Goal: Task Accomplishment & Management: Complete application form

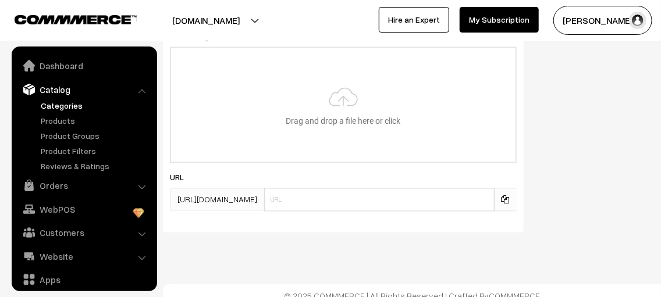
scroll to position [32, 0]
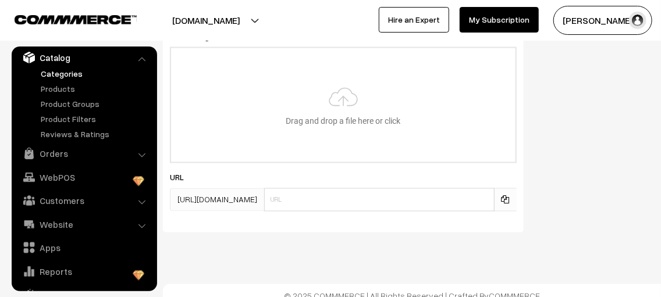
click at [352, 114] on input "file" at bounding box center [343, 105] width 344 height 114
type input "C:\fakepath\silk worm pupae.jpeg"
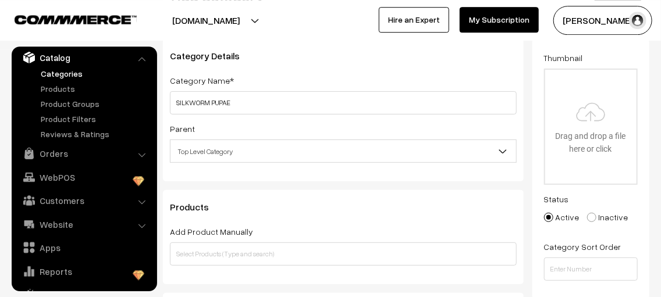
scroll to position [107, 0]
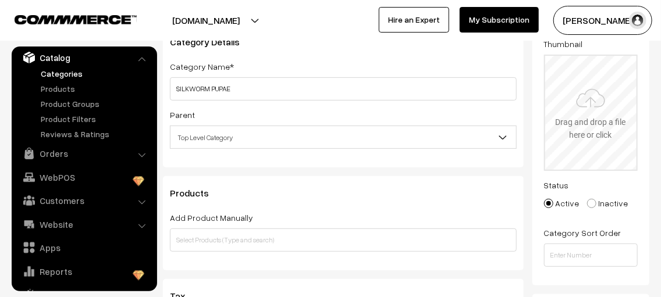
click at [598, 126] on input "file" at bounding box center [591, 113] width 92 height 114
type input "C:\fakepath\silk worm pupae.jpeg"
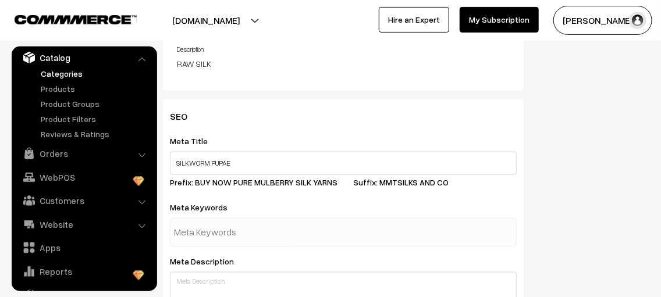
scroll to position [479, 0]
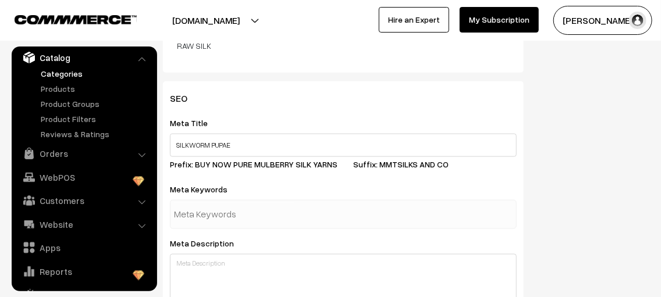
click at [324, 200] on div at bounding box center [343, 214] width 347 height 29
type input "silkworm"
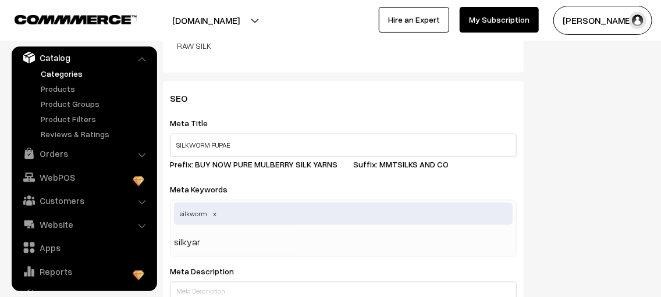
type input "silkyarn"
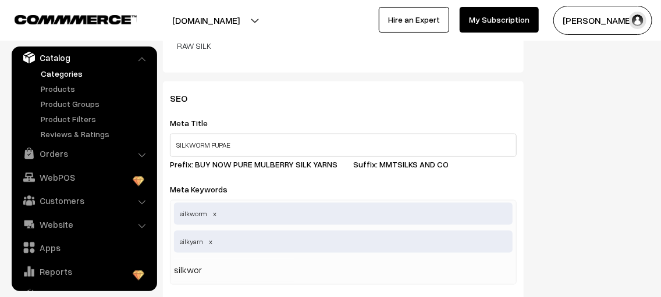
type input "silkworm"
type input "pupae"
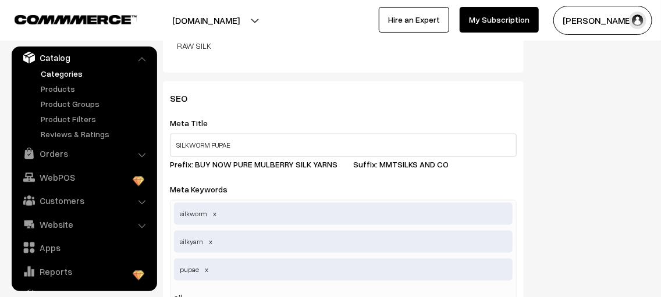
type input "silk"
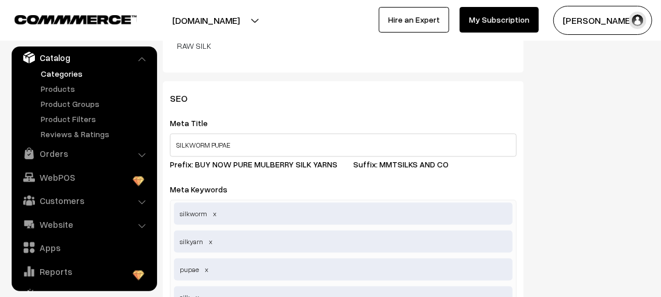
scroll to position [501, 0]
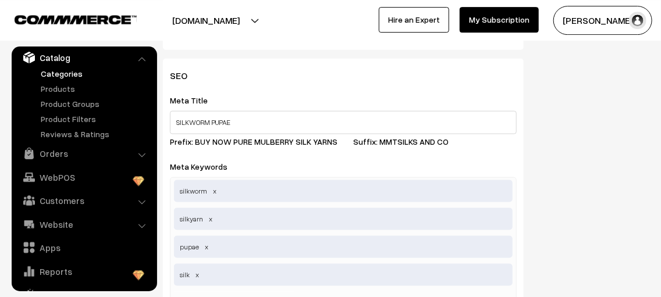
type input "mmtsilk"
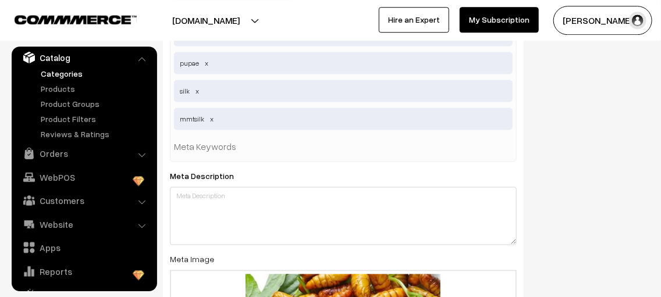
scroll to position [687, 0]
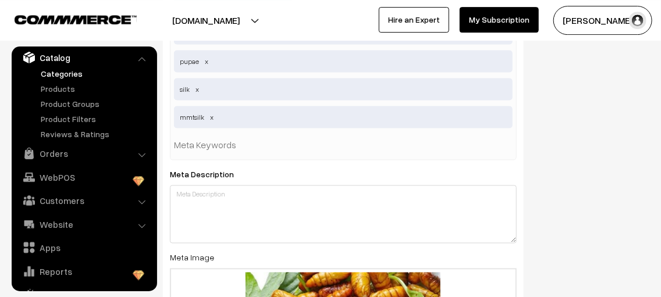
click at [350, 131] on div "silkworm silkyarn pupae silk mmtsilk" at bounding box center [343, 75] width 347 height 169
type input "silkwaste"
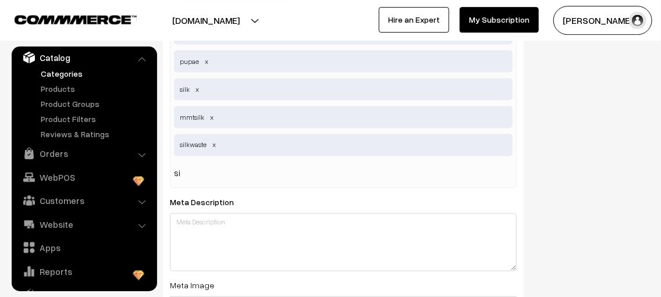
type input "s"
type input "mulberry silk worm"
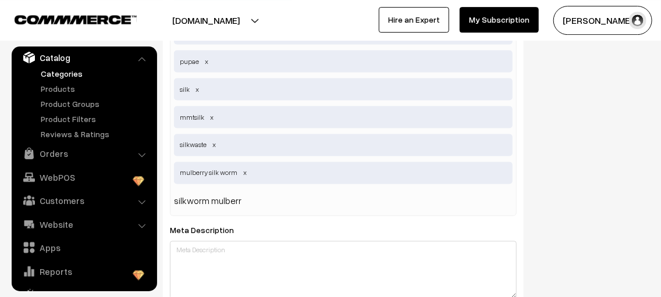
type input "silkworm mulberry"
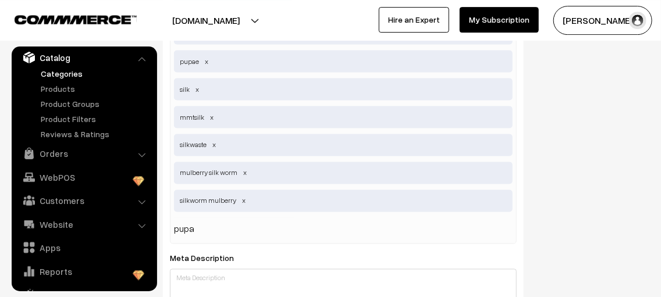
type input "pupae"
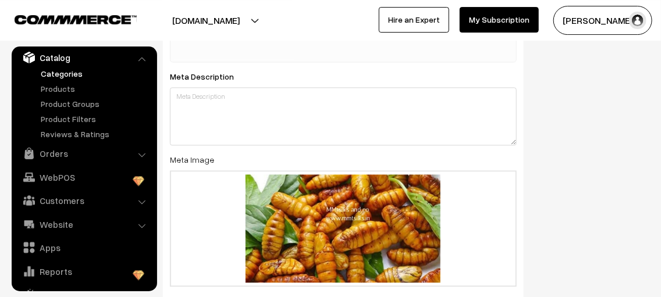
scroll to position [873, 0]
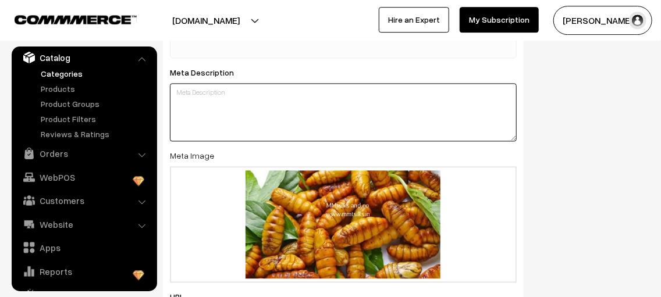
click at [355, 85] on textarea at bounding box center [343, 112] width 347 height 58
type textarea "N"
click at [191, 83] on textarea at bounding box center [343, 112] width 347 height 58
click at [174, 83] on textarea "SILKWORM PUPAE" at bounding box center [343, 112] width 347 height 58
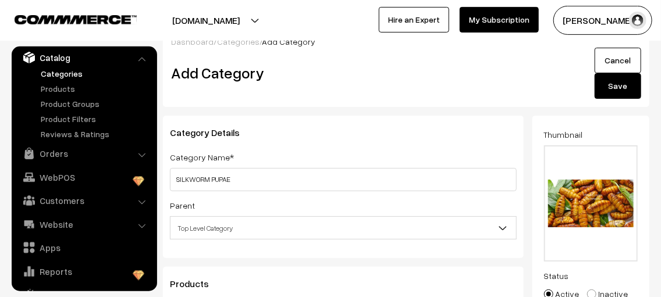
scroll to position [0, 0]
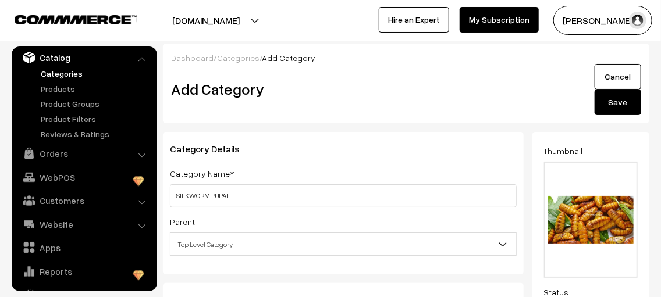
type textarea "NOW BUY SILKWORM PUPAE"
click at [602, 104] on button "Save" at bounding box center [617, 103] width 47 height 26
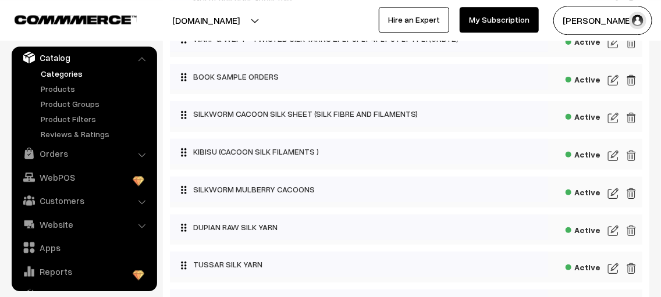
scroll to position [127, 0]
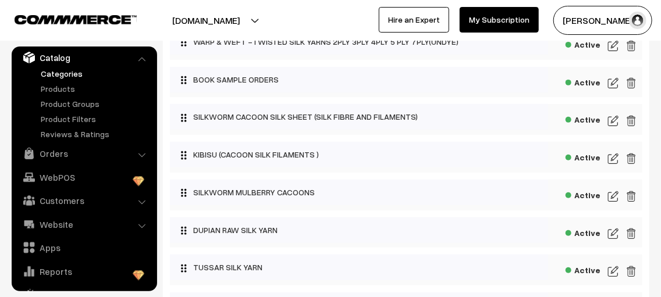
click at [614, 160] on img at bounding box center [613, 159] width 10 height 14
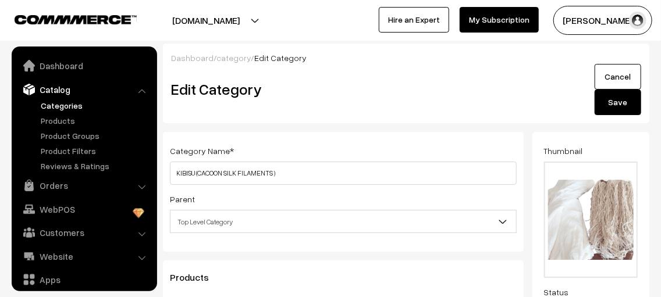
scroll to position [32, 0]
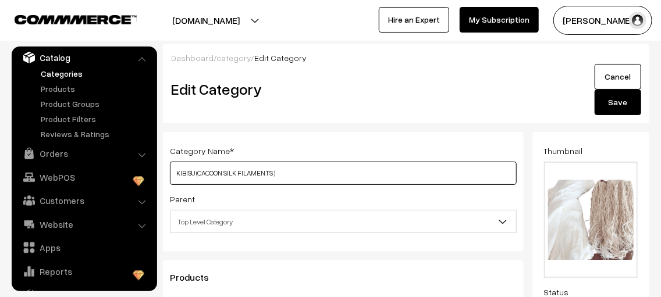
click at [326, 177] on input "KIBISU (CACOON SILK FILAMENTS )" at bounding box center [343, 173] width 347 height 23
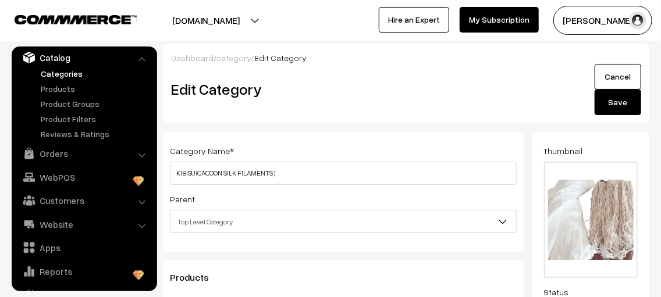
click at [627, 103] on button "Save" at bounding box center [617, 103] width 47 height 26
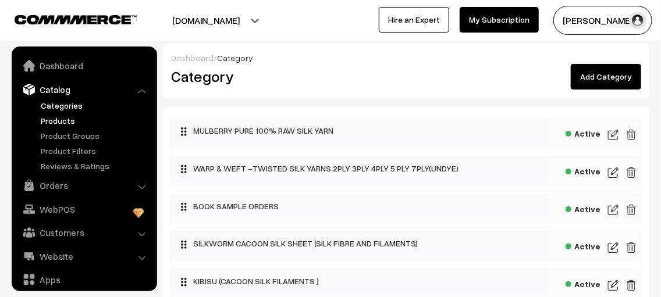
click at [67, 116] on link "Products" at bounding box center [95, 121] width 115 height 12
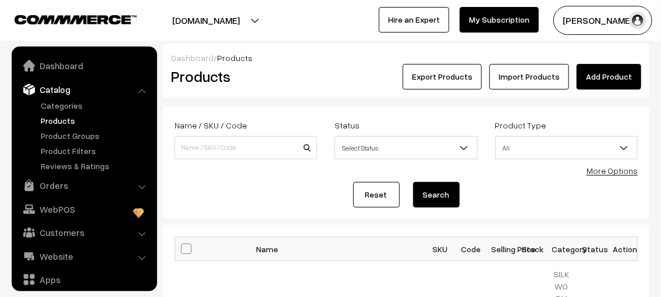
scroll to position [32, 0]
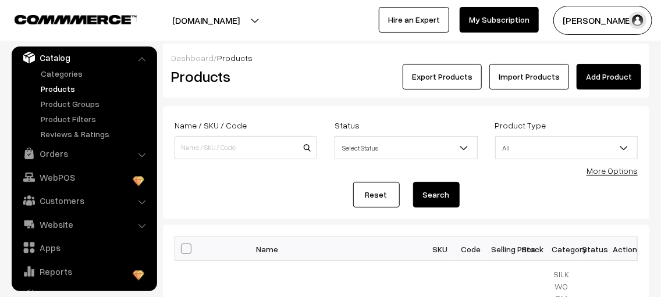
click at [590, 83] on link "Add Product" at bounding box center [608, 77] width 65 height 26
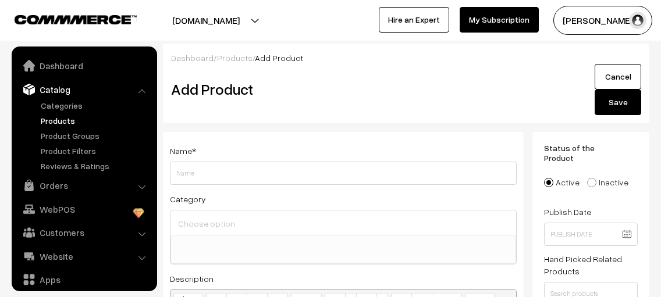
select select
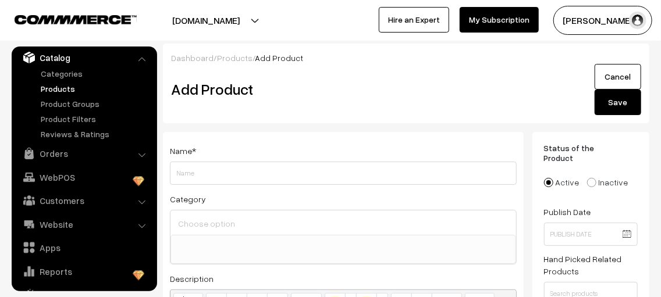
click at [330, 170] on input "Weight" at bounding box center [343, 173] width 347 height 23
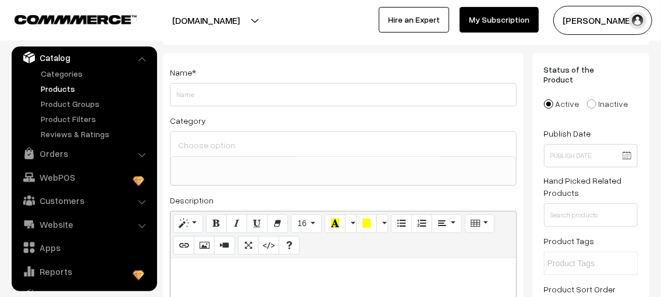
scroll to position [58, 0]
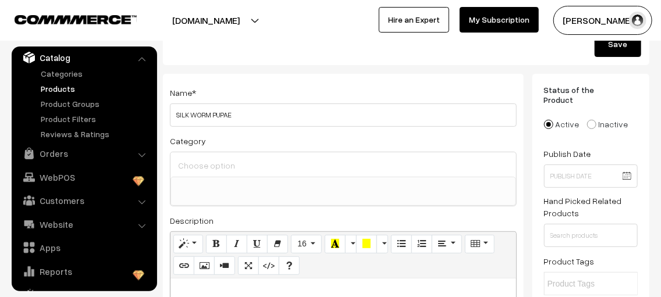
type input "SILK WORM PUPAE"
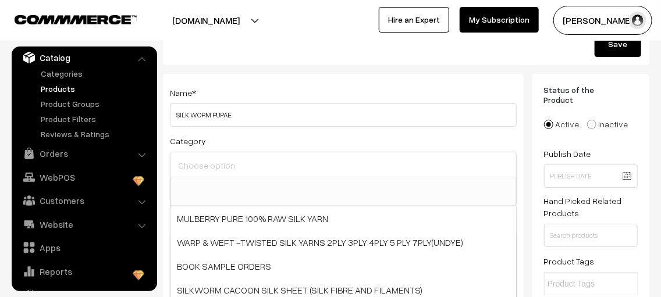
click at [327, 170] on input at bounding box center [343, 165] width 336 height 17
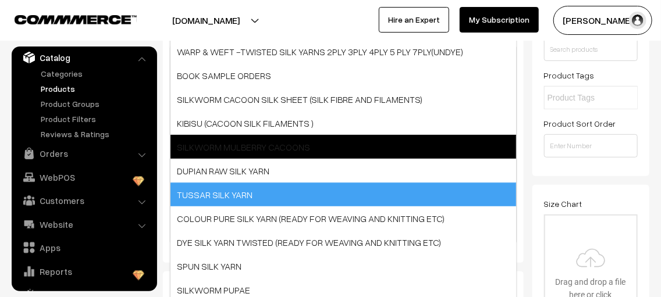
scroll to position [254, 0]
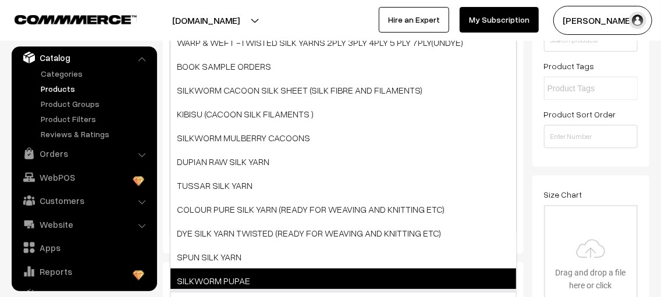
click at [258, 275] on span "SILKWORM PUPAE" at bounding box center [342, 281] width 345 height 24
select select "19"
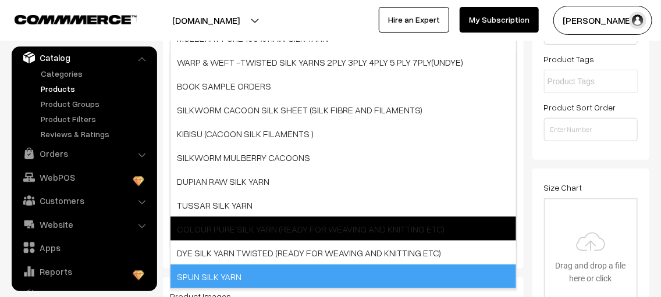
scroll to position [91, 0]
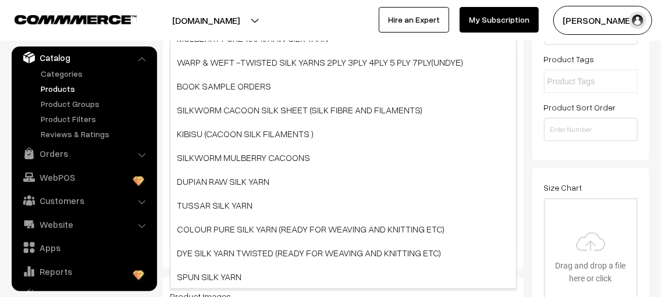
click at [166, 236] on div "Name * SILK WORM PUPAE Category SILKWORM PUPAE × MULBERRY PURE 100% RAW SILK YA…" at bounding box center [343, 69] width 361 height 397
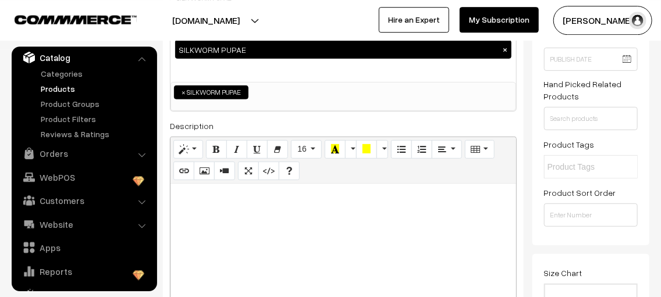
scroll to position [202, 0]
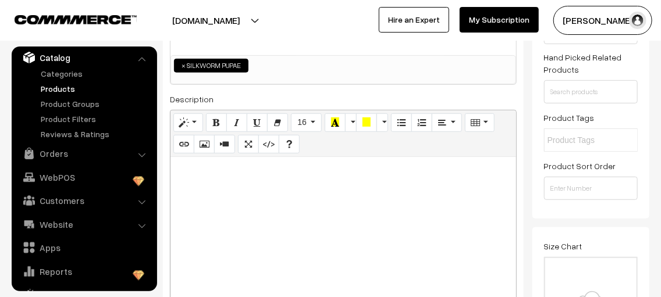
click at [258, 166] on p at bounding box center [343, 170] width 334 height 14
paste div
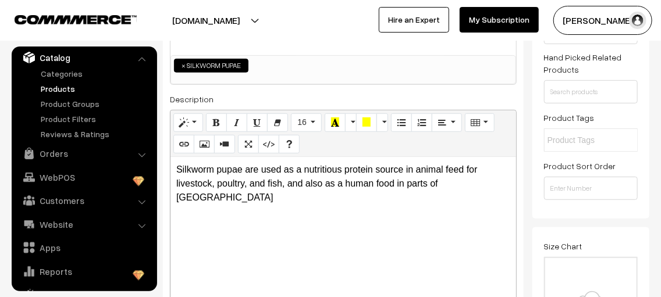
click at [447, 184] on p "Silkworm pupae are used as a nutritious protein source in animal feed for lives…" at bounding box center [343, 184] width 334 height 42
click at [437, 184] on p "Silkworm pupae are used as a nutritious protein source in animal feed for lives…" at bounding box center [343, 184] width 334 height 42
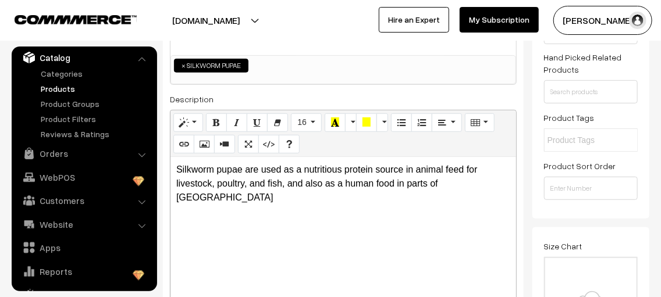
click at [465, 184] on p "Silkworm pupae are used as a nutritious protein source in animal feed for lives…" at bounding box center [343, 184] width 334 height 42
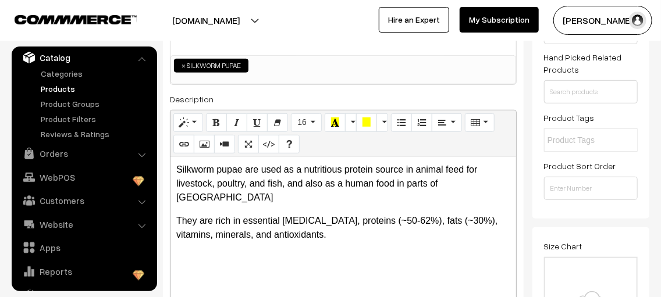
click at [286, 214] on p "They are rich in essential amino acids, proteins (~50-62%), fats (~30%), vitami…" at bounding box center [343, 228] width 334 height 28
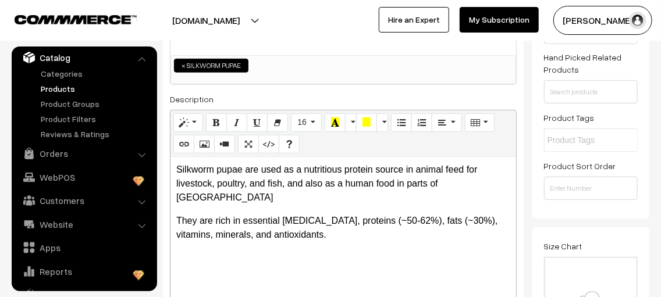
click at [286, 214] on p "They are rich in essential amino acids, proteins (~50-62%), fats (~30%), vitami…" at bounding box center [343, 228] width 334 height 28
click at [279, 215] on p "They are rich in essential amino acids, proteins (~50-62%), fats (~30%), vitami…" at bounding box center [343, 228] width 334 height 28
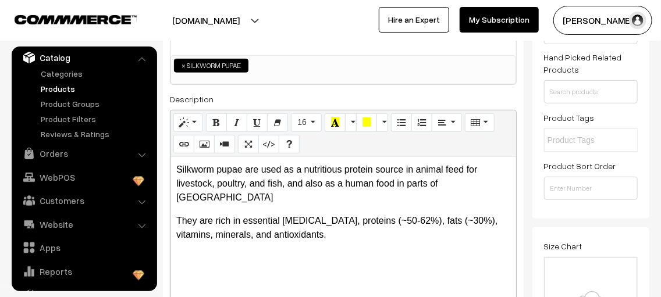
click at [279, 215] on p "They are rich in essential amino acids, proteins (~50-62%), fats (~30%), vitami…" at bounding box center [343, 228] width 334 height 28
click at [357, 223] on p "They are rich in essential amino acids, proteins (~50-62%), fats (~30%), vitami…" at bounding box center [343, 228] width 334 height 28
click at [212, 261] on p "Cosmetics and Pharmaceuticals" at bounding box center [343, 272] width 334 height 42
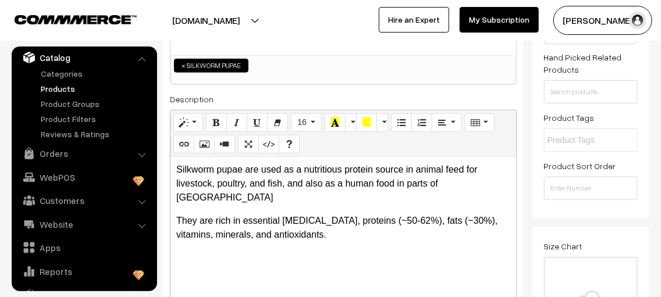
click at [338, 222] on p "They are rich in essential amino acids, proteins (~50-62%), fats (~30%), vitami…" at bounding box center [343, 228] width 334 height 28
click at [245, 238] on p "They are rich in essential amino acids, proteins (~50-62%), fats (~30%), vitami…" at bounding box center [343, 242] width 334 height 56
click at [294, 214] on p "They are rich in essential amino acids, proteins (~50-62%), fats (~30%), vitami…" at bounding box center [343, 242] width 334 height 56
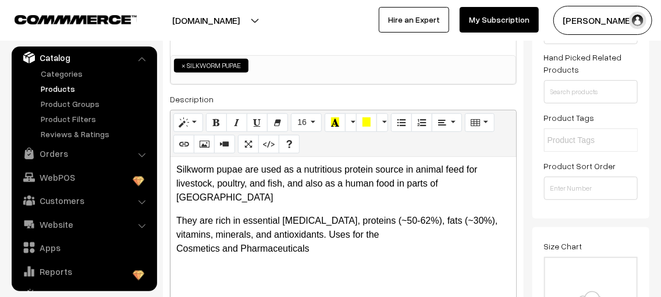
click at [294, 214] on p "They are rich in essential amino acids, proteins (~50-62%), fats (~30%), vitami…" at bounding box center [343, 242] width 334 height 56
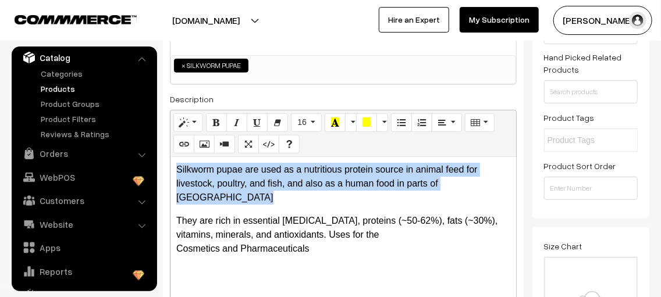
click at [294, 214] on p "They are rich in essential amino acids, proteins (~50-62%), fats (~30%), vitami…" at bounding box center [343, 242] width 334 height 56
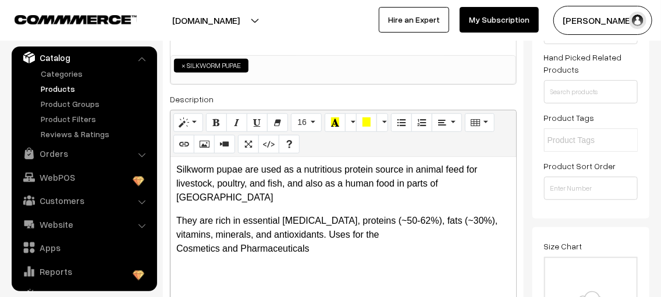
click at [328, 221] on p "They are rich in essential amino acids, proteins (~50-62%), fats (~30%), vitami…" at bounding box center [343, 242] width 334 height 56
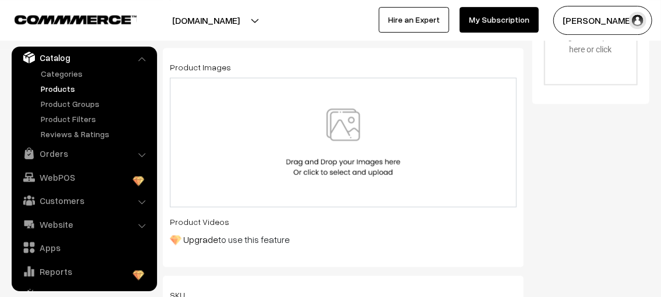
scroll to position [495, 0]
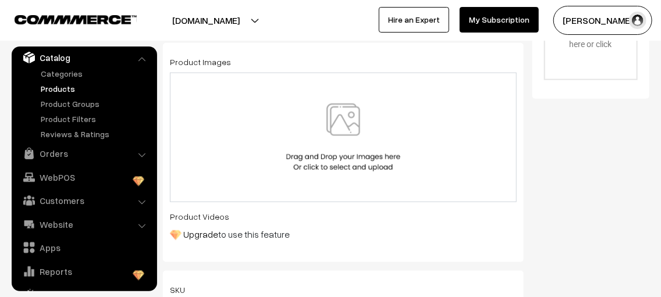
click at [351, 162] on img at bounding box center [343, 138] width 120 height 68
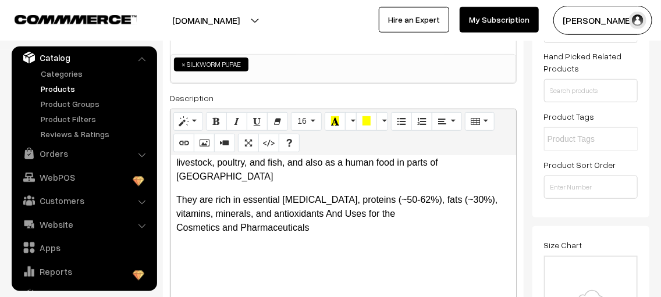
scroll to position [254, 0]
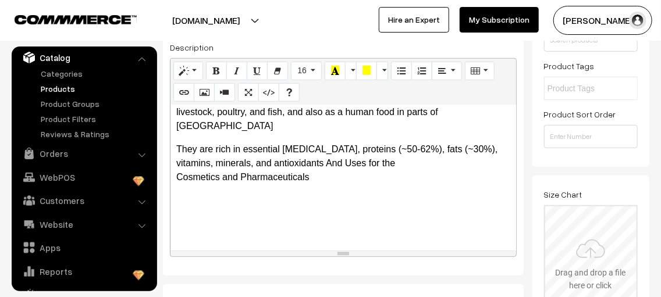
click at [612, 265] on input "file" at bounding box center [591, 263] width 92 height 114
type input "C:\fakepath\silk worm pupae.jpeg"
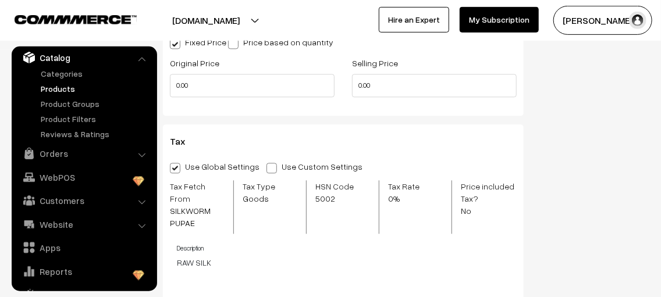
scroll to position [899, 0]
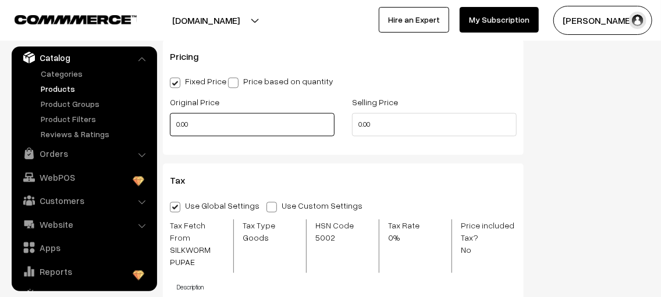
click at [322, 124] on input "0.00" at bounding box center [252, 124] width 165 height 23
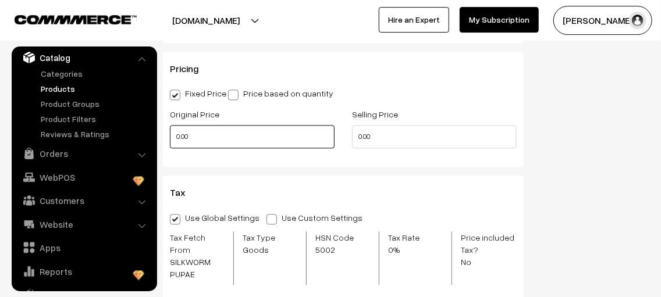
scroll to position [879, 0]
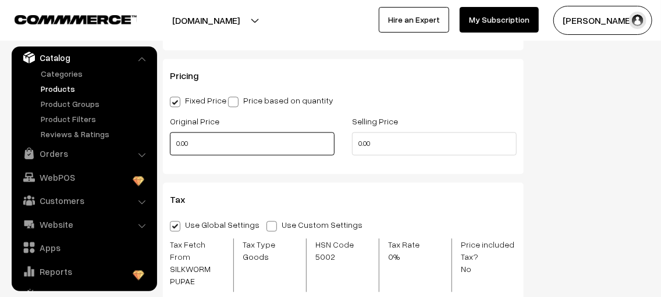
click at [316, 135] on input "0.00" at bounding box center [252, 143] width 165 height 23
click at [294, 149] on input "100" at bounding box center [252, 143] width 165 height 23
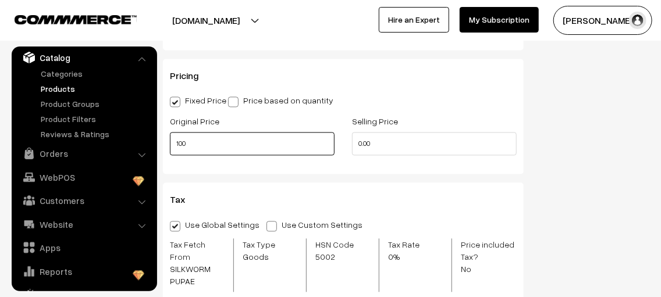
click at [294, 149] on input "100" at bounding box center [252, 143] width 165 height 23
type input "180"
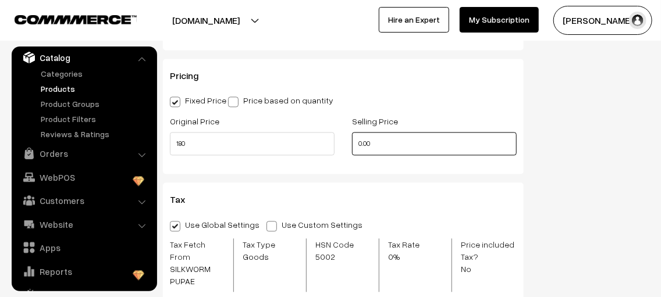
click at [368, 141] on input "0.00" at bounding box center [434, 143] width 165 height 23
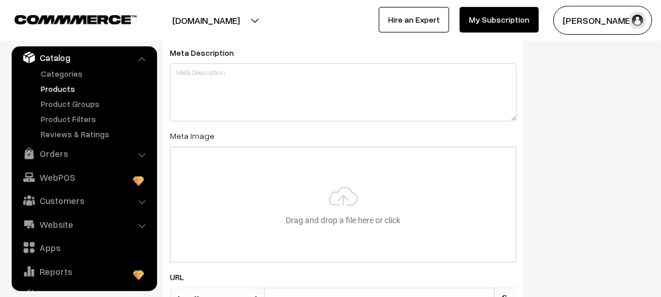
scroll to position [1639, 0]
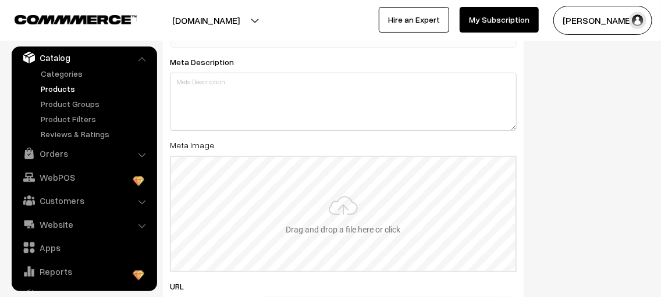
type input "140"
click at [350, 209] on input "file" at bounding box center [343, 214] width 344 height 114
type input "C:\fakepath\silk worm pupae.jpeg"
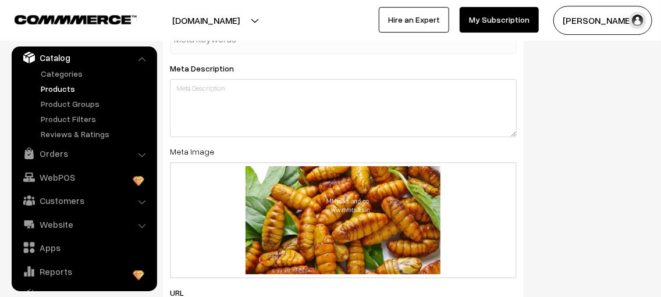
scroll to position [1600, 0]
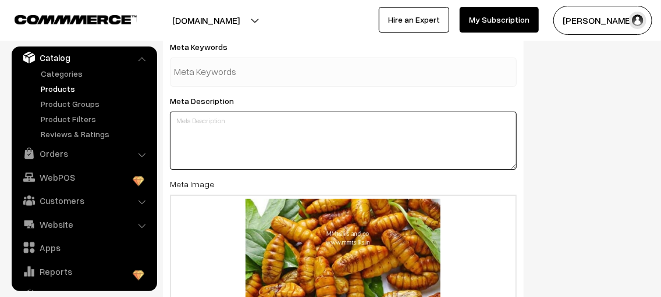
click at [363, 122] on textarea at bounding box center [343, 141] width 347 height 58
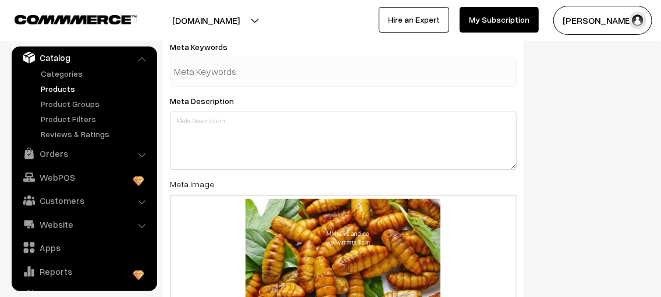
click at [341, 67] on div at bounding box center [343, 72] width 347 height 29
type input "silk"
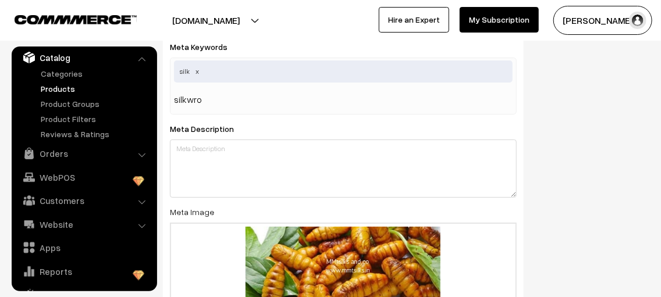
type input "silkwrom"
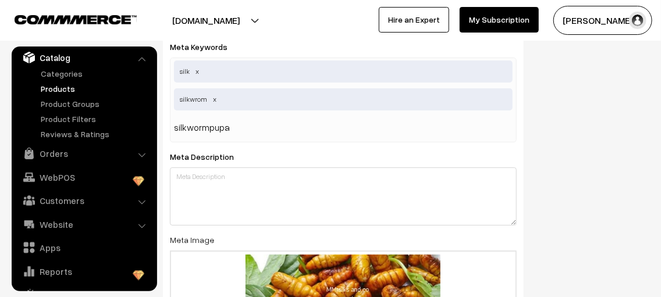
type input "silkwormpupae"
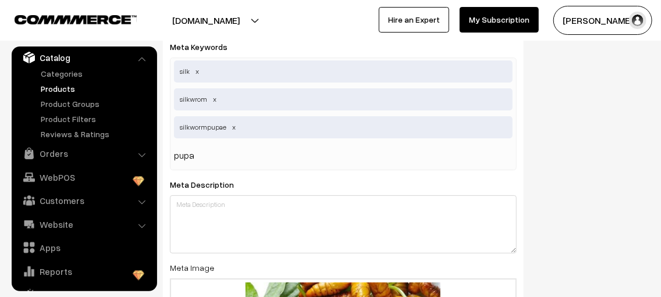
type input "pupae"
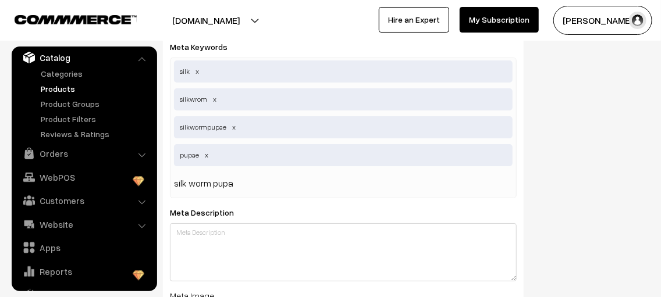
type input "silk worm pupae"
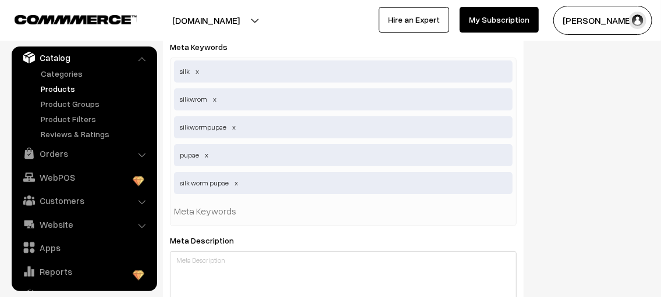
type input "s"
type input "mulberry silk worm"
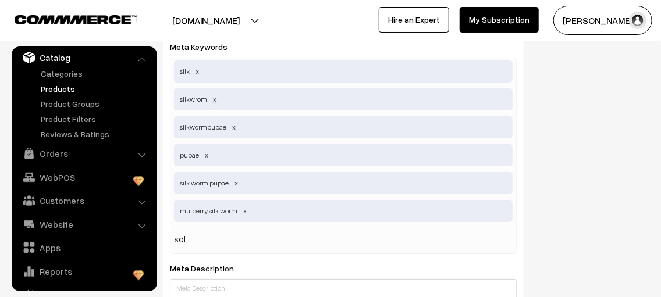
type input "sol"
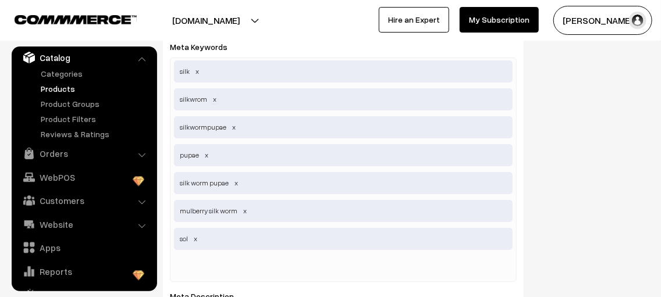
click at [214, 95] on span at bounding box center [215, 99] width 6 height 9
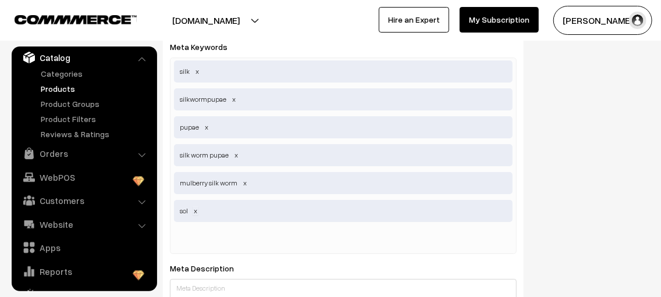
click at [195, 206] on span at bounding box center [195, 210] width 6 height 9
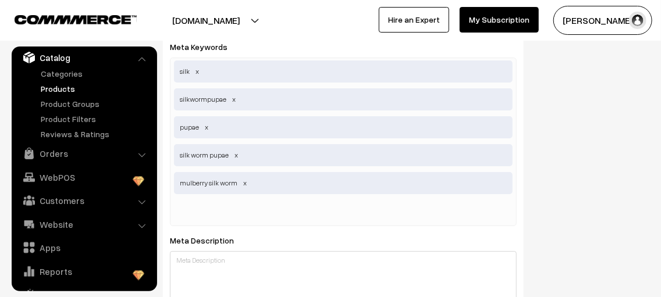
click at [195, 201] on input "text" at bounding box center [234, 211] width 121 height 23
type input "silkworm"
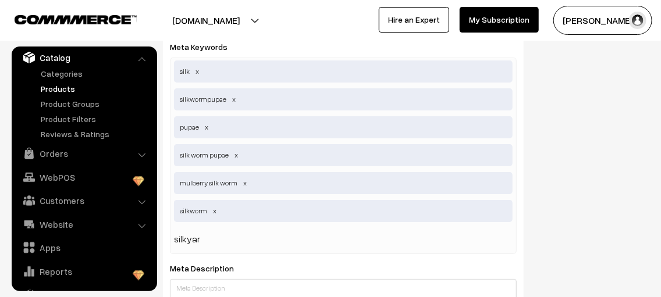
type input "silkyarn"
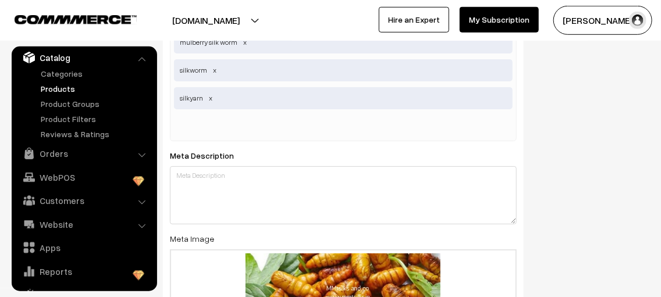
scroll to position [1747, 0]
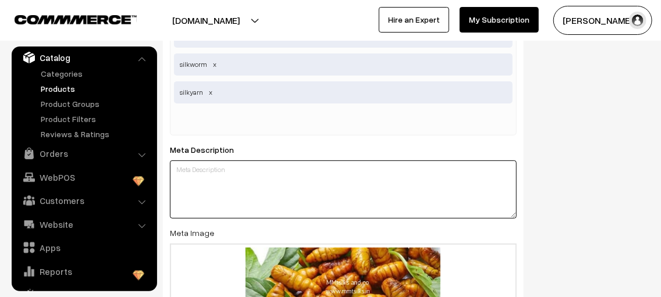
click at [195, 161] on textarea at bounding box center [343, 190] width 347 height 58
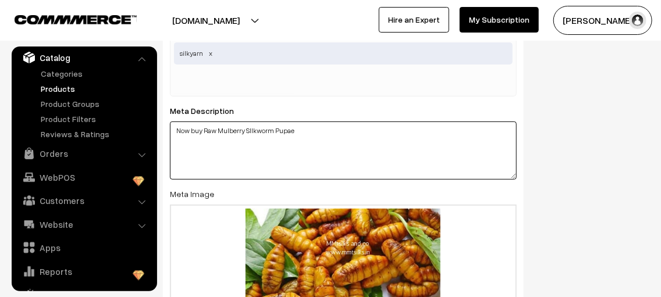
scroll to position [1942, 0]
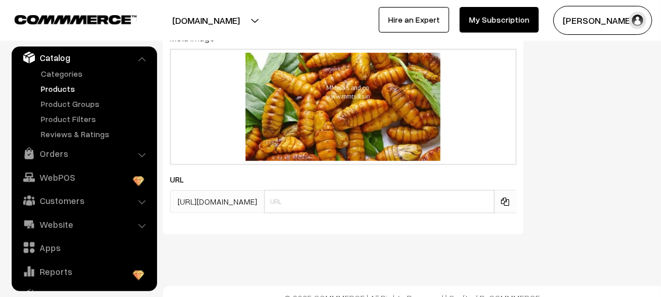
type textarea "Now buy Raw Mulberry SIlkworm Pupae"
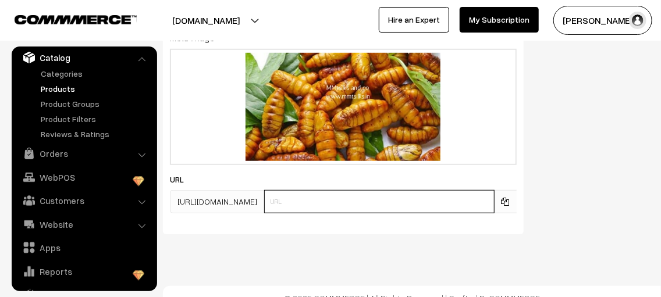
click at [427, 193] on input "text" at bounding box center [379, 201] width 230 height 23
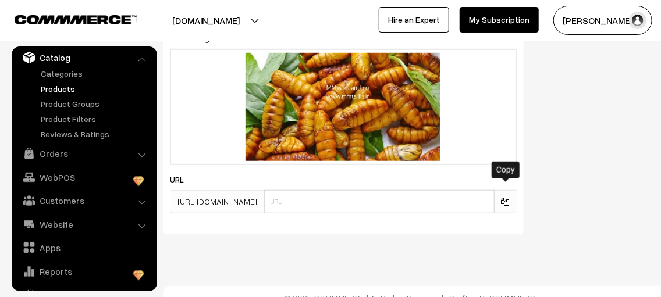
click at [502, 198] on icon at bounding box center [505, 202] width 8 height 8
click at [264, 190] on span "[URL][DOMAIN_NAME]" at bounding box center [217, 201] width 94 height 23
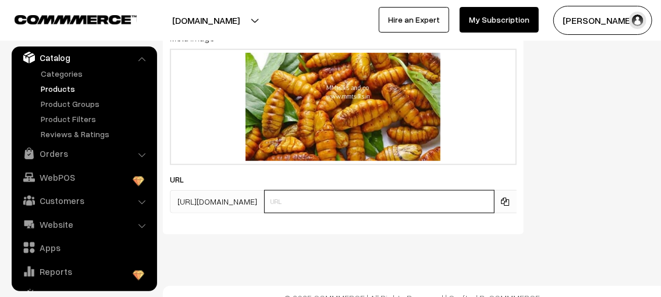
click at [290, 190] on input "text" at bounding box center [379, 201] width 230 height 23
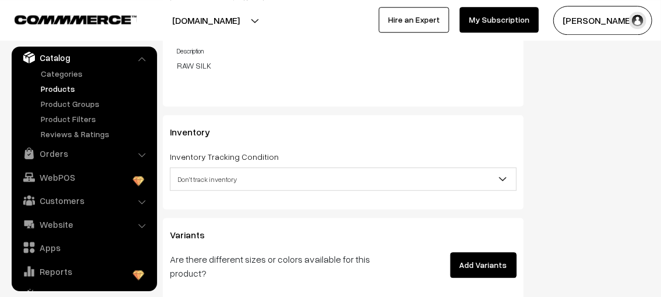
scroll to position [1167, 0]
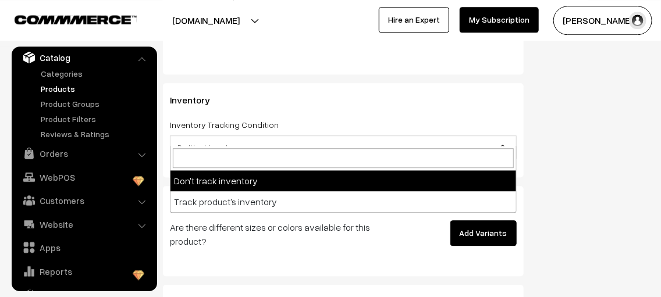
click at [334, 137] on span "Don't track inventory" at bounding box center [342, 147] width 345 height 20
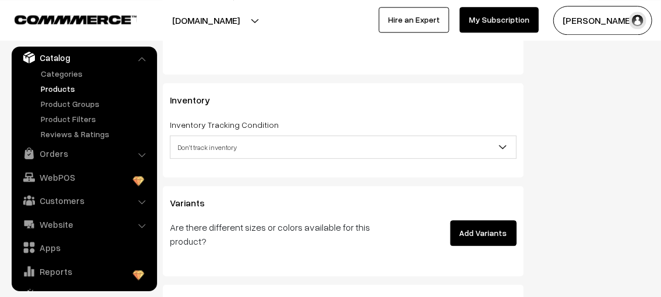
click at [334, 137] on span "Don't track inventory" at bounding box center [342, 147] width 345 height 20
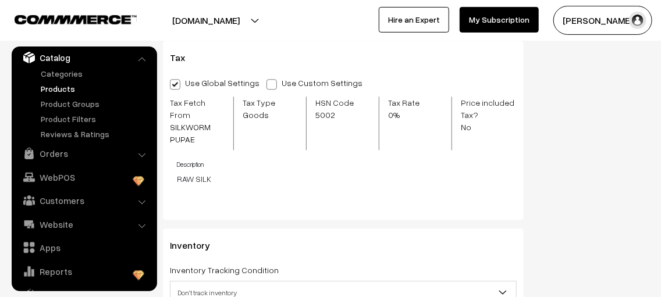
scroll to position [1020, 0]
click at [245, 174] on p "RAW SILK" at bounding box center [347, 180] width 340 height 12
click at [204, 174] on p "RAW SILK" at bounding box center [347, 180] width 340 height 12
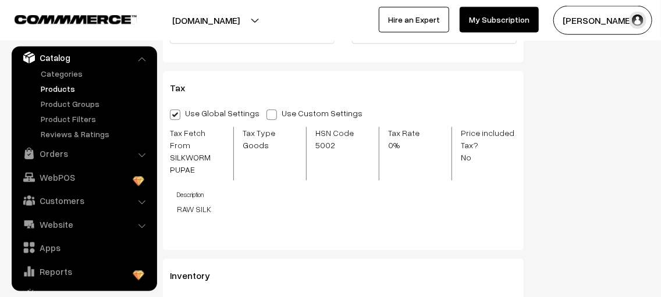
click at [201, 191] on h4 "Description" at bounding box center [347, 195] width 340 height 8
click at [179, 113] on span at bounding box center [175, 115] width 10 height 10
click at [177, 113] on input "Use Global Settings" at bounding box center [174, 113] width 8 height 8
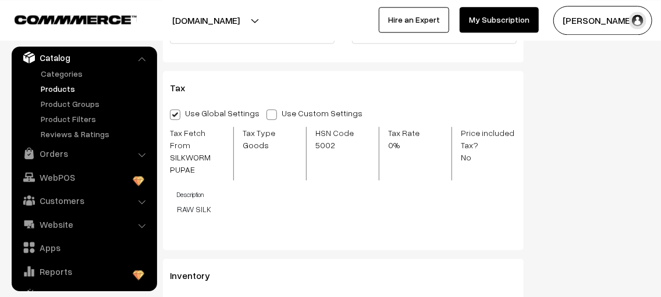
click at [179, 113] on span at bounding box center [175, 114] width 10 height 10
click at [177, 113] on input "Use Global Settings" at bounding box center [174, 113] width 8 height 8
click at [266, 114] on span at bounding box center [271, 115] width 10 height 10
click at [266, 114] on input "Use Custom Settings" at bounding box center [270, 113] width 8 height 8
radio input "true"
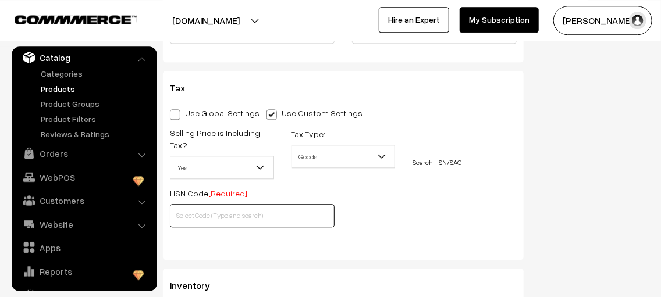
click at [256, 207] on input "text" at bounding box center [252, 215] width 165 height 23
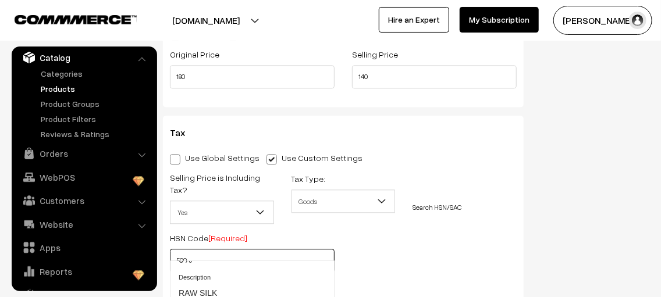
scroll to position [912, 0]
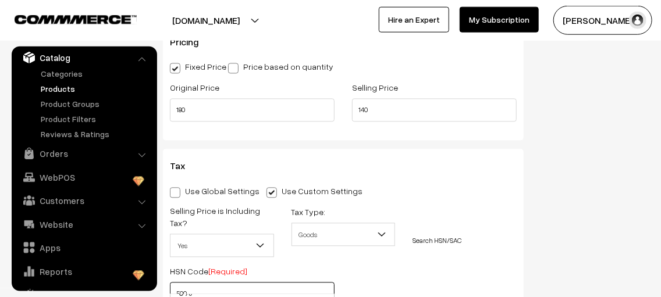
type input "500"
click at [178, 188] on span at bounding box center [175, 193] width 10 height 10
click at [177, 188] on input "Use Global Settings" at bounding box center [174, 191] width 8 height 8
radio input "true"
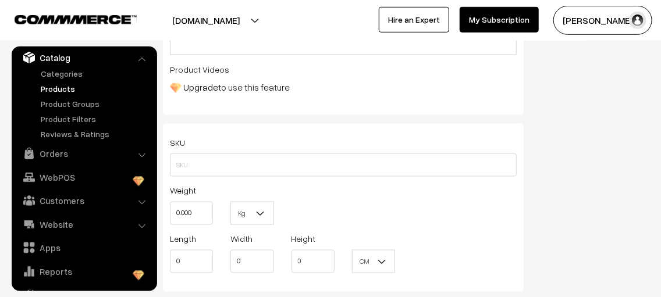
scroll to position [600, 0]
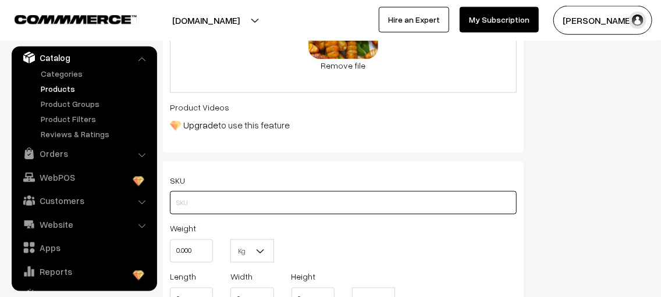
click at [197, 194] on input "text" at bounding box center [343, 202] width 347 height 23
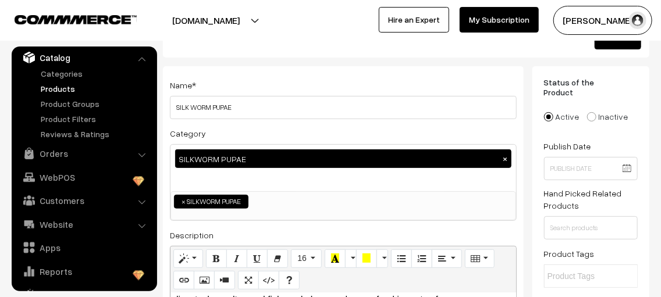
scroll to position [42, 0]
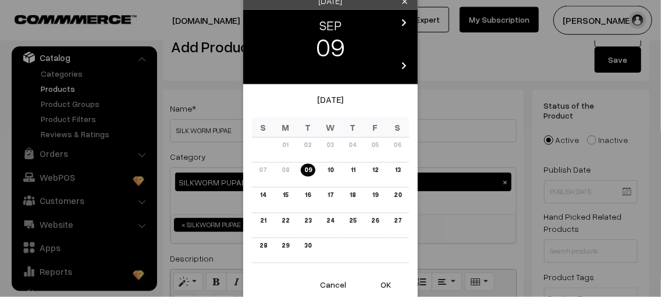
click at [626, 180] on input "text" at bounding box center [591, 191] width 94 height 23
click at [305, 176] on link "09" at bounding box center [308, 170] width 15 height 12
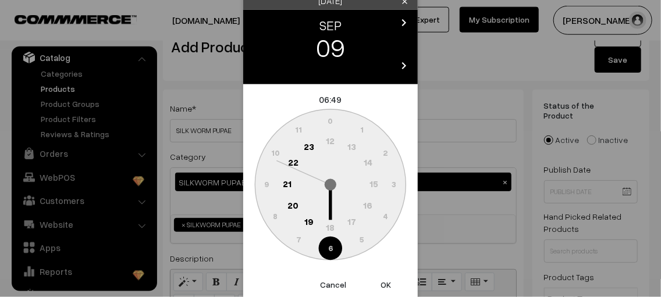
click at [388, 289] on button "OK" at bounding box center [385, 285] width 47 height 26
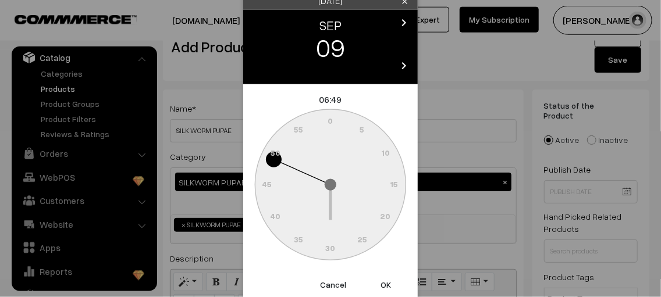
click at [388, 289] on button "OK" at bounding box center [385, 285] width 47 height 26
type input "09-09-2025 06:49"
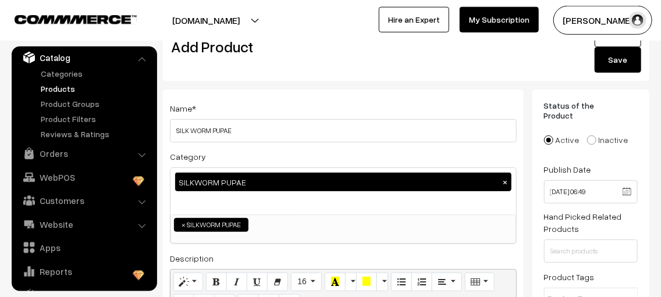
click at [622, 68] on button "Save" at bounding box center [617, 60] width 47 height 26
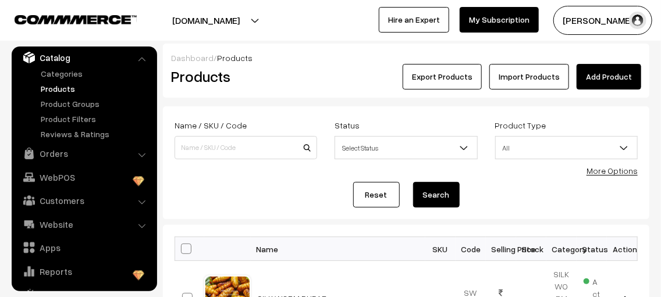
click at [59, 86] on link "Products" at bounding box center [95, 89] width 115 height 12
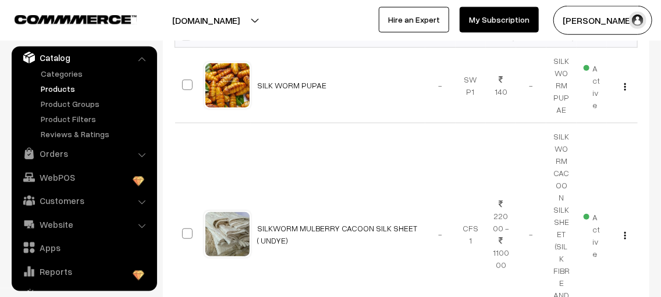
scroll to position [215, 0]
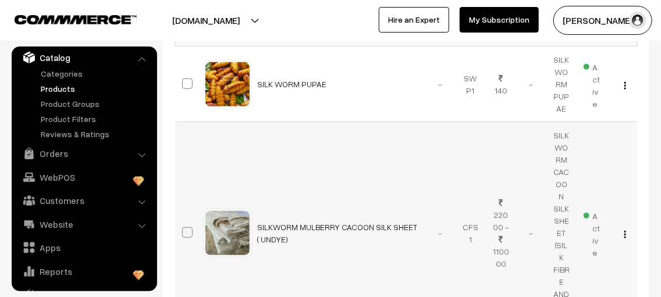
click at [625, 231] on img "button" at bounding box center [625, 235] width 2 height 8
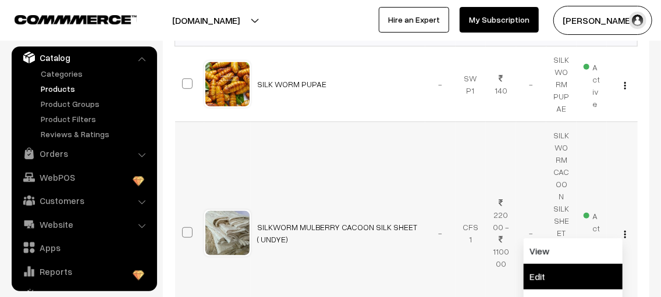
click at [589, 264] on link "Edit" at bounding box center [572, 277] width 99 height 26
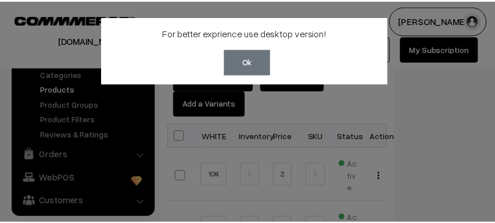
scroll to position [1071, 0]
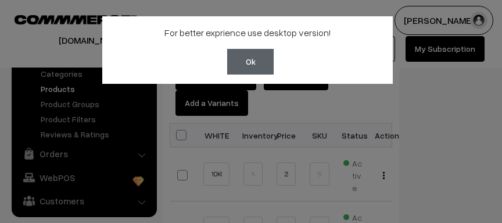
click at [269, 63] on button "Ok" at bounding box center [250, 62] width 47 height 26
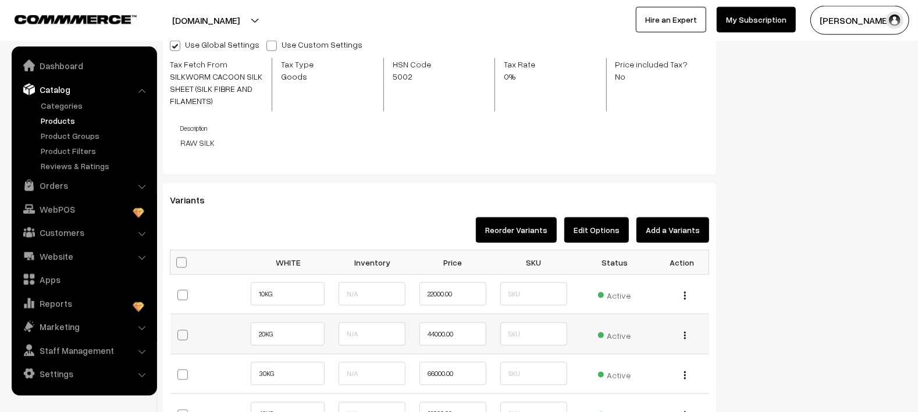
scroll to position [0, 0]
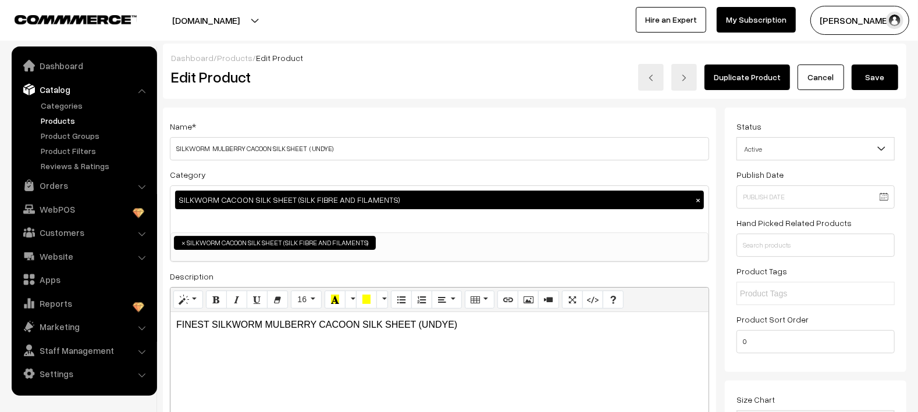
click at [65, 120] on link "Products" at bounding box center [95, 121] width 115 height 12
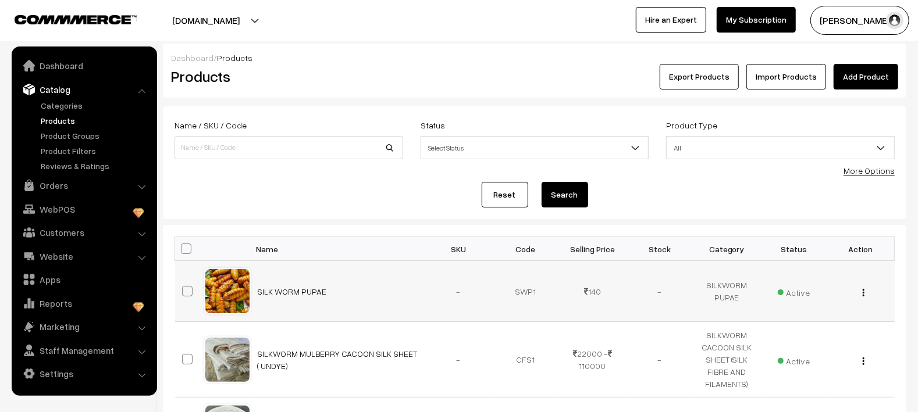
click at [860, 293] on div "View Edit Delete" at bounding box center [860, 292] width 53 height 12
click at [864, 294] on img "button" at bounding box center [863, 293] width 2 height 8
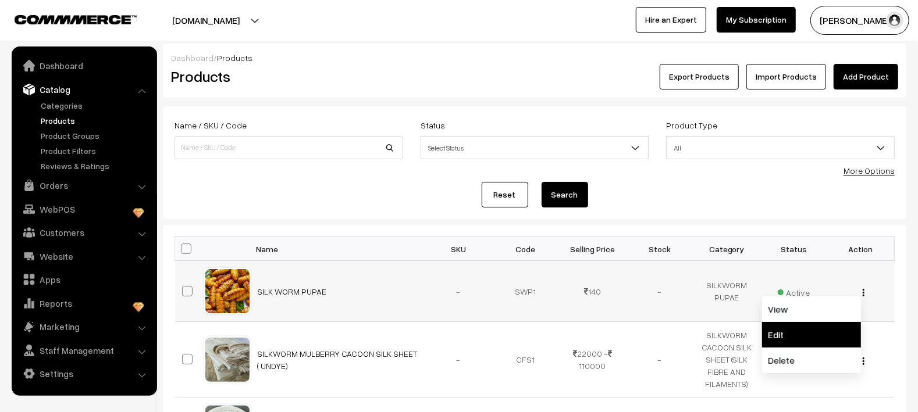
click at [825, 326] on link "Edit" at bounding box center [811, 335] width 99 height 26
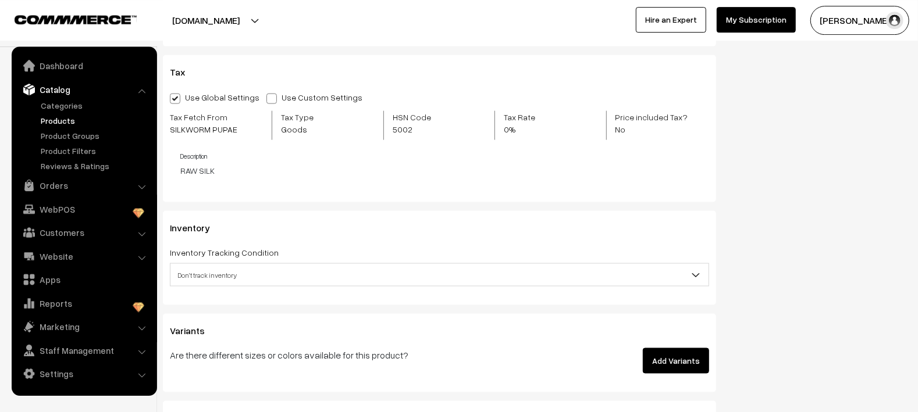
scroll to position [1007, 0]
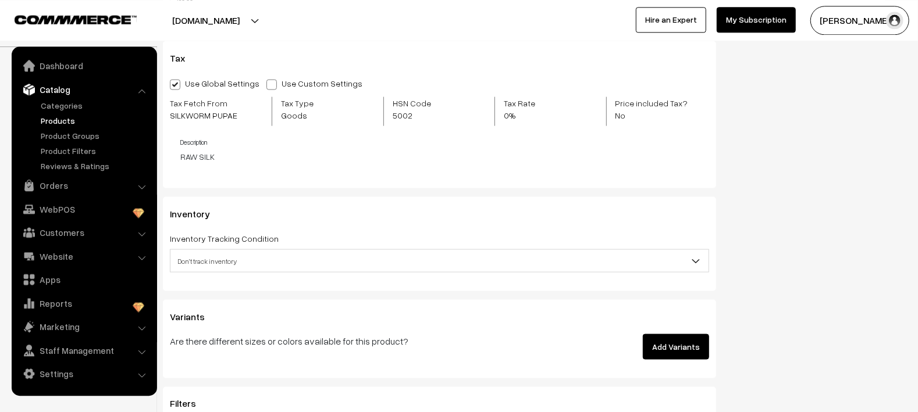
click at [665, 344] on button "Add Variants" at bounding box center [676, 347] width 66 height 26
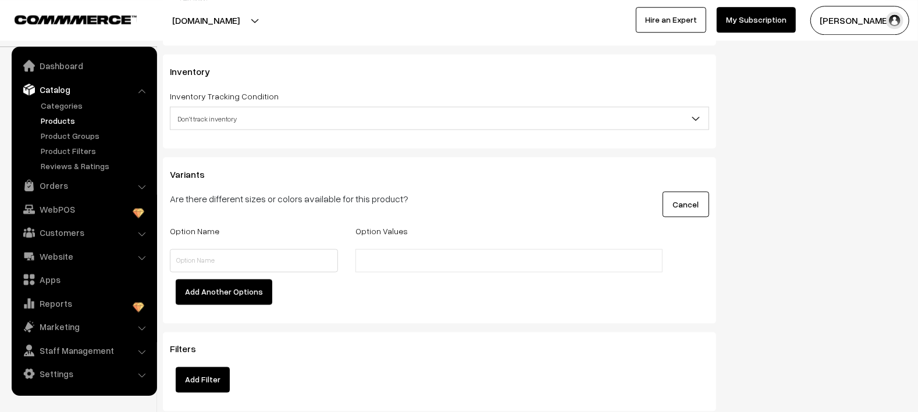
scroll to position [1158, 0]
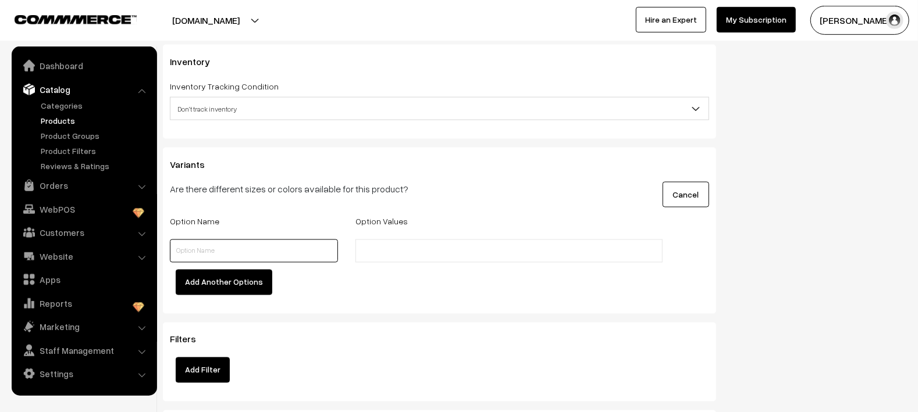
click at [261, 248] on input "text" at bounding box center [254, 251] width 168 height 23
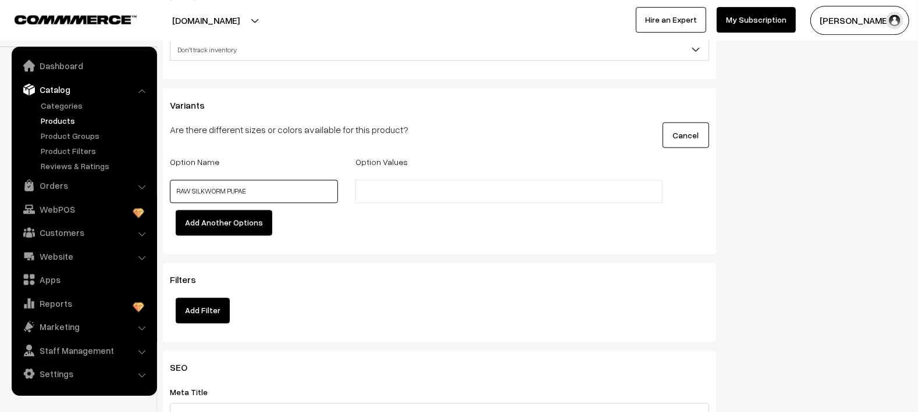
scroll to position [1222, 0]
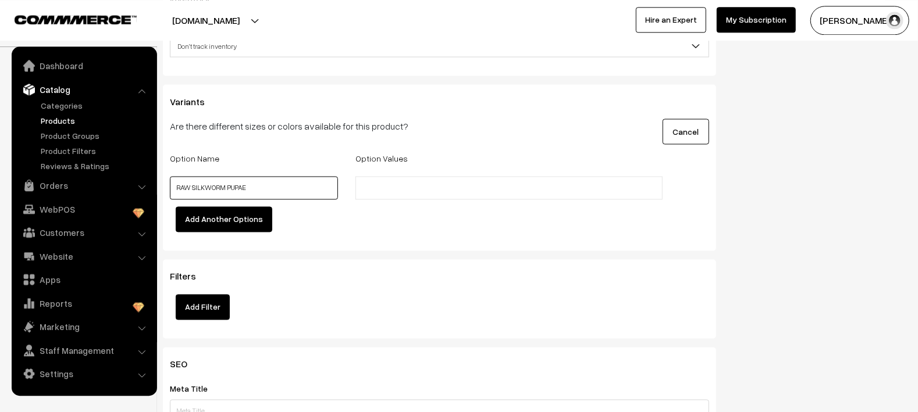
type input "RAW SILKWORM PUPAE"
click at [238, 229] on button "Add Another Options" at bounding box center [224, 219] width 97 height 26
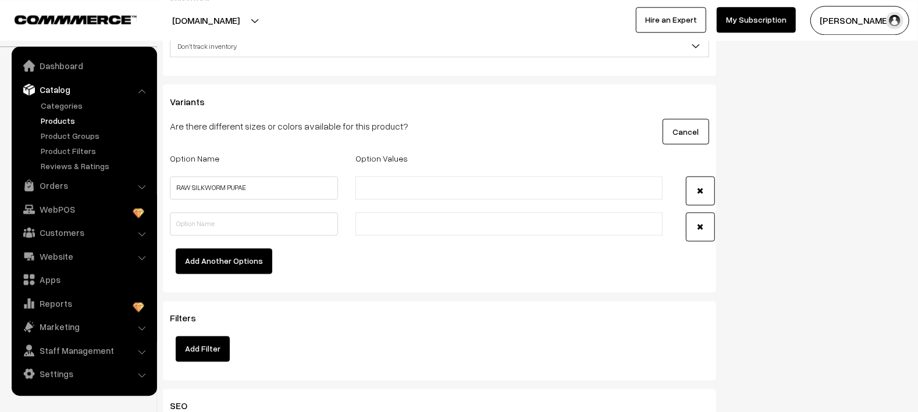
click at [446, 194] on input "text" at bounding box center [410, 188] width 102 height 12
click at [388, 194] on input "text" at bounding box center [410, 188] width 102 height 12
type input "1"
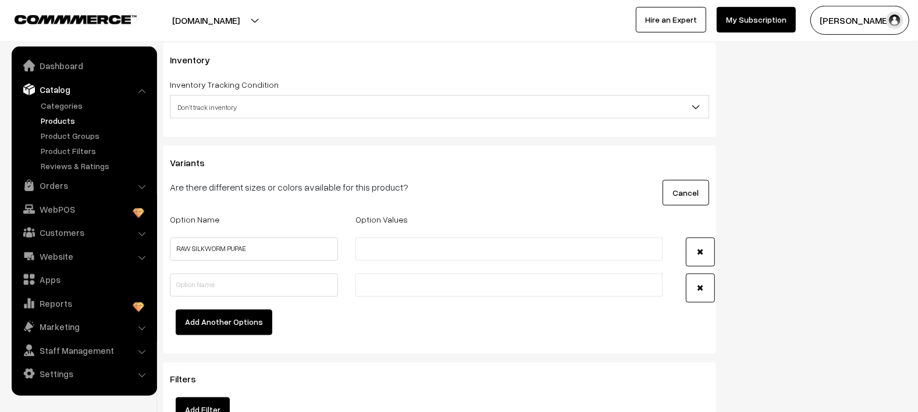
scroll to position [1155, 0]
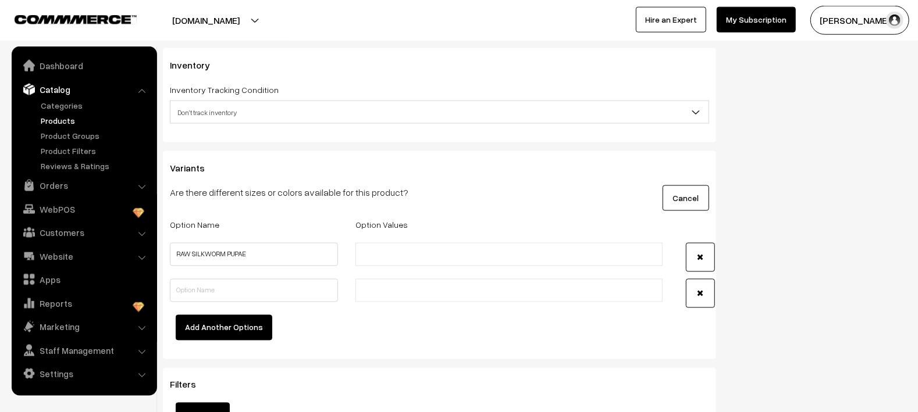
click at [307, 196] on p "Are there different sizes or colors available for this product?" at bounding box center [347, 193] width 354 height 14
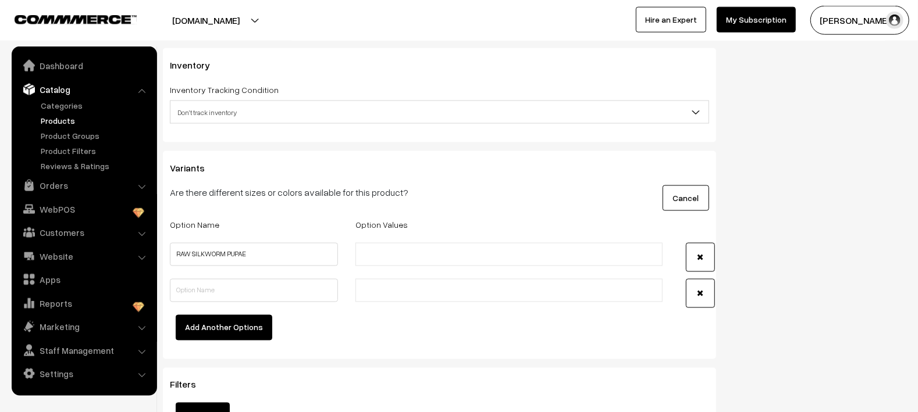
click at [307, 196] on p "Are there different sizes or colors available for this product?" at bounding box center [347, 193] width 354 height 14
click at [293, 263] on input "RAW SILKWORM PUPAE" at bounding box center [254, 254] width 168 height 23
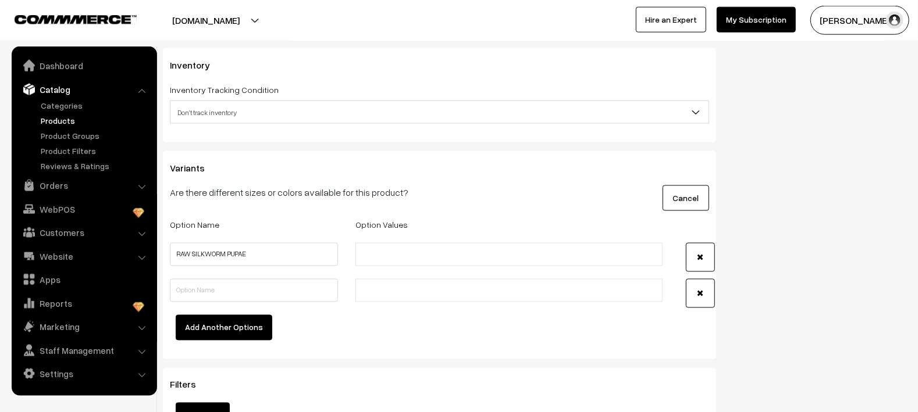
click at [361, 263] on li at bounding box center [411, 254] width 104 height 19
type input "1000KG"
click at [704, 300] on button "button" at bounding box center [700, 293] width 29 height 29
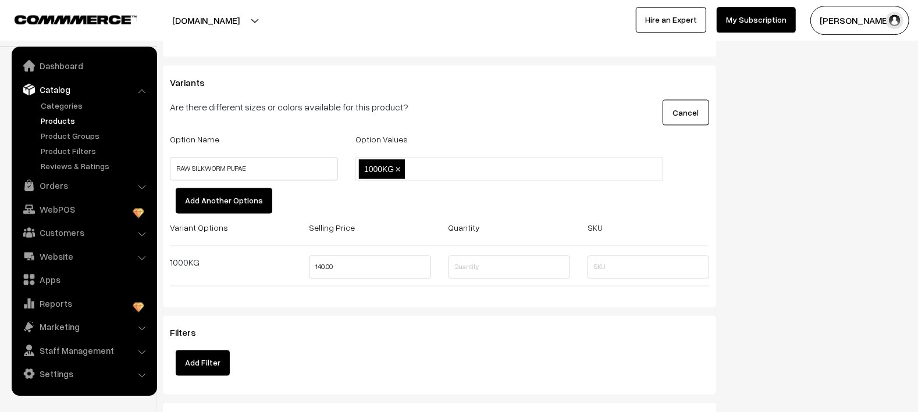
scroll to position [1183, 0]
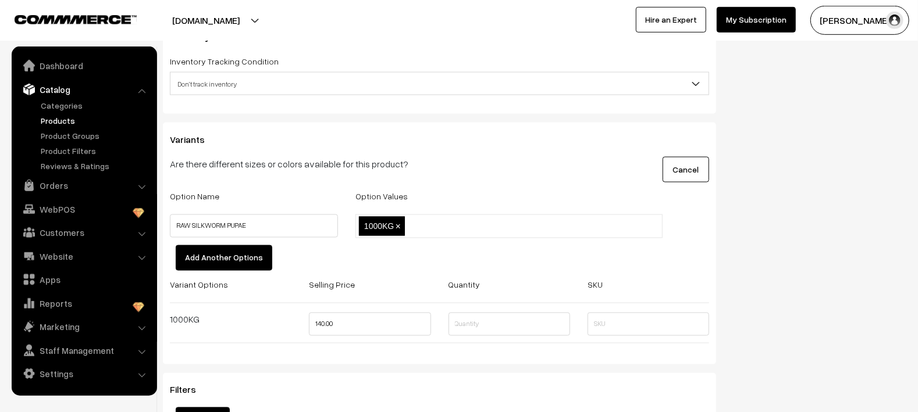
click at [255, 330] on div "1000KG" at bounding box center [230, 328] width 139 height 30
click at [398, 227] on span "×" at bounding box center [397, 227] width 5 height 10
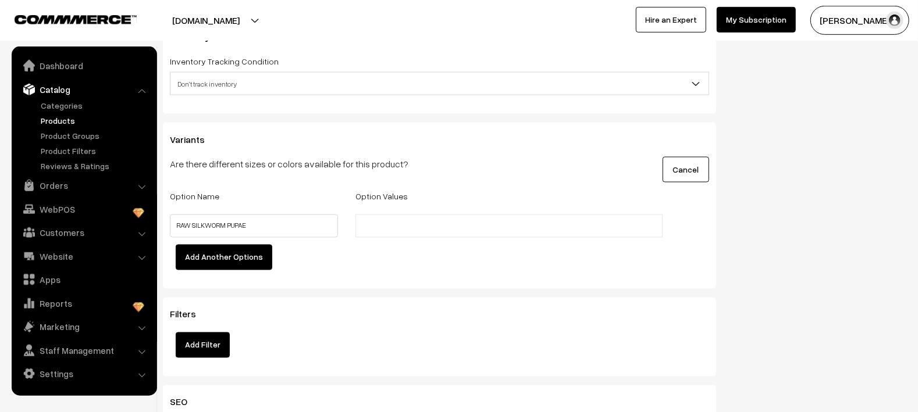
click at [398, 227] on input "text" at bounding box center [410, 226] width 102 height 12
type input "S"
type input "P"
type input "RAW SILK WORM PUPAE"
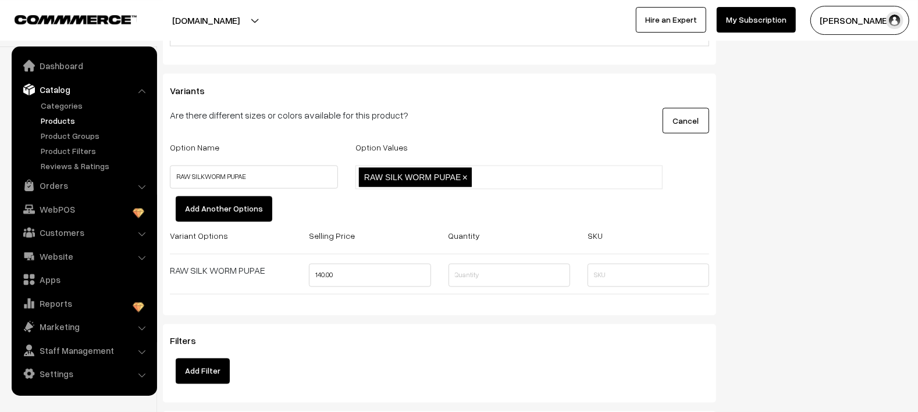
scroll to position [1270, 0]
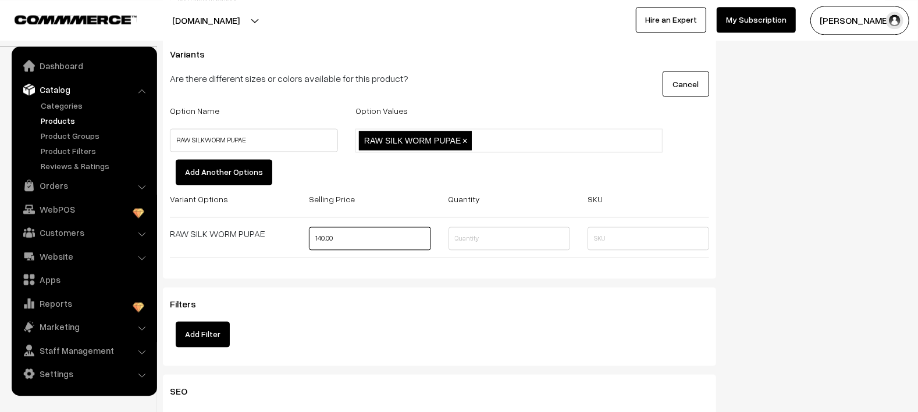
click at [350, 245] on input "140.00" at bounding box center [370, 238] width 122 height 23
click at [284, 237] on div "RAW SILK WORM PUPAE" at bounding box center [231, 234] width 122 height 14
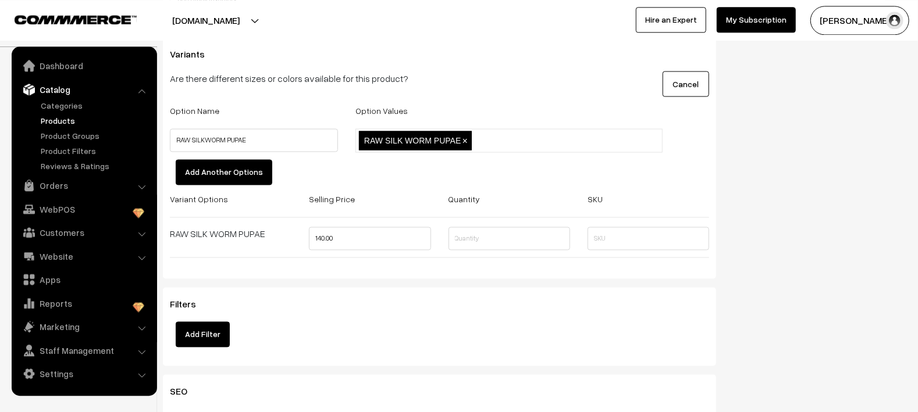
click at [208, 241] on div "RAW SILK WORM PUPAE" at bounding box center [231, 234] width 122 height 14
click at [465, 142] on span "×" at bounding box center [464, 141] width 5 height 10
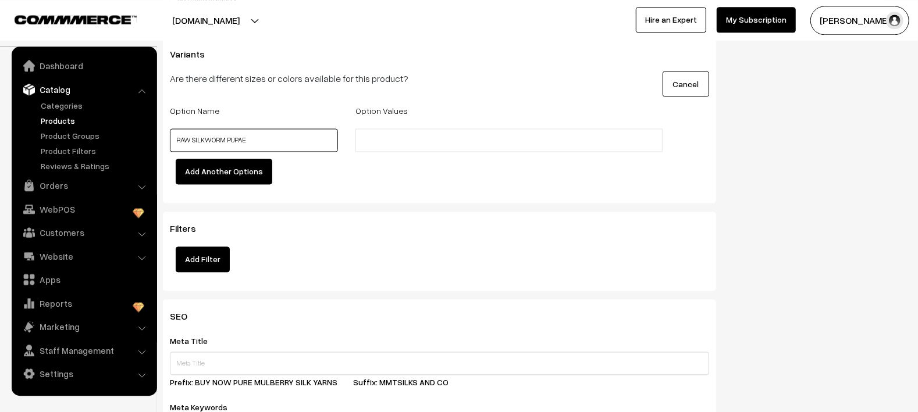
click at [191, 140] on input "RAW SILKWORM PUPAE" at bounding box center [254, 140] width 168 height 23
type input "SILKWORM PUPAE"
click at [511, 141] on ul at bounding box center [508, 140] width 307 height 23
type input "SILK WORM PUPAE"
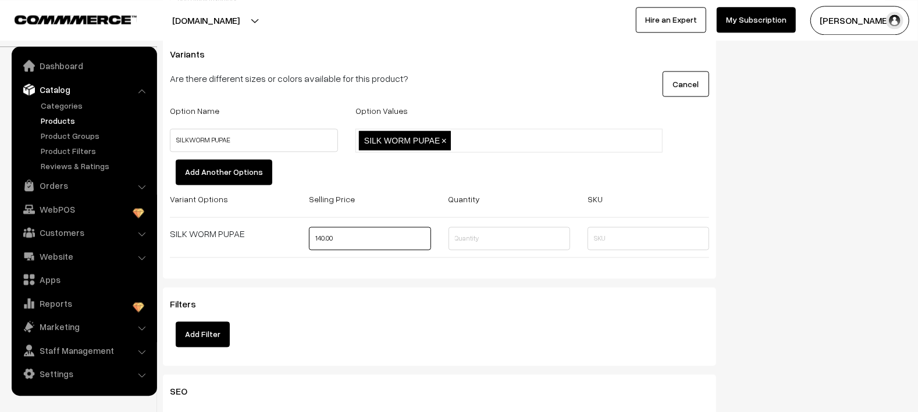
click at [364, 242] on input "140.00" at bounding box center [370, 238] width 122 height 23
click at [511, 240] on input "text" at bounding box center [509, 238] width 122 height 23
type input "500"
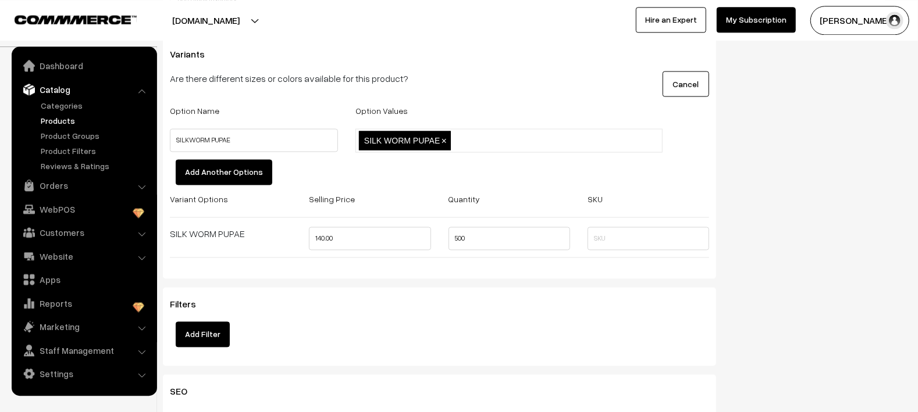
click at [549, 271] on div "Variants Are there different sizes or colors available for this product? Cancel…" at bounding box center [439, 158] width 553 height 242
click at [620, 245] on input "text" at bounding box center [648, 238] width 122 height 23
click at [380, 237] on input "140.00" at bounding box center [370, 238] width 122 height 23
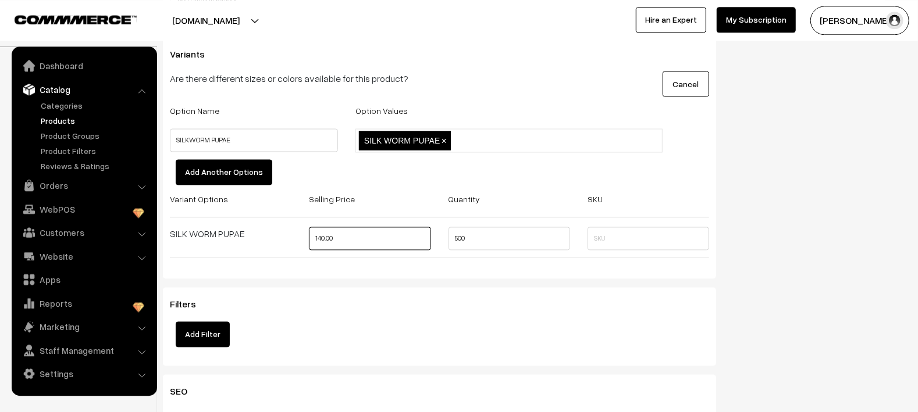
click at [380, 237] on input "140.00" at bounding box center [370, 238] width 122 height 23
click at [457, 239] on input "500" at bounding box center [509, 238] width 122 height 23
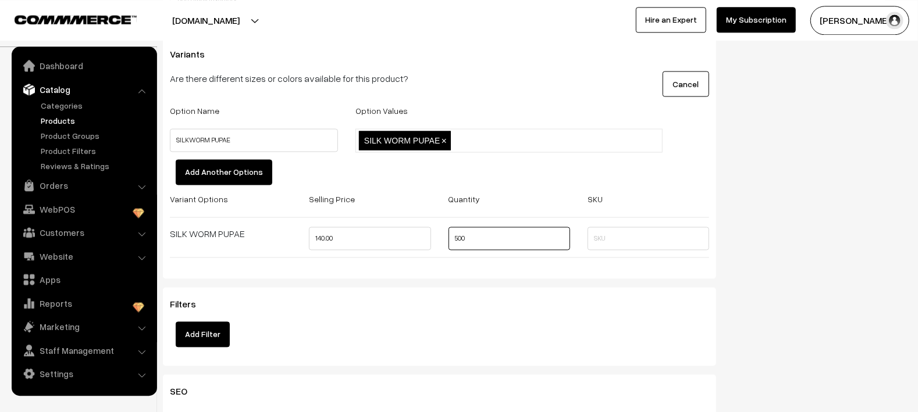
click at [457, 239] on input "500" at bounding box center [509, 238] width 122 height 23
click at [462, 244] on input "1" at bounding box center [509, 238] width 122 height 23
type input "500"
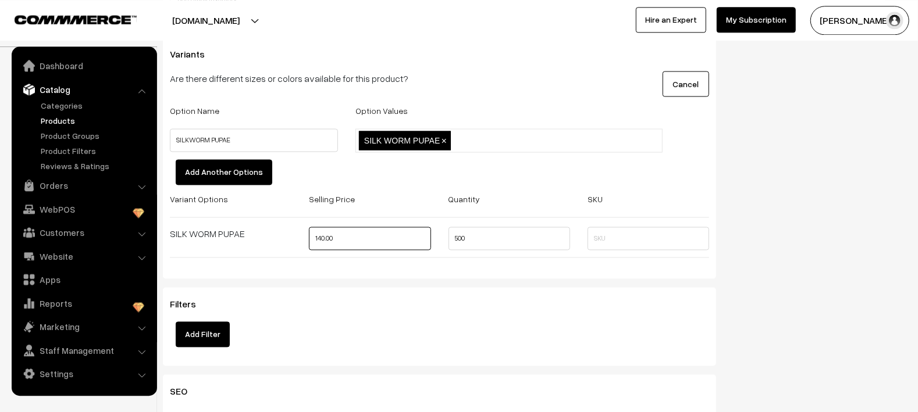
click at [333, 241] on input "140.00" at bounding box center [370, 238] width 122 height 23
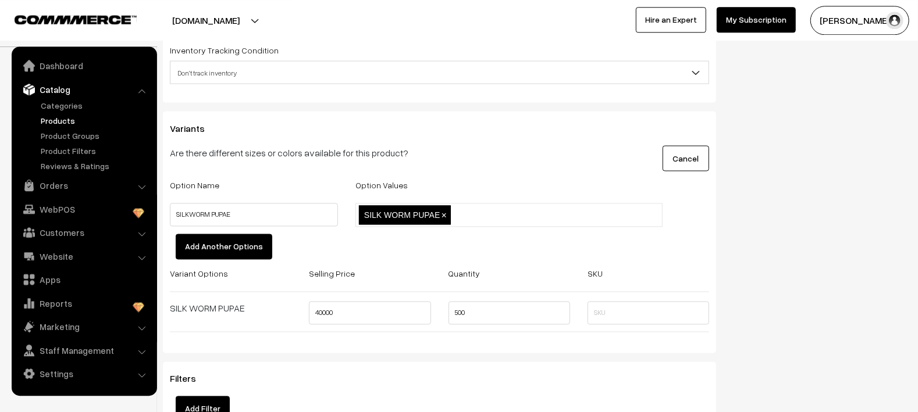
scroll to position [1197, 0]
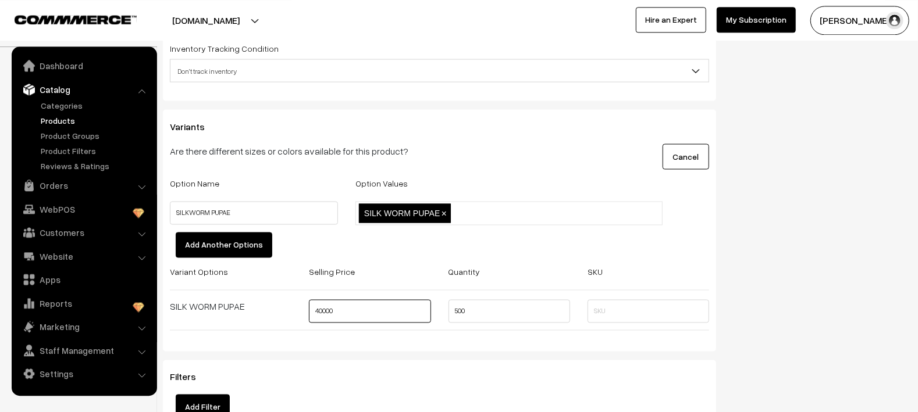
click at [338, 312] on input "40000" at bounding box center [370, 311] width 122 height 23
type input "70000"
click at [380, 361] on div "Filters Add Filter" at bounding box center [439, 399] width 553 height 79
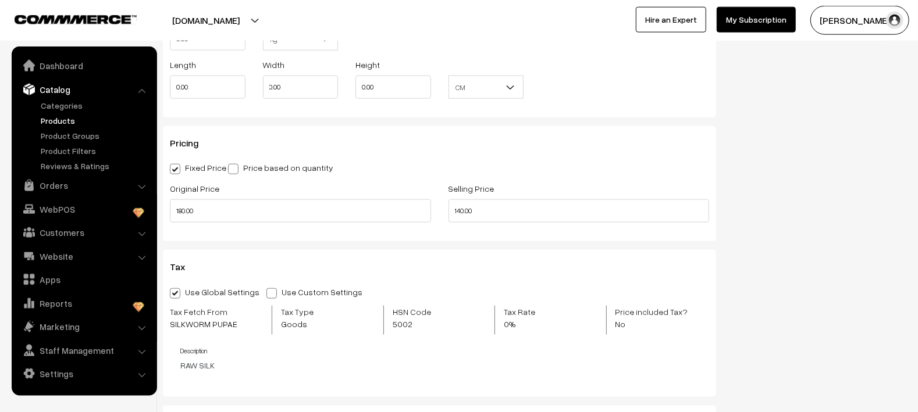
scroll to position [807, 0]
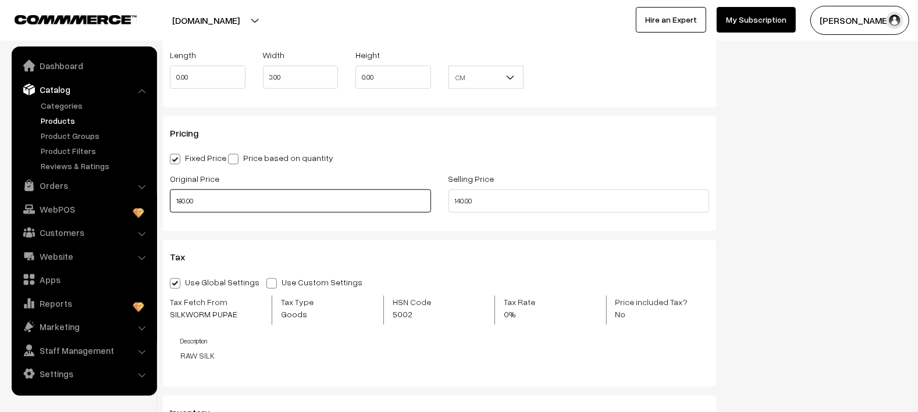
click at [319, 205] on input "180.00" at bounding box center [300, 201] width 261 height 23
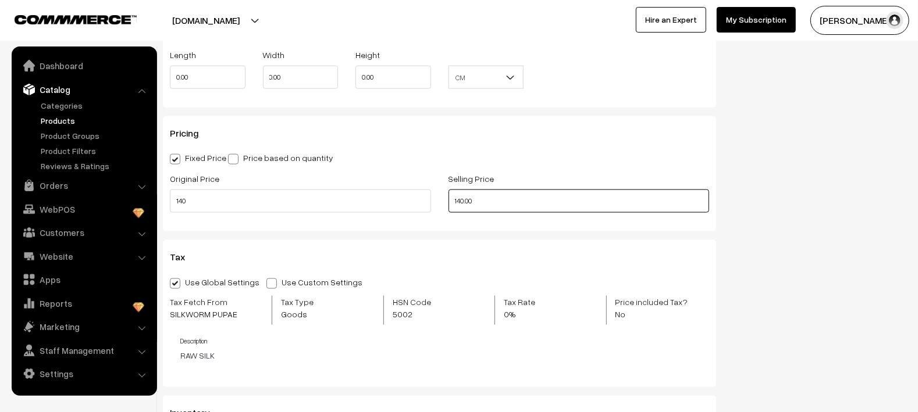
type input "140.00"
click at [461, 206] on input "140.00" at bounding box center [578, 201] width 261 height 23
type input "85.00"
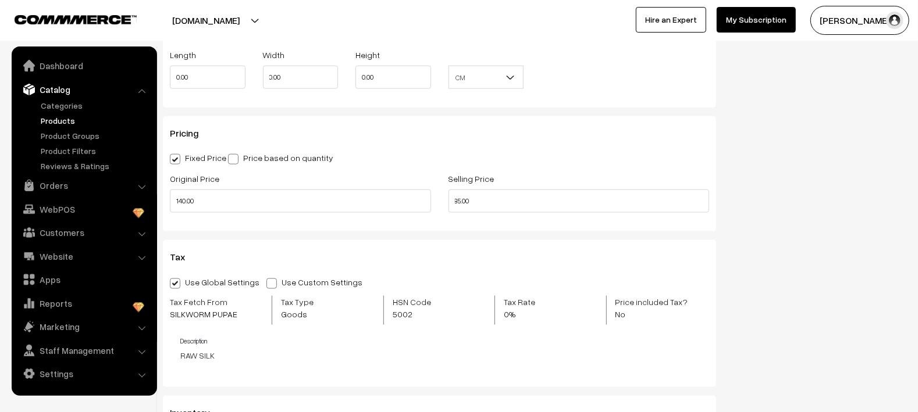
click at [468, 230] on div "Pricing Fixed Price Price based on quantity Original Price 140.00 Selling Price…" at bounding box center [439, 173] width 553 height 115
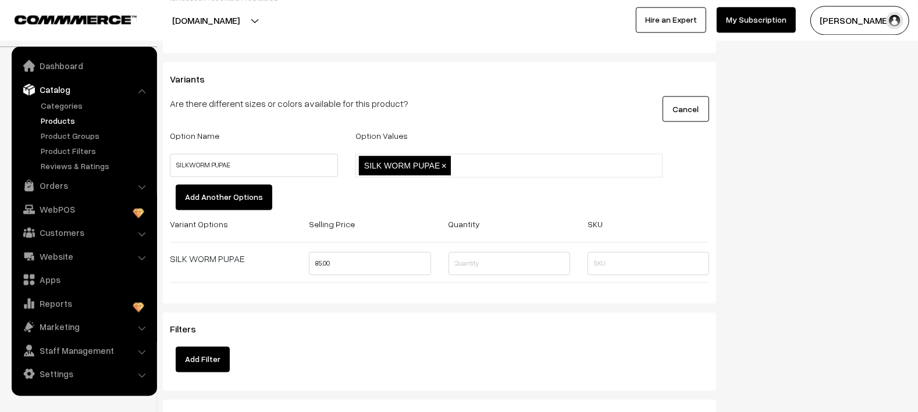
scroll to position [1253, 0]
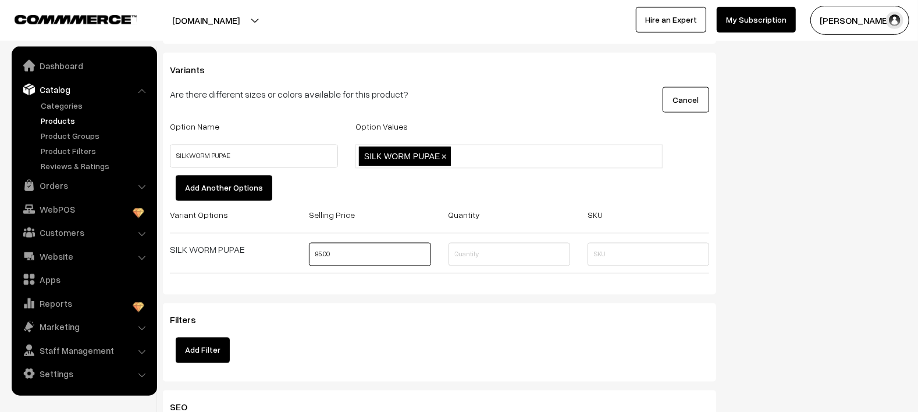
click at [404, 256] on input "85.00" at bounding box center [370, 254] width 122 height 23
type input "42500"
click at [548, 263] on input "text" at bounding box center [509, 254] width 122 height 23
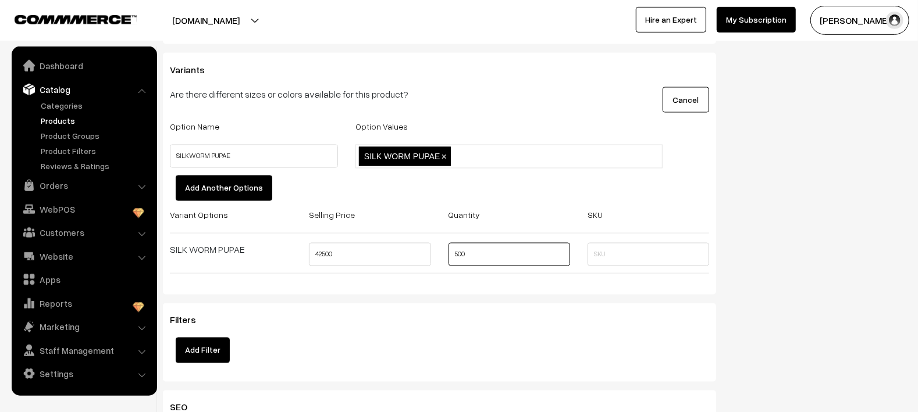
type input "500"
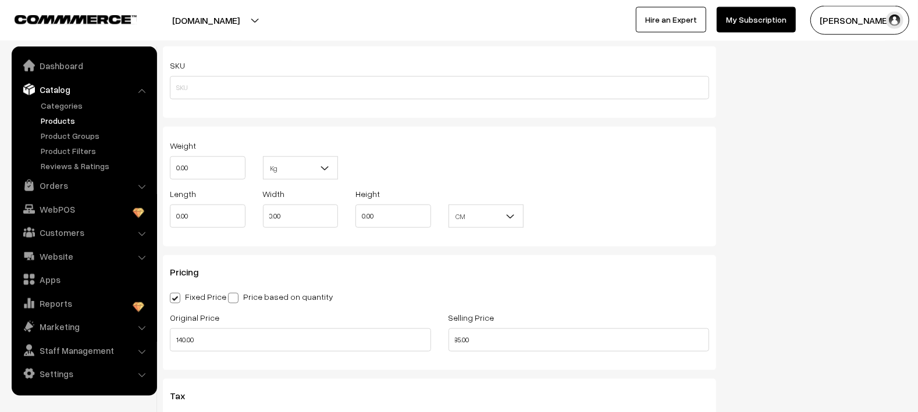
scroll to position [0, 0]
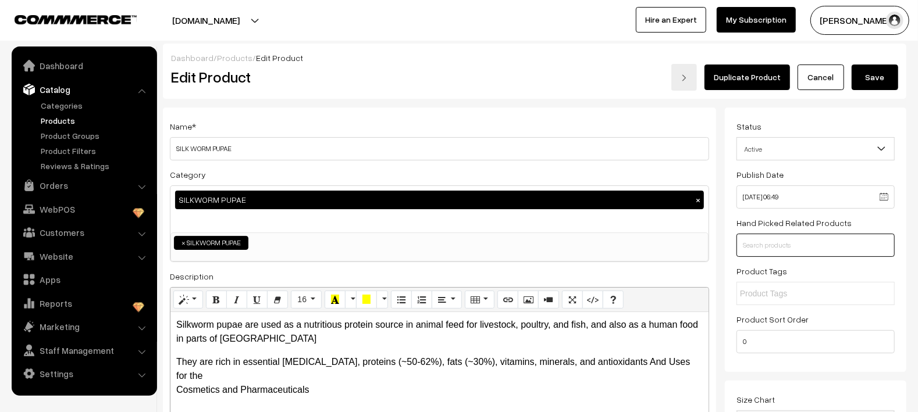
click at [793, 252] on input "text" at bounding box center [815, 245] width 158 height 23
click at [850, 217] on div "Hand Picked Related Products" at bounding box center [815, 236] width 158 height 41
click at [838, 236] on input "text" at bounding box center [815, 245] width 158 height 23
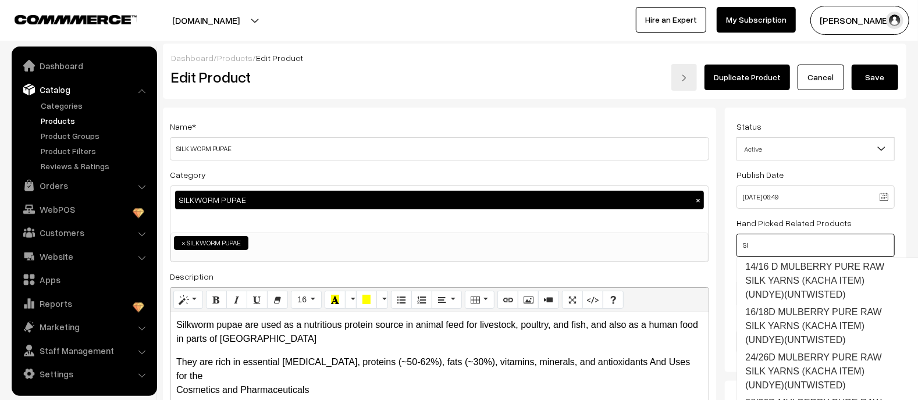
type input "S"
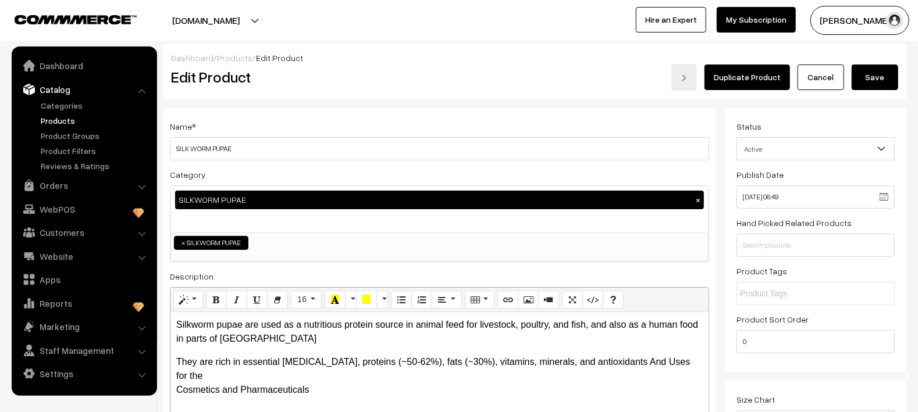
click at [729, 278] on div "Status Active Inactive Active Publish Date 09-09-2025 06:49 Product Type -- Sel…" at bounding box center [815, 240] width 181 height 265
click at [775, 293] on input "text" at bounding box center [791, 294] width 102 height 12
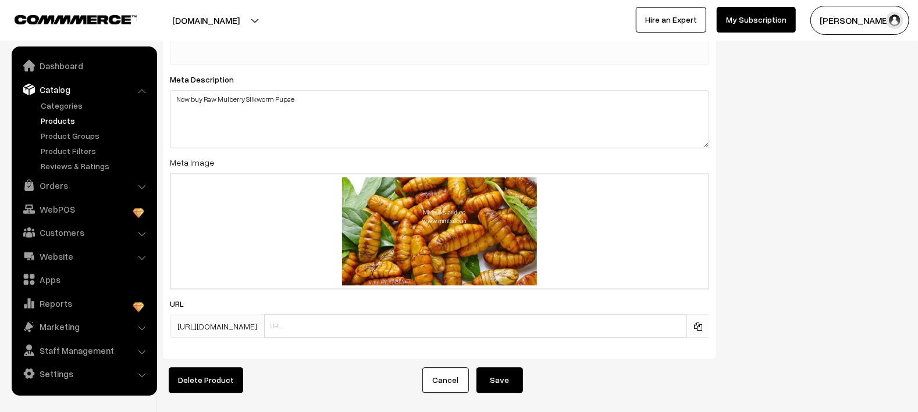
scroll to position [1972, 0]
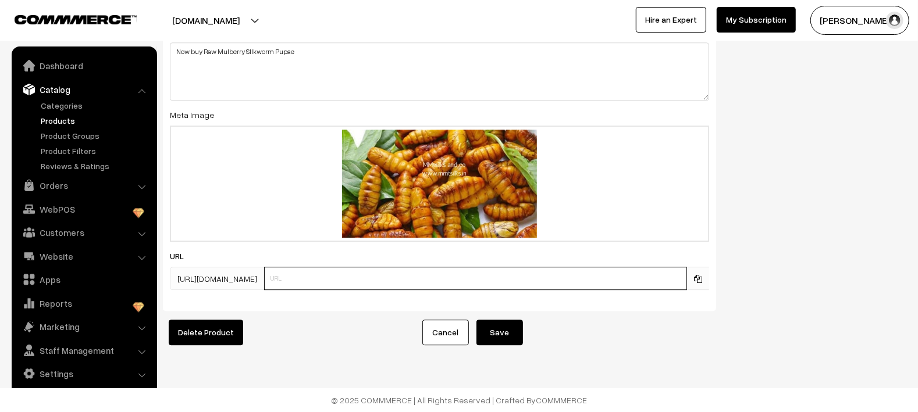
click at [412, 274] on input "text" at bounding box center [475, 278] width 423 height 23
click at [400, 285] on input "text" at bounding box center [475, 278] width 423 height 23
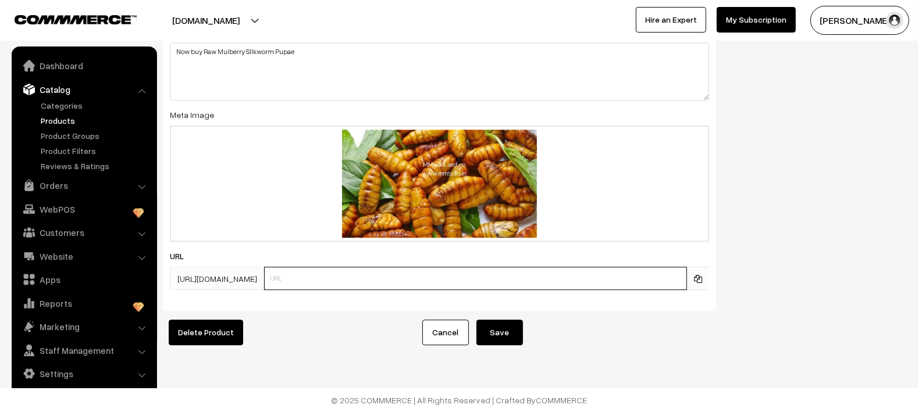
paste input "https://mmtsilks.in/products/silk-worm-pupae"
type input "https://mmtsilks.in/products/silk-worm-pupae"
click at [484, 337] on button "Save" at bounding box center [499, 333] width 47 height 26
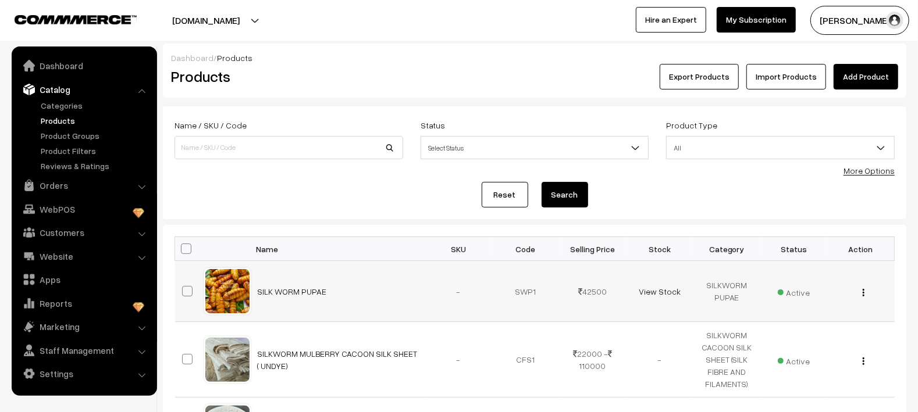
click at [864, 295] on img "button" at bounding box center [863, 293] width 2 height 8
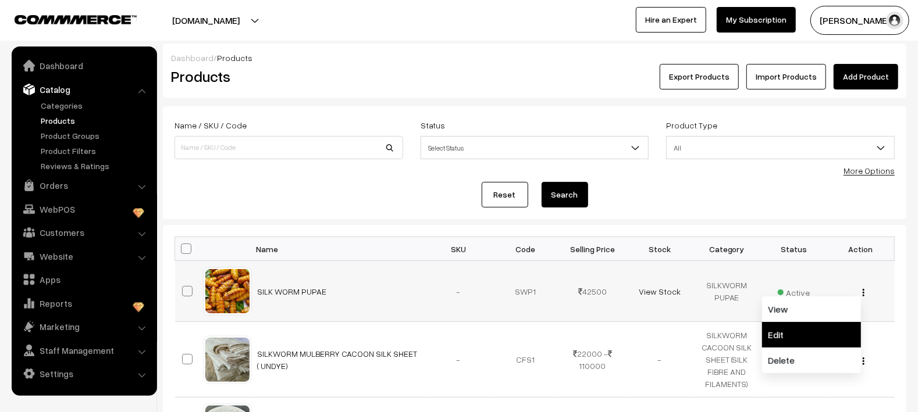
click at [781, 330] on link "Edit" at bounding box center [811, 335] width 99 height 26
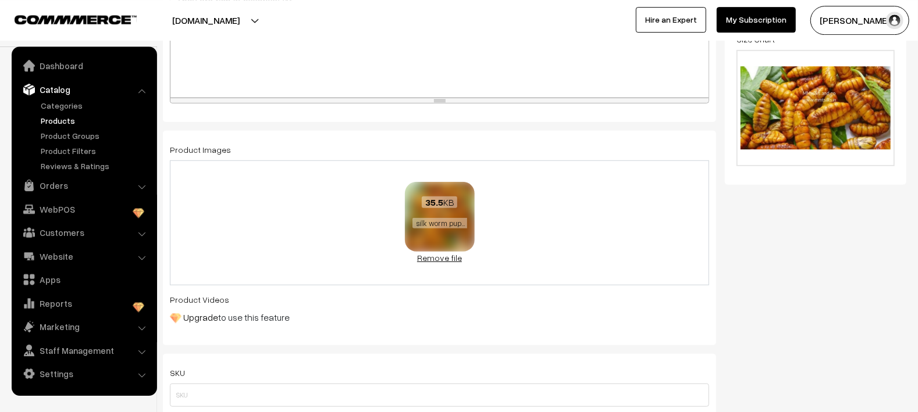
scroll to position [370, 0]
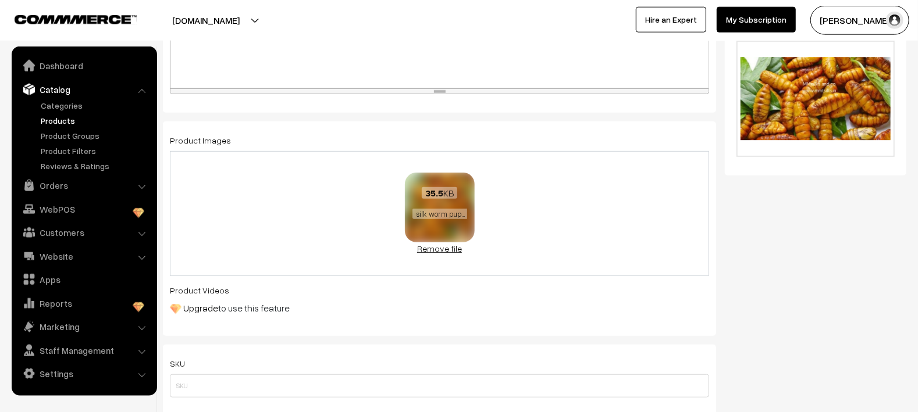
click at [450, 253] on link "Remove file" at bounding box center [440, 249] width 70 height 12
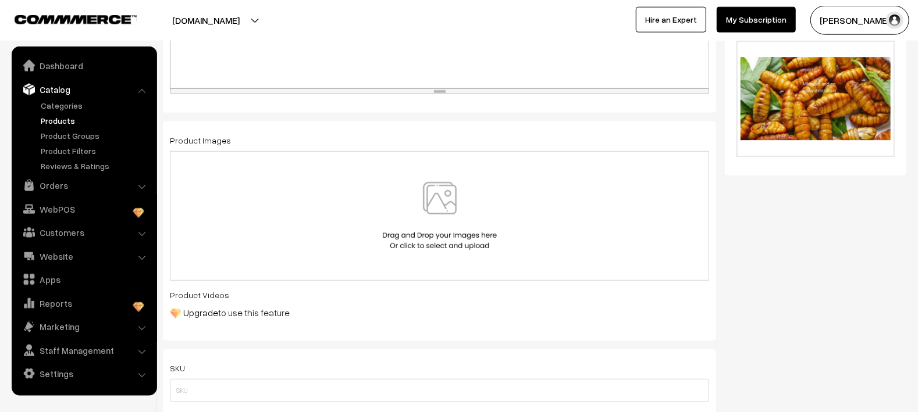
click at [449, 222] on img at bounding box center [440, 216] width 120 height 68
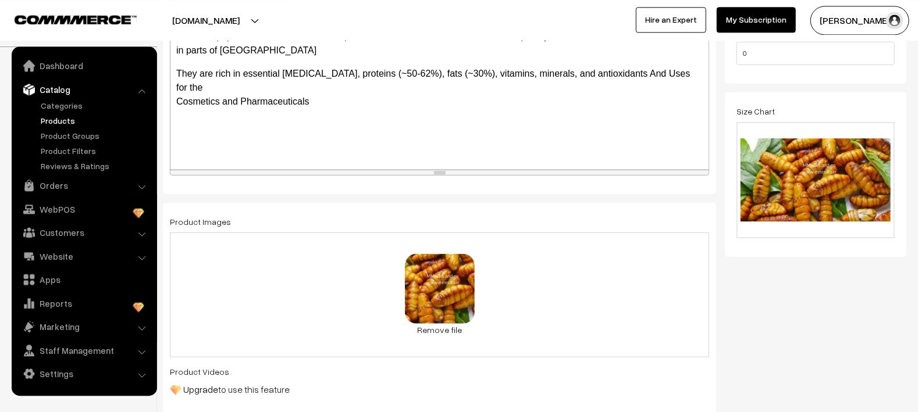
scroll to position [285, 0]
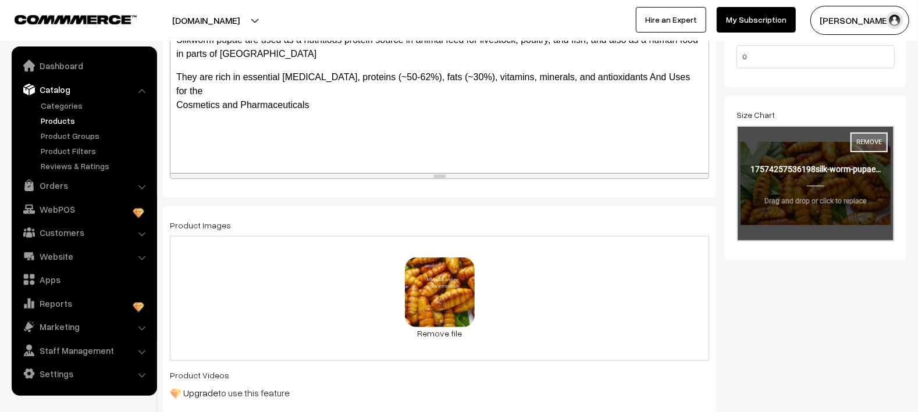
click at [865, 147] on button "Remove" at bounding box center [868, 143] width 37 height 20
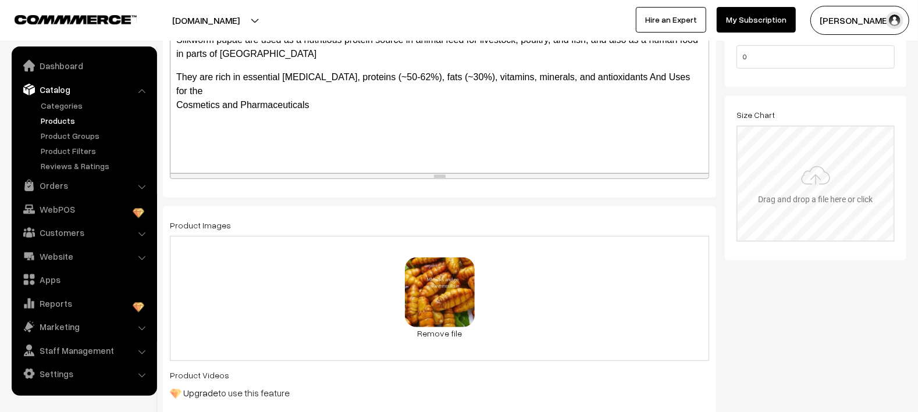
click at [825, 172] on input "file" at bounding box center [815, 184] width 156 height 114
type input "C:\fakepath\SILKWORM 383300.jpeg"
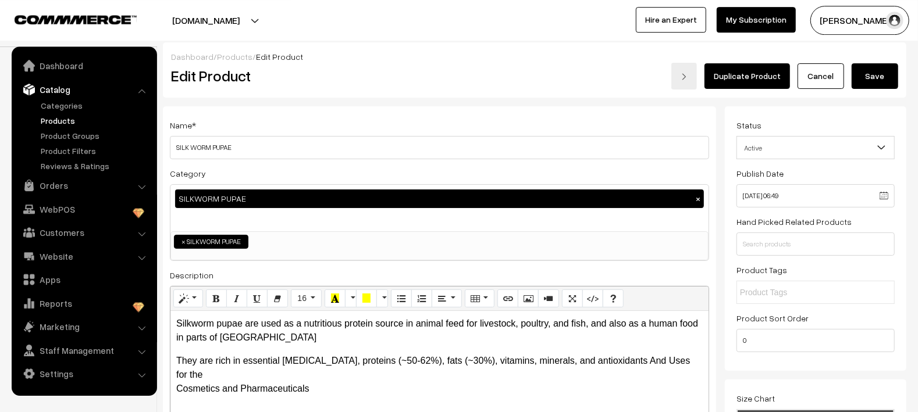
scroll to position [0, 0]
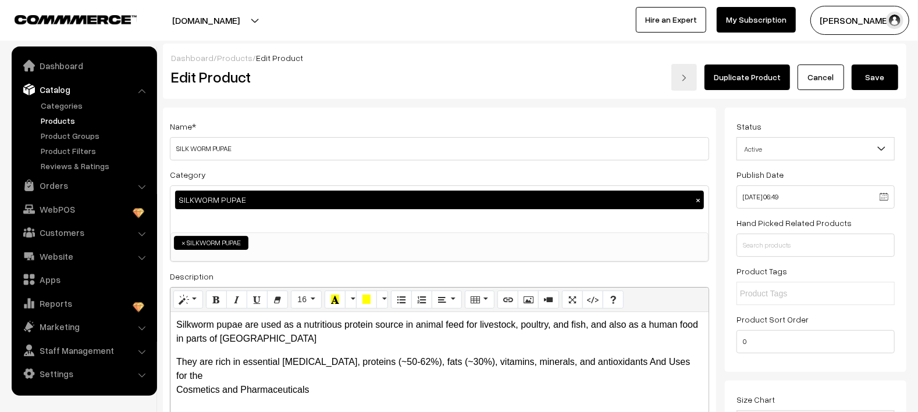
click at [881, 79] on button "Save" at bounding box center [874, 78] width 47 height 26
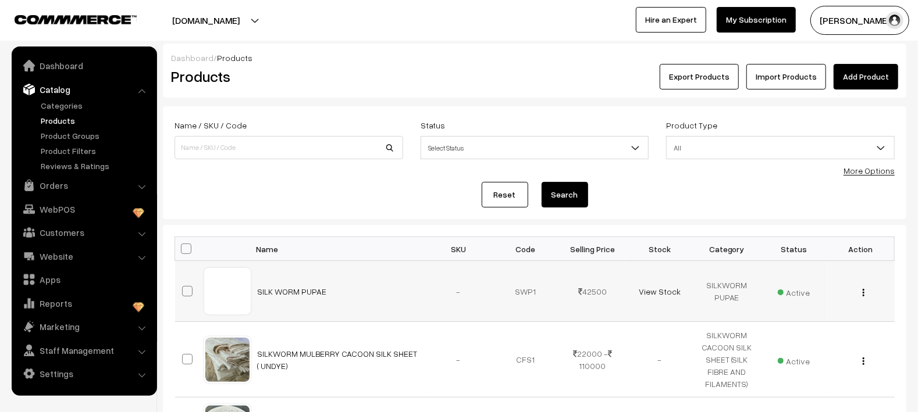
click at [864, 294] on img "button" at bounding box center [863, 293] width 2 height 8
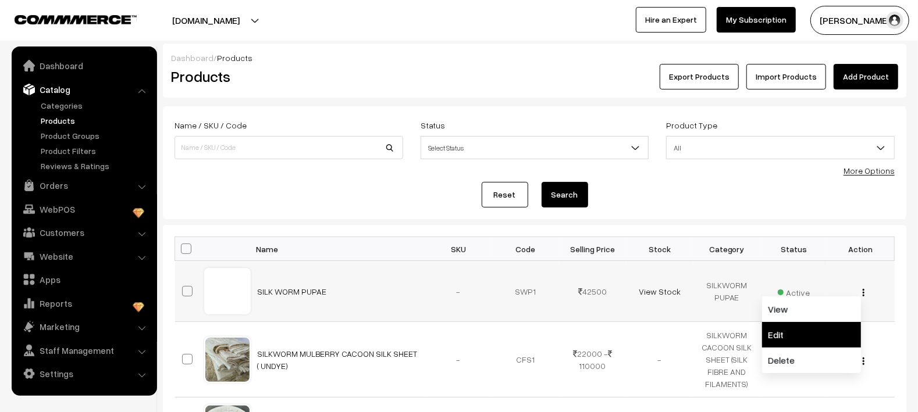
click at [801, 327] on link "Edit" at bounding box center [811, 335] width 99 height 26
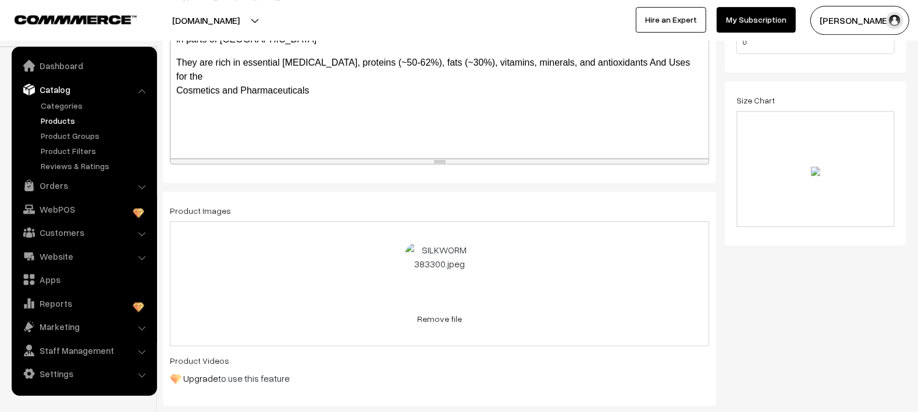
scroll to position [370, 0]
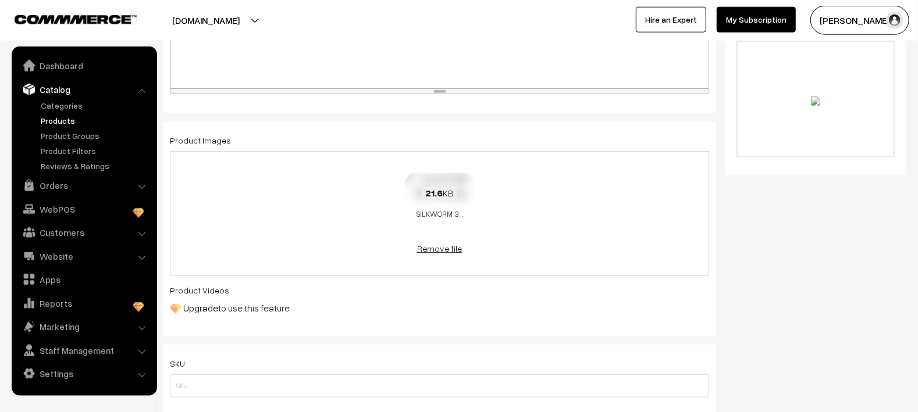
click at [434, 250] on link "Remove file" at bounding box center [440, 249] width 70 height 12
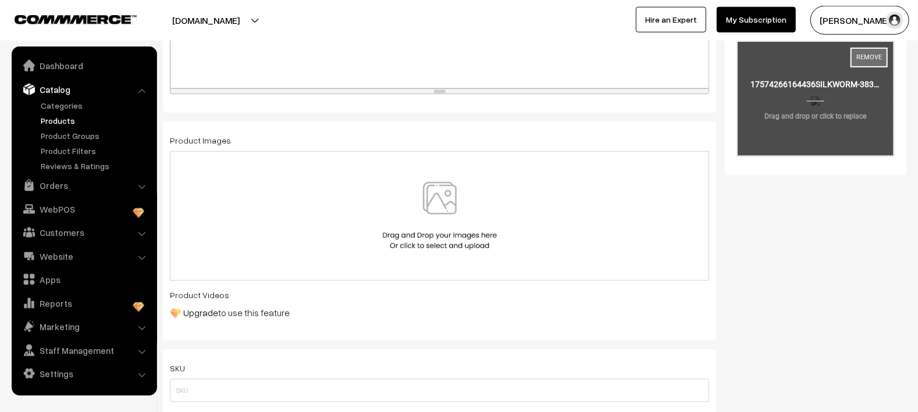
click at [860, 61] on button "Remove" at bounding box center [868, 58] width 37 height 20
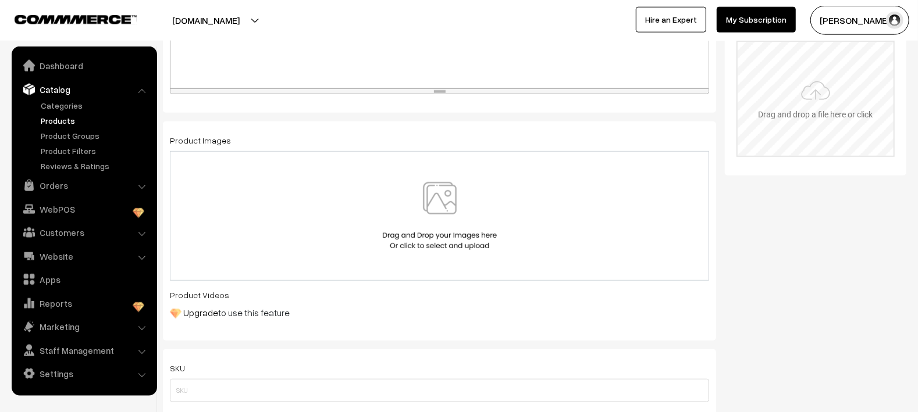
click at [824, 94] on input "file" at bounding box center [815, 99] width 156 height 114
type input "C:\fakepath\SILKWORM 383300.jpeg"
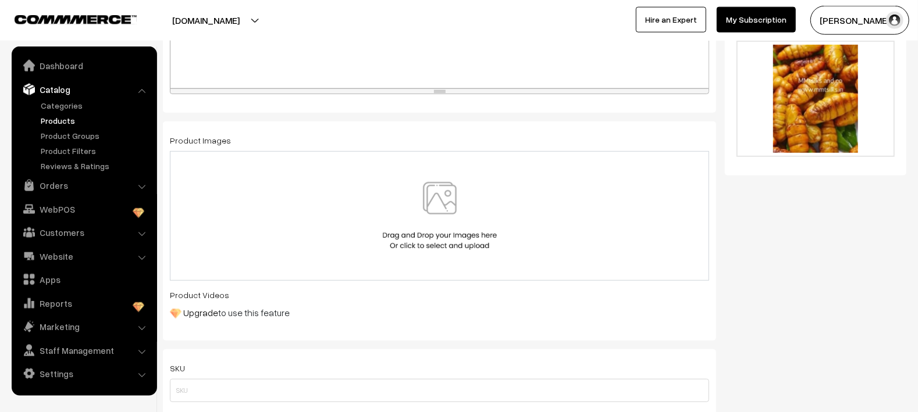
click at [451, 224] on img at bounding box center [440, 216] width 120 height 68
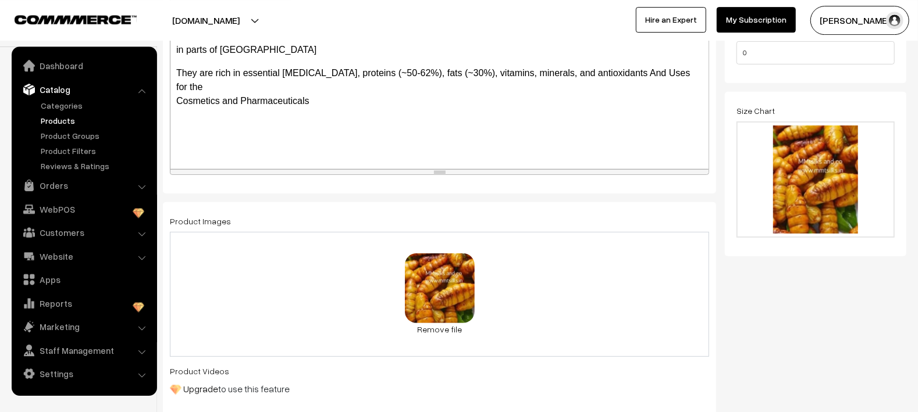
scroll to position [0, 0]
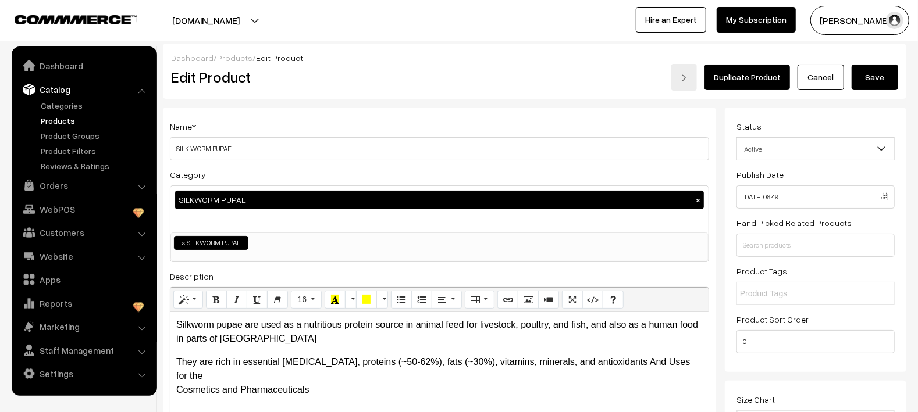
click at [882, 77] on button "Save" at bounding box center [874, 78] width 47 height 26
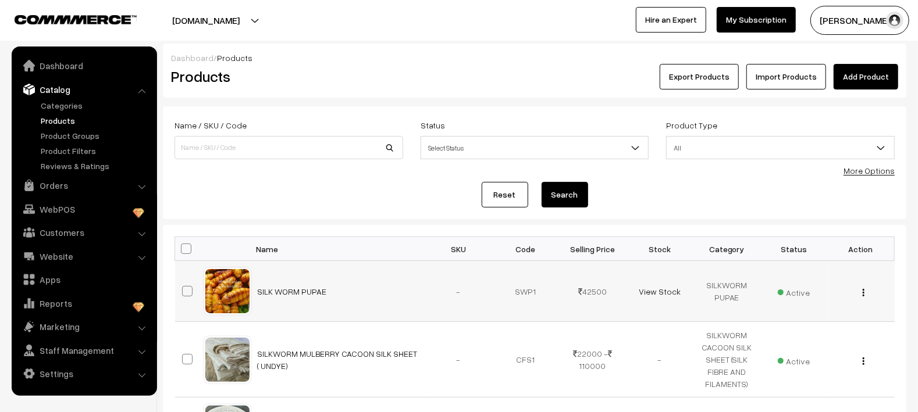
click at [864, 292] on img "button" at bounding box center [863, 293] width 2 height 8
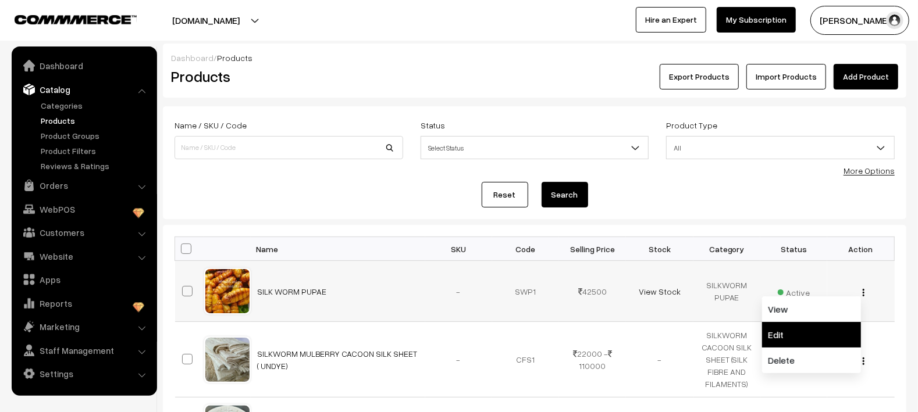
click at [814, 322] on link "Edit" at bounding box center [811, 335] width 99 height 26
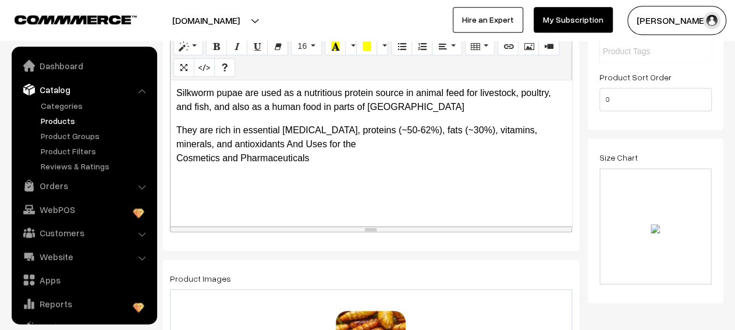
scroll to position [320, 0]
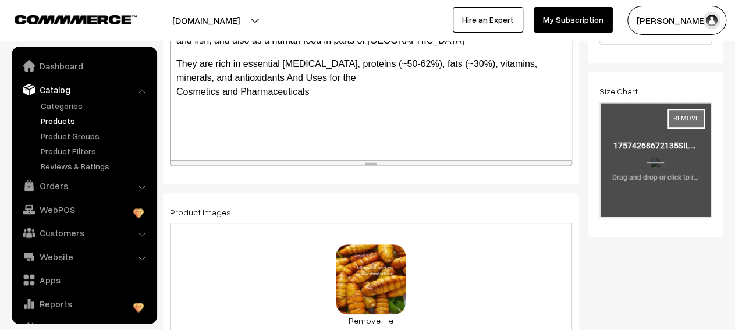
click at [693, 111] on button "Remove" at bounding box center [685, 119] width 37 height 20
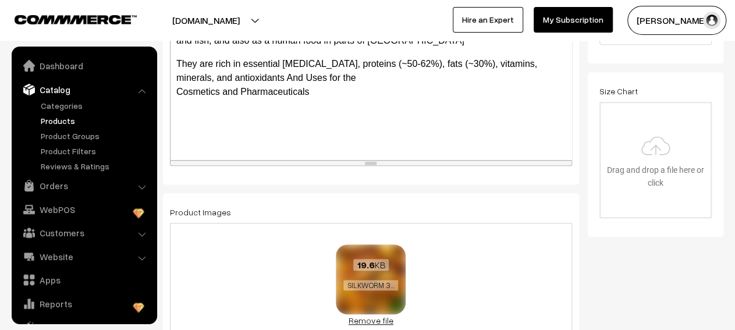
click at [365, 318] on link "Remove file" at bounding box center [371, 320] width 70 height 12
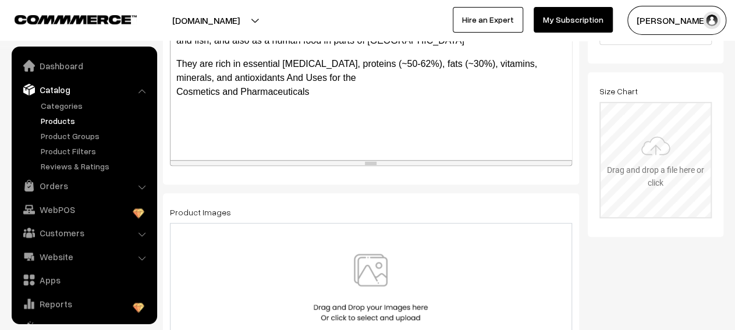
click at [638, 174] on input "file" at bounding box center [655, 160] width 110 height 114
type input "C:\fakepath\SILKWORM 383300.jpeg"
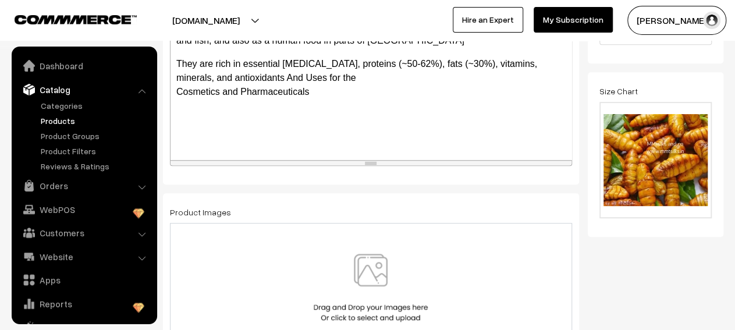
click at [380, 278] on img at bounding box center [371, 288] width 120 height 68
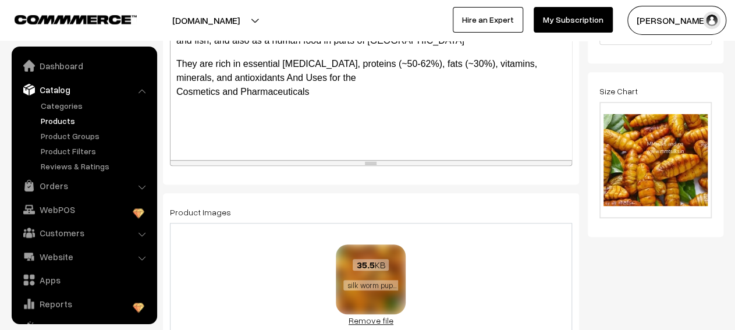
click at [383, 319] on link "Remove file" at bounding box center [371, 320] width 70 height 12
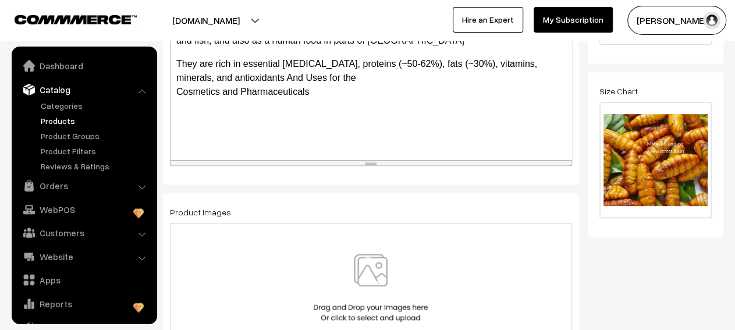
click at [387, 281] on img at bounding box center [371, 288] width 120 height 68
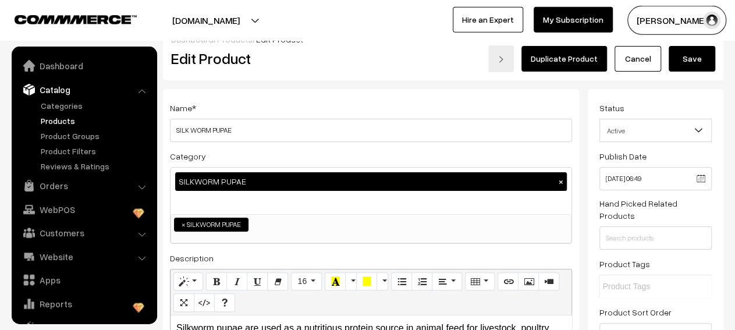
scroll to position [0, 0]
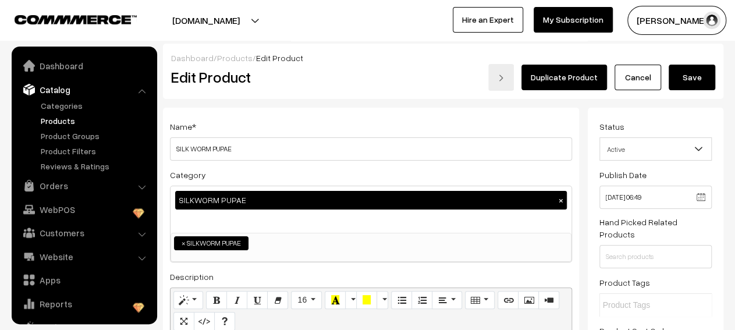
click at [708, 87] on button "Save" at bounding box center [691, 78] width 47 height 26
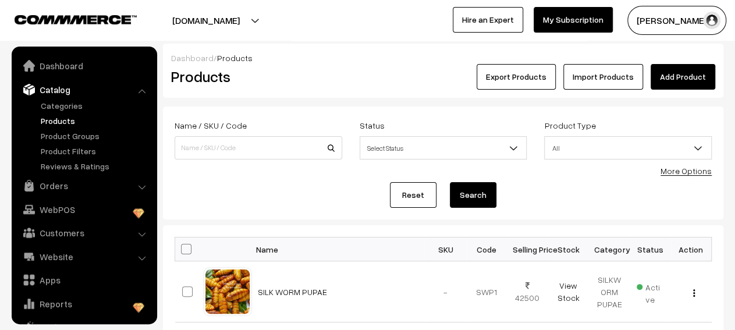
scroll to position [32, 0]
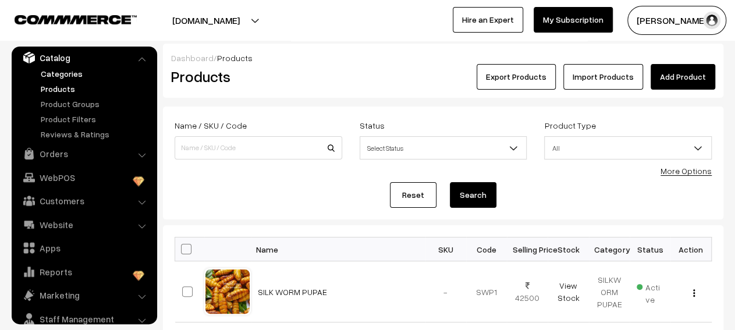
click at [74, 77] on link "Categories" at bounding box center [95, 73] width 115 height 12
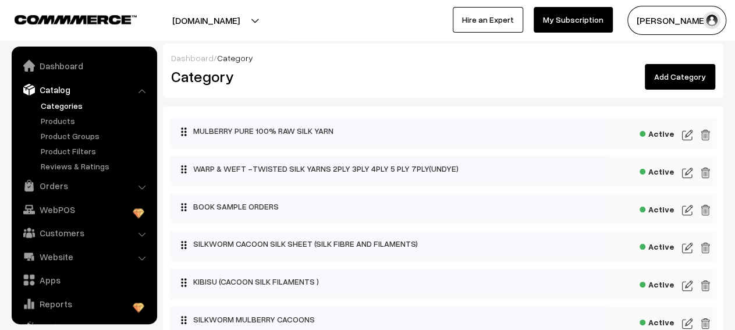
scroll to position [32, 0]
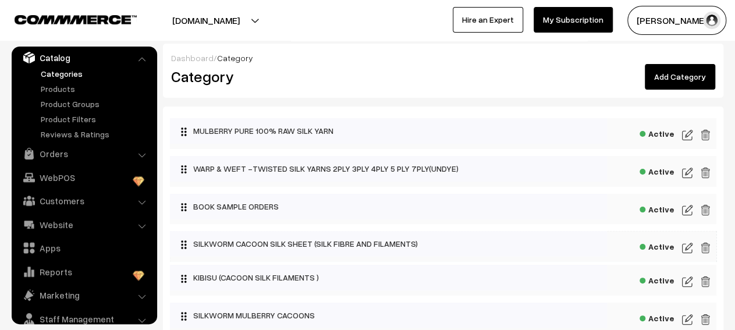
click at [293, 243] on body "Thank you for showing interest. Our team will call you shortly. Close [DOMAIN_N…" at bounding box center [367, 326] width 735 height 653
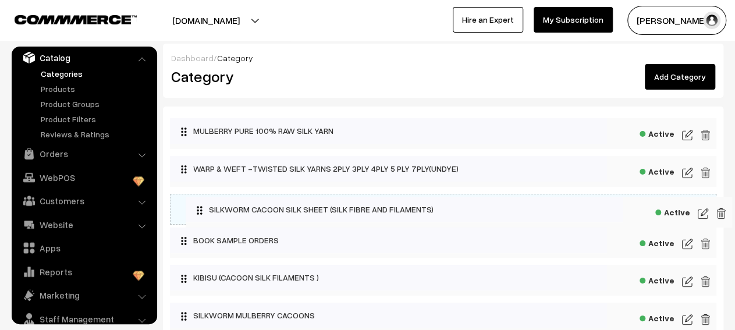
drag, startPoint x: 184, startPoint y: 244, endPoint x: 189, endPoint y: 201, distance: 43.3
click at [189, 201] on body "Thank you for showing interest. Our team will call you shortly. Close [DOMAIN_N…" at bounding box center [367, 326] width 735 height 653
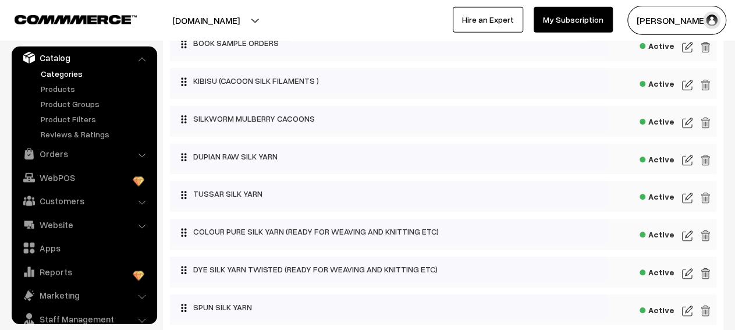
scroll to position [254, 0]
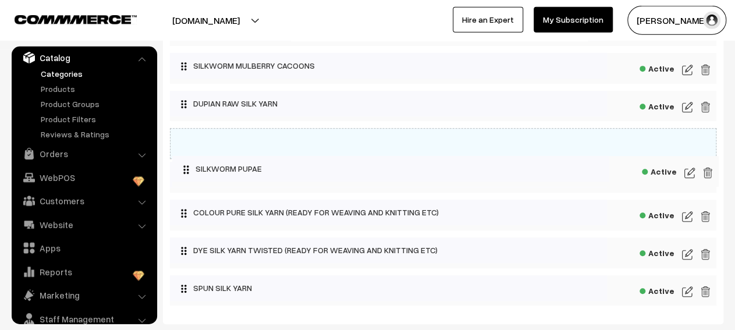
drag, startPoint x: 181, startPoint y: 291, endPoint x: 173, endPoint y: 158, distance: 134.0
click at [173, 158] on body "Thank you for showing interest. Our team will call you shortly. Close [DOMAIN_N…" at bounding box center [367, 72] width 735 height 653
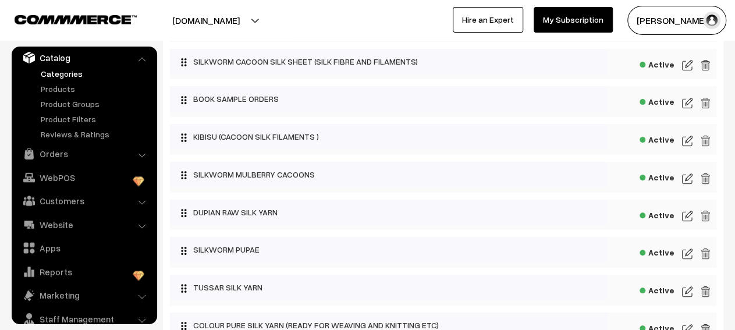
scroll to position [150, 0]
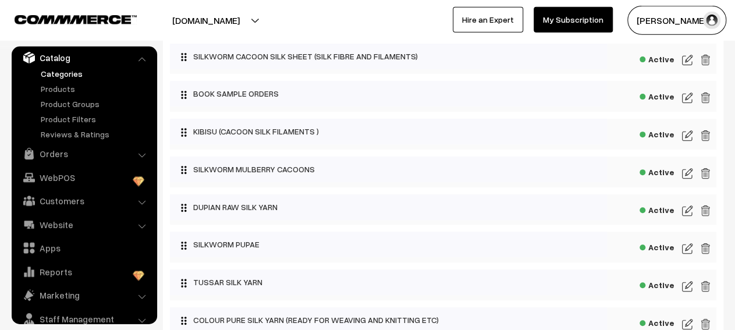
click at [691, 250] on img at bounding box center [687, 248] width 10 height 14
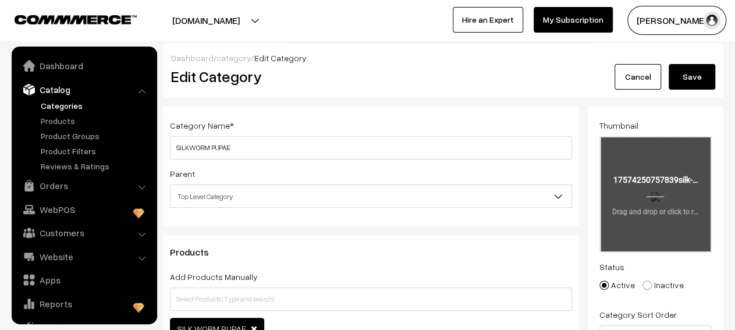
scroll to position [32, 0]
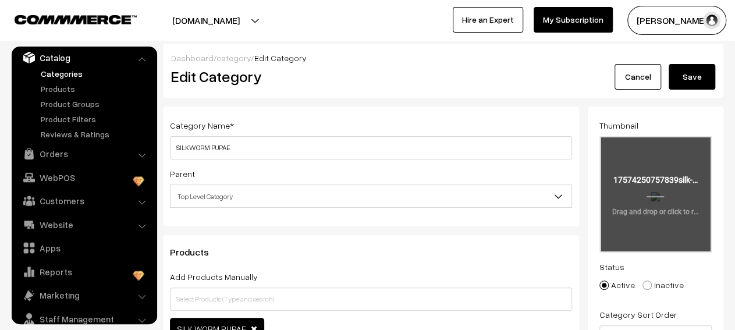
click at [667, 211] on input "file" at bounding box center [655, 194] width 110 height 114
type input "C:\fakepath\SILKWORM CATEGORY PICTURE.jpeg"
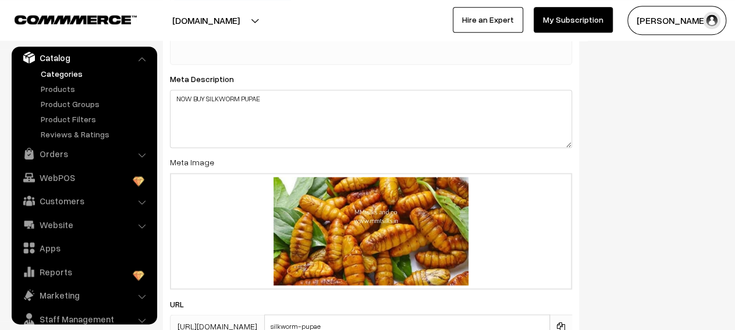
scroll to position [936, 0]
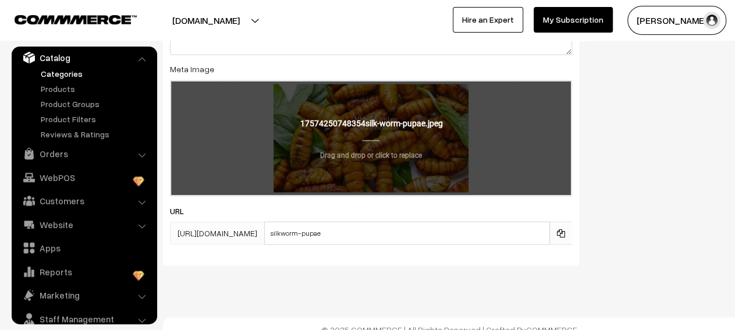
click at [390, 139] on input "file" at bounding box center [371, 138] width 400 height 114
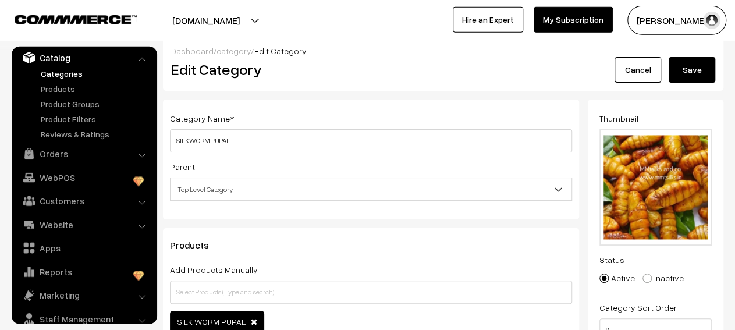
scroll to position [0, 0]
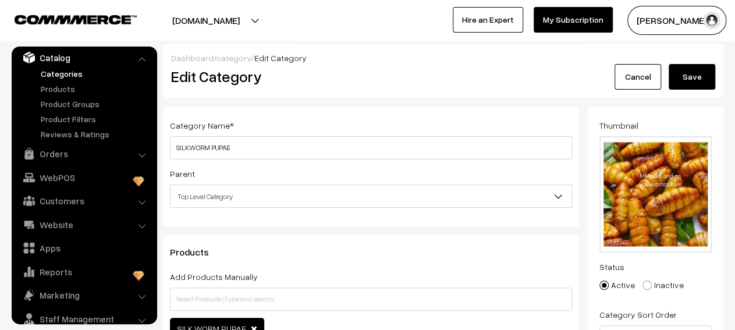
click at [679, 81] on button "Save" at bounding box center [691, 77] width 47 height 26
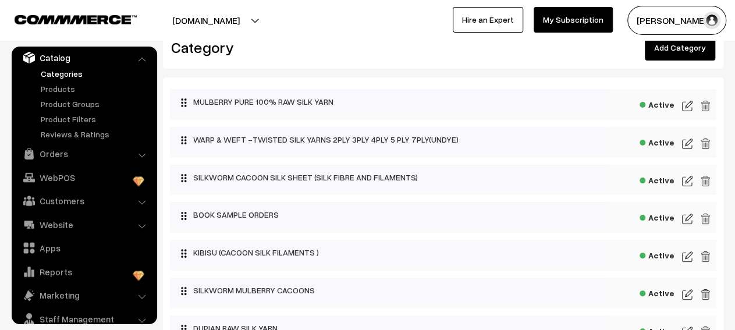
scroll to position [37, 0]
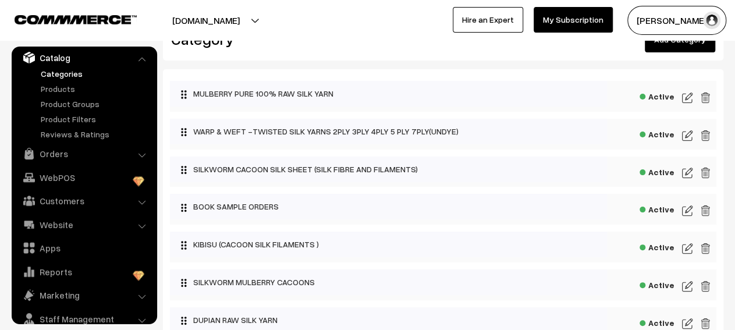
click at [686, 289] on img at bounding box center [687, 286] width 10 height 14
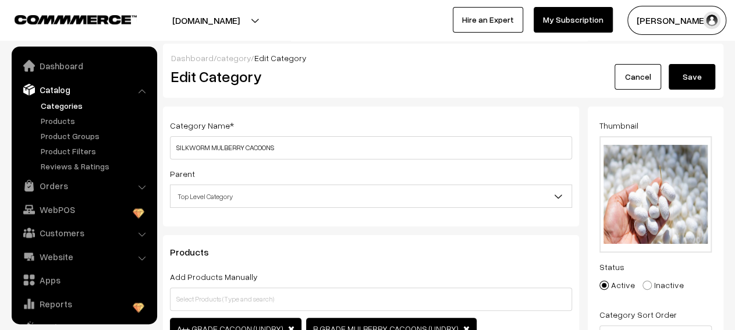
scroll to position [32, 0]
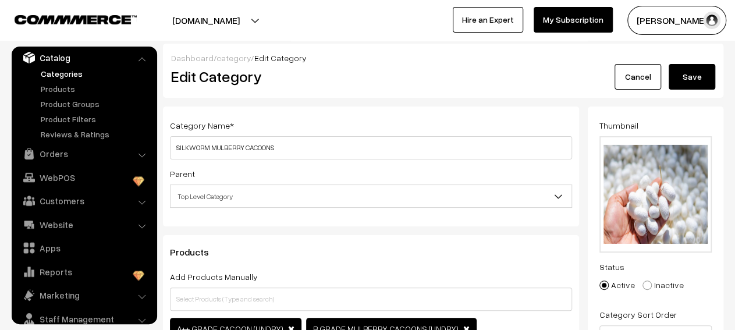
click at [648, 83] on link "Cancel" at bounding box center [637, 77] width 47 height 26
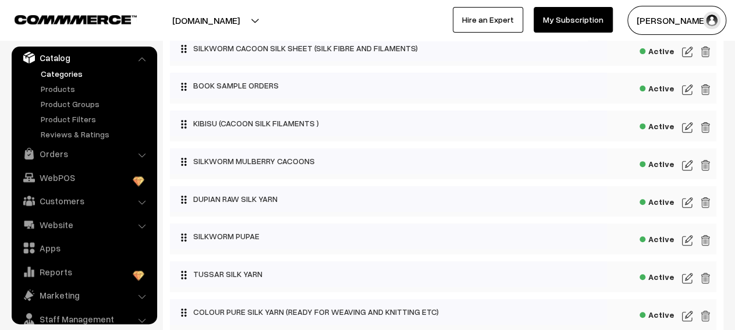
scroll to position [160, 0]
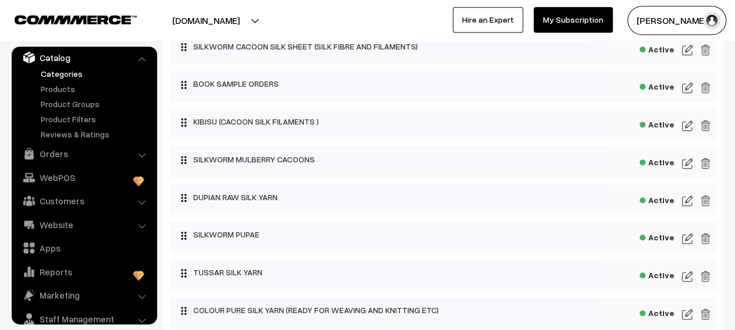
click at [683, 241] on img at bounding box center [687, 238] width 10 height 14
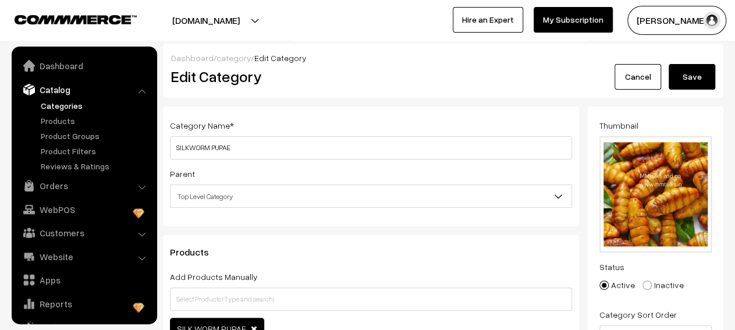
scroll to position [32, 0]
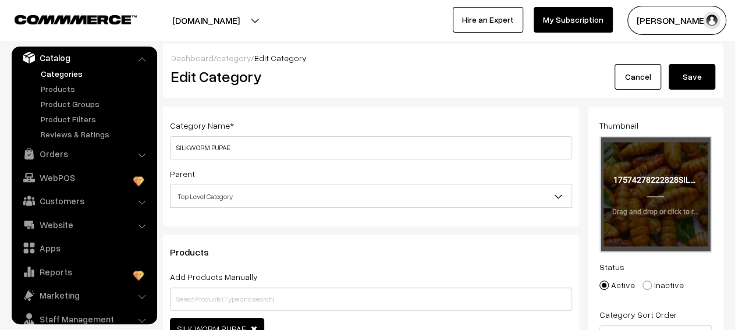
click at [648, 216] on input "file" at bounding box center [655, 194] width 110 height 114
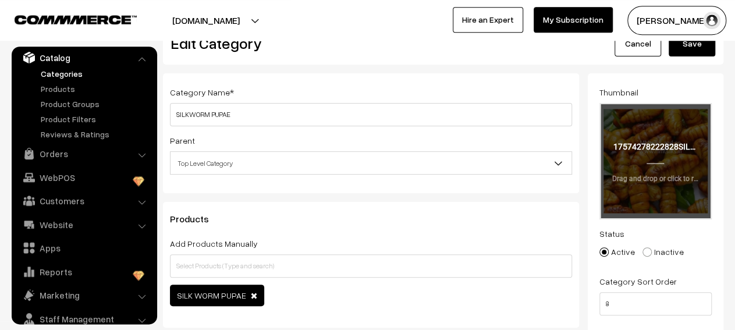
scroll to position [0, 0]
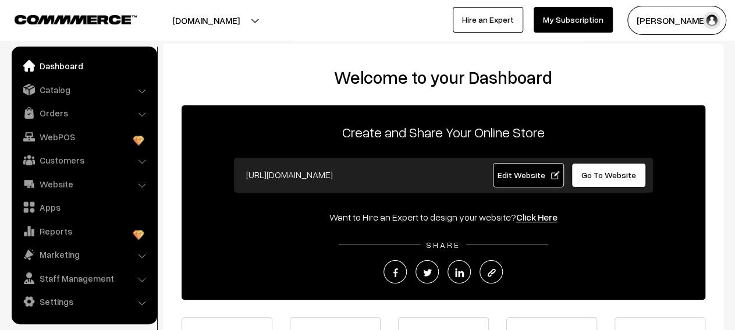
click at [502, 179] on span "Edit Website" at bounding box center [528, 175] width 62 height 10
click at [130, 87] on link "Catalog" at bounding box center [84, 89] width 138 height 21
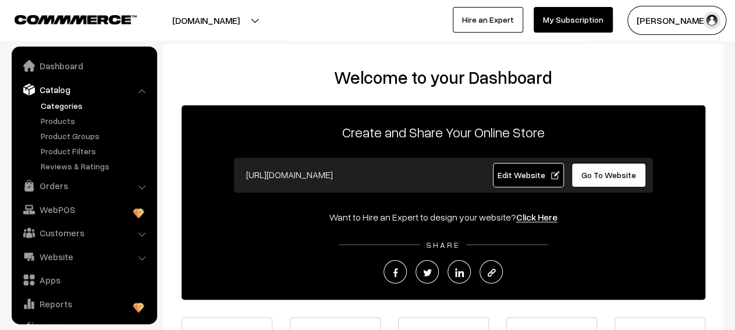
click at [84, 108] on link "Categories" at bounding box center [95, 105] width 115 height 12
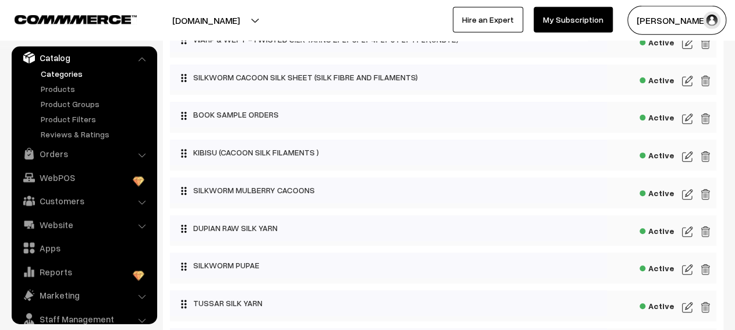
scroll to position [169, 0]
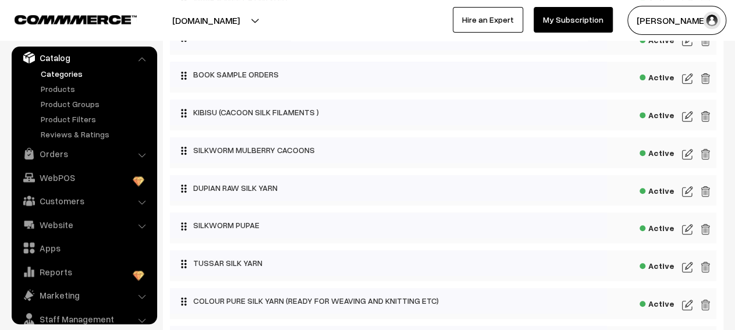
click at [687, 234] on img at bounding box center [687, 229] width 10 height 14
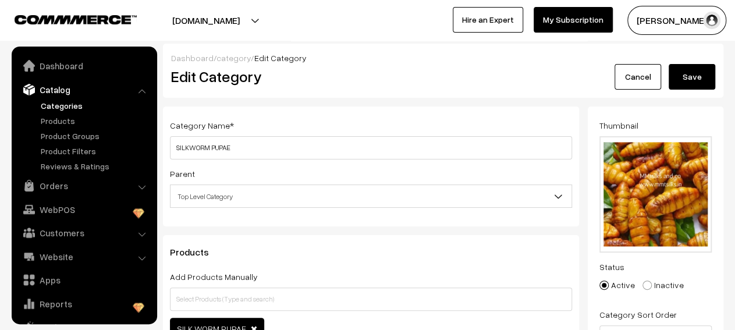
scroll to position [32, 0]
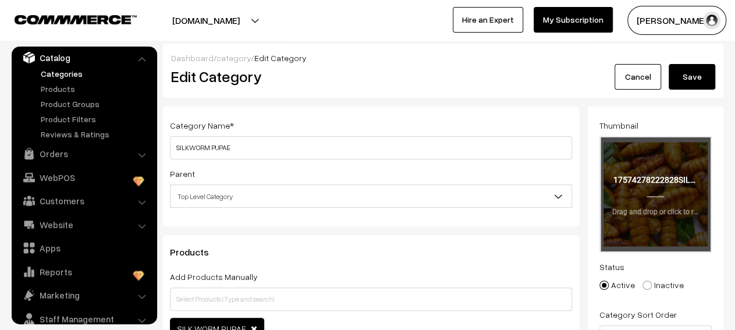
click at [655, 220] on input "file" at bounding box center [655, 194] width 110 height 114
type input "C:\fakepath\SILKWORM CATEGORY PICTURE.jpeg"
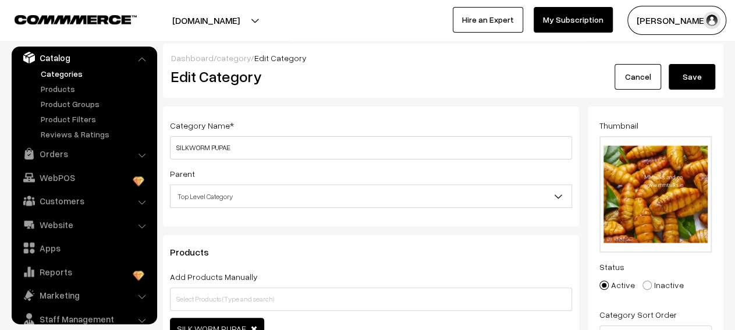
click at [686, 81] on button "Save" at bounding box center [691, 77] width 47 height 26
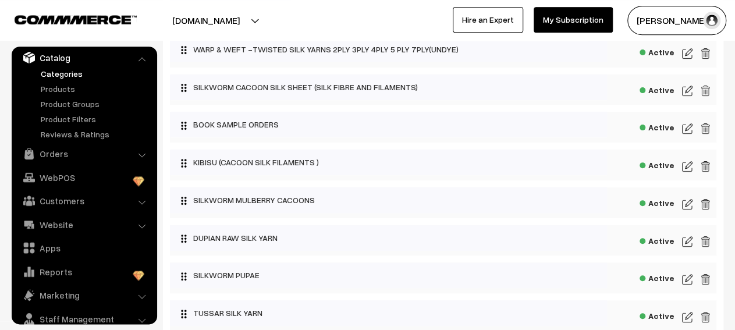
scroll to position [150, 0]
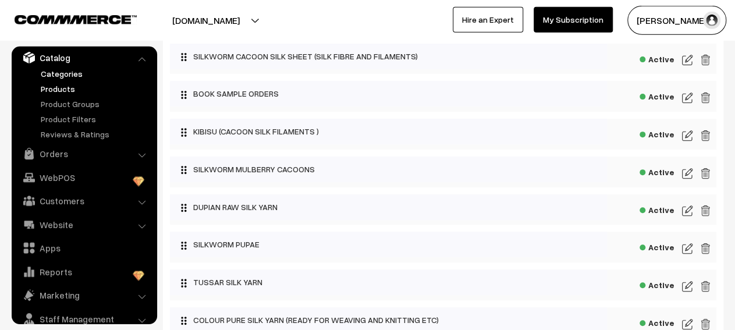
click at [50, 90] on link "Products" at bounding box center [95, 89] width 115 height 12
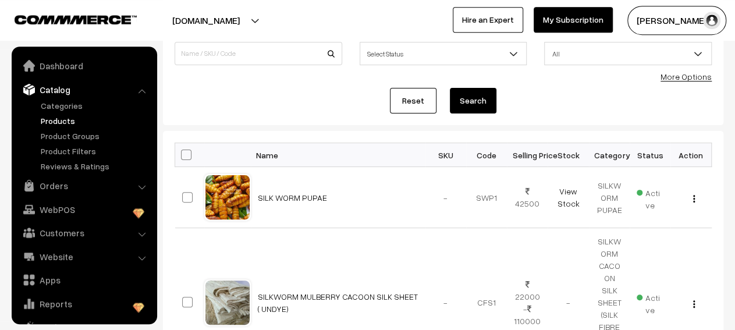
scroll to position [32, 0]
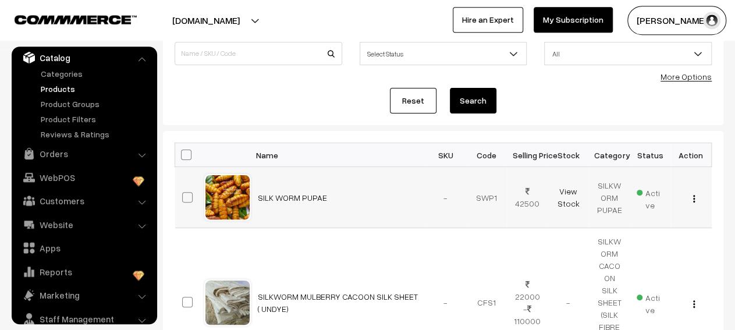
click at [692, 201] on button "button" at bounding box center [693, 198] width 3 height 9
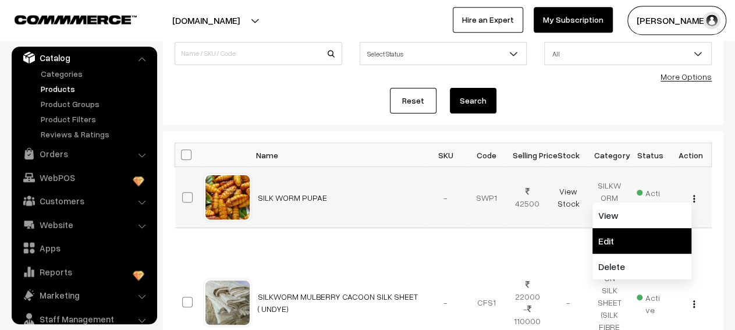
click at [622, 235] on link "Edit" at bounding box center [641, 241] width 99 height 26
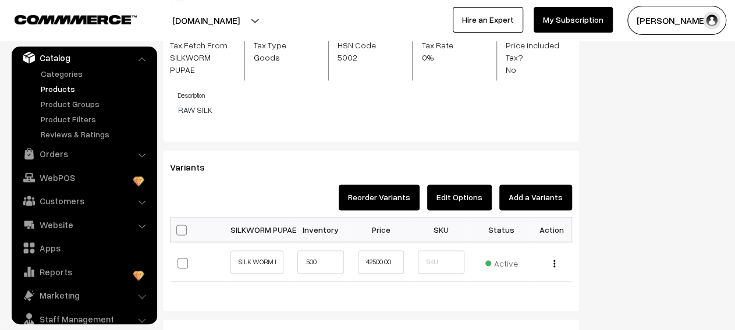
scroll to position [856, 0]
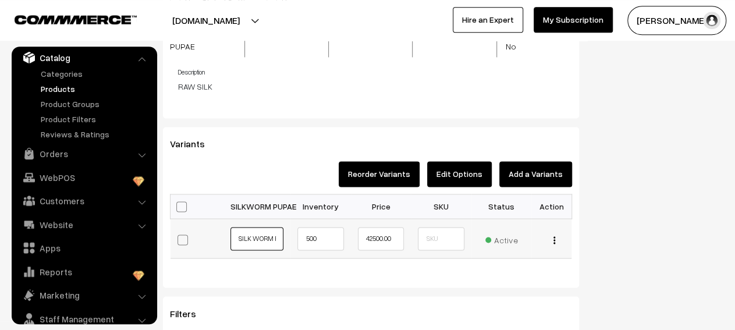
click at [256, 231] on input "SILK WORM PUPAE" at bounding box center [256, 238] width 53 height 23
click at [256, 231] on input "SILK WRM PUPAE" at bounding box center [256, 238] width 53 height 23
click at [256, 231] on input "SILK" at bounding box center [256, 238] width 53 height 23
type input "S"
type input "WEIGHT"
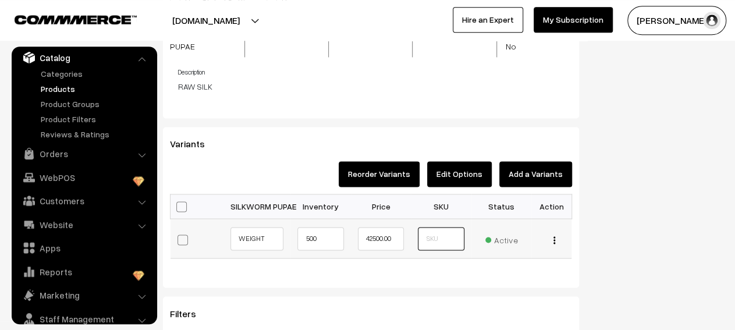
click at [432, 230] on input "text" at bounding box center [441, 238] width 46 height 23
type input "500"
click at [554, 236] on img "button" at bounding box center [554, 240] width 2 height 8
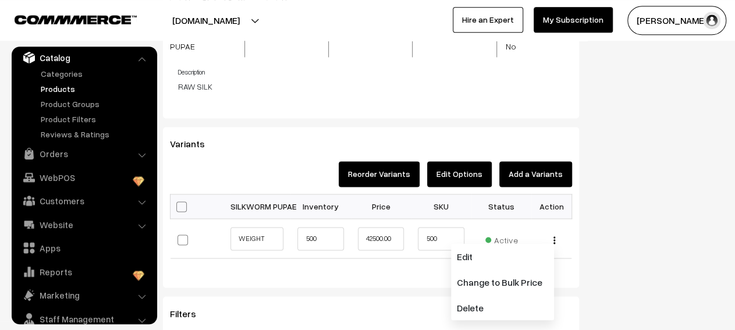
click at [566, 255] on div "Bulk Options Make all Active Make all Inactive Update Price Allow Purchase when…" at bounding box center [370, 235] width 419 height 82
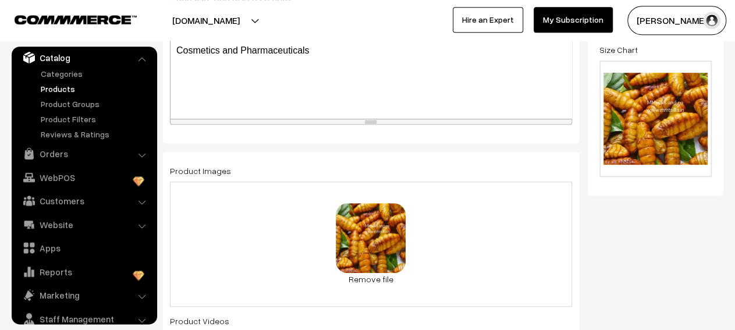
scroll to position [0, 0]
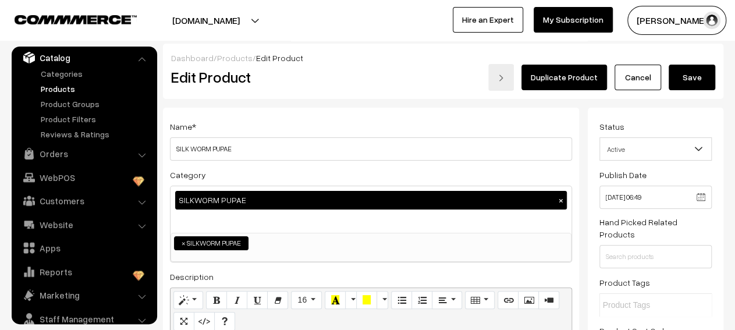
click at [696, 81] on button "Save" at bounding box center [691, 78] width 47 height 26
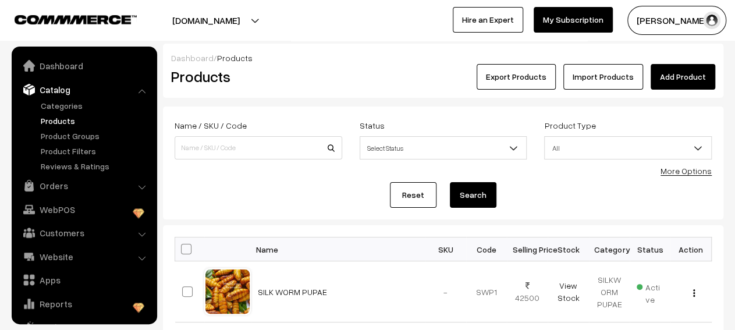
scroll to position [32, 0]
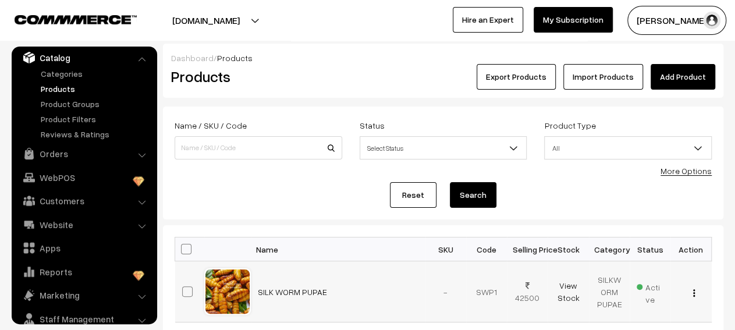
click at [693, 295] on img "button" at bounding box center [694, 293] width 2 height 8
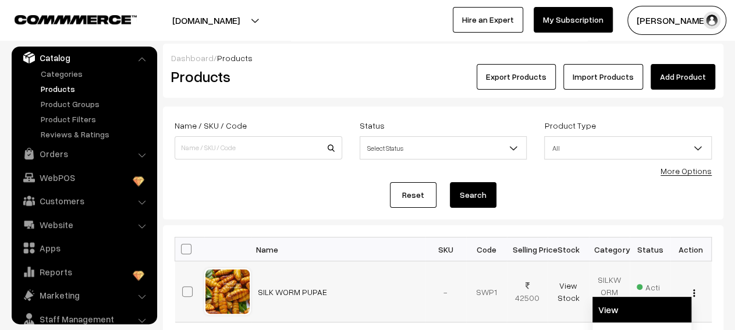
scroll to position [150, 0]
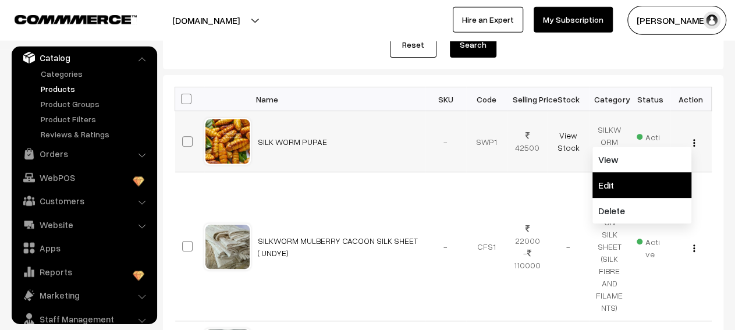
click at [653, 191] on link "Edit" at bounding box center [641, 185] width 99 height 26
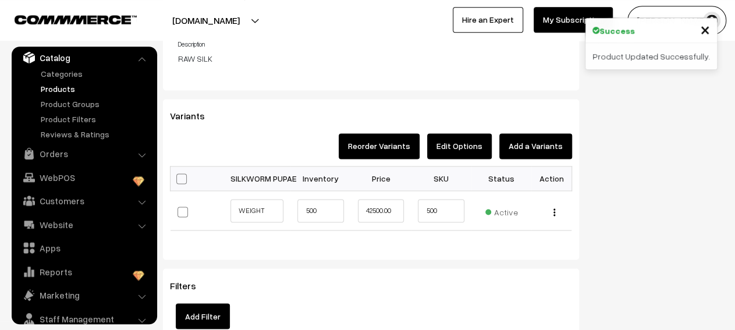
scroll to position [885, 0]
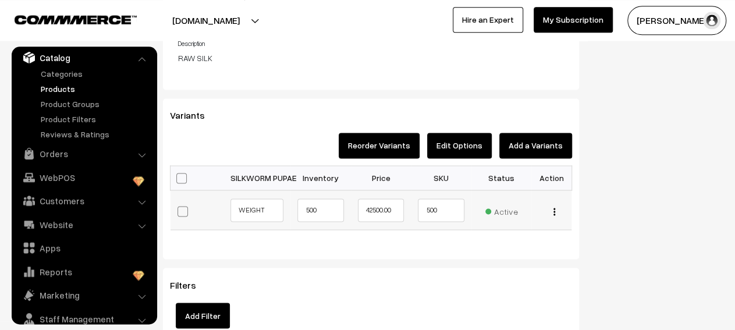
click at [184, 206] on span at bounding box center [182, 211] width 10 height 10
click at [184, 206] on input "checkbox" at bounding box center [188, 210] width 8 height 8
checkbox input "true"
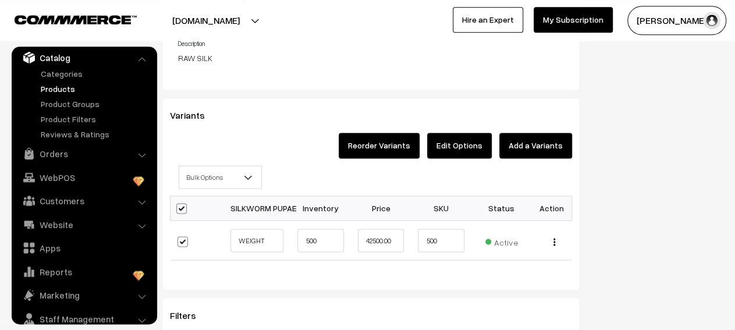
click at [182, 203] on span at bounding box center [181, 208] width 10 height 10
click at [182, 204] on input "checkbox" at bounding box center [180, 208] width 8 height 8
checkbox input "false"
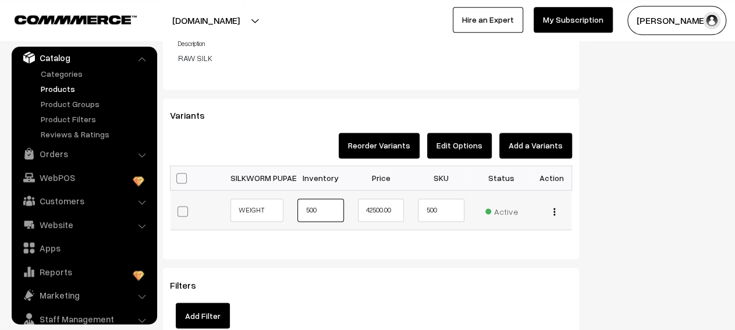
click at [325, 205] on input "500" at bounding box center [320, 209] width 46 height 23
click at [368, 198] on input "42500.00" at bounding box center [381, 209] width 46 height 23
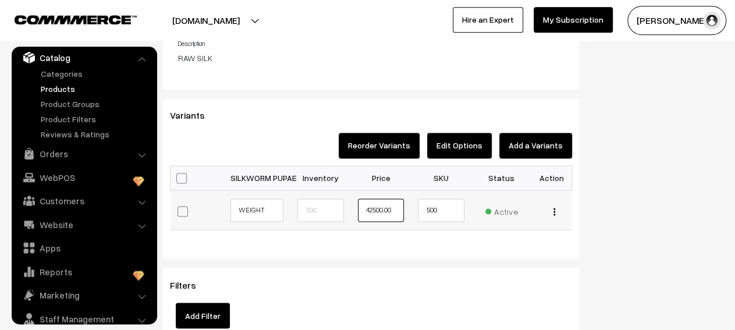
click at [368, 198] on input "42500.00" at bounding box center [381, 209] width 46 height 23
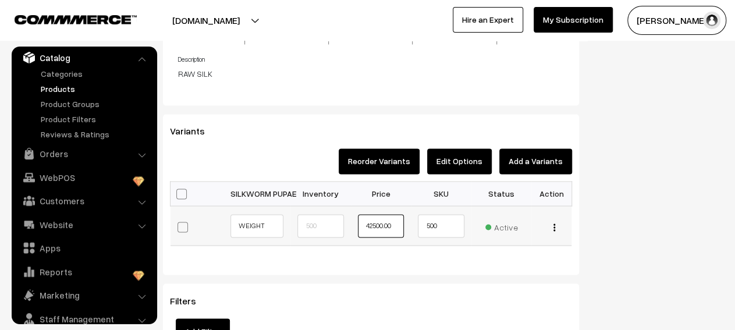
scroll to position [856, 0]
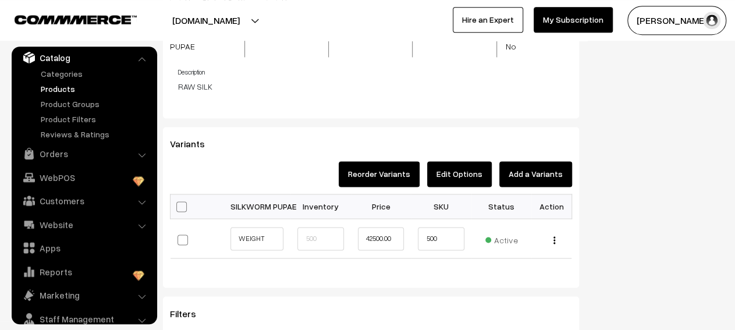
click at [522, 167] on button "Add a Variants" at bounding box center [535, 174] width 73 height 26
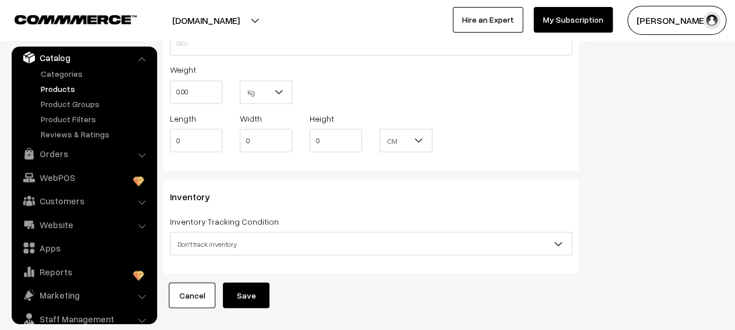
scroll to position [1035, 0]
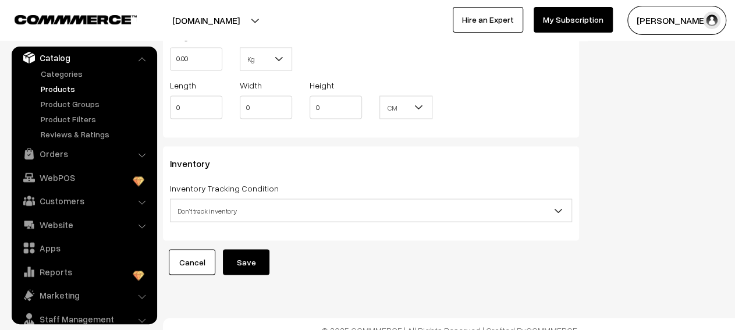
click at [208, 251] on link "Cancel" at bounding box center [192, 262] width 47 height 26
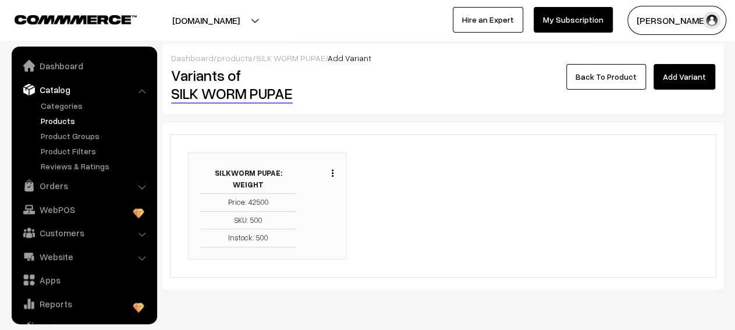
scroll to position [32, 0]
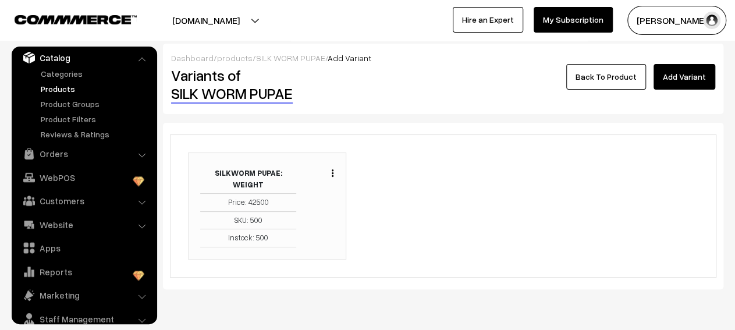
click at [612, 88] on link "Back To Product" at bounding box center [606, 77] width 80 height 26
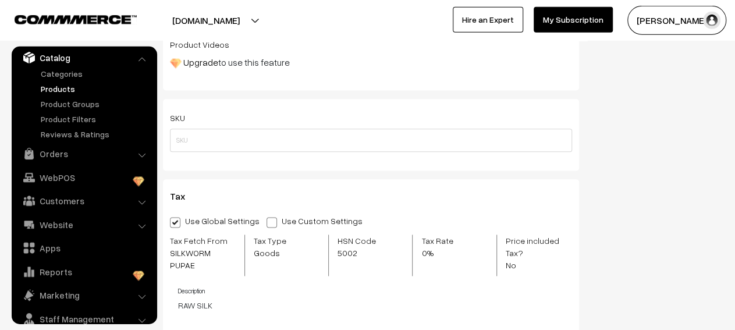
scroll to position [687, 0]
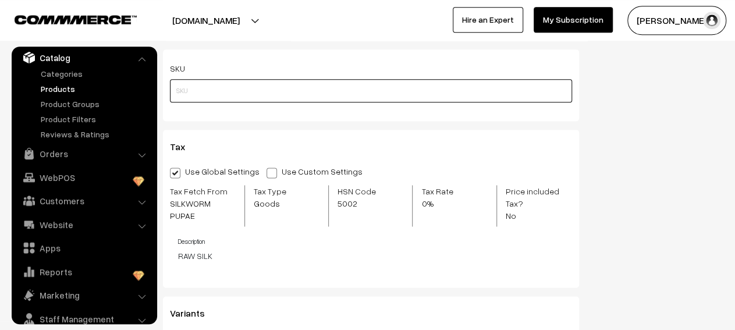
click at [425, 88] on input "text" at bounding box center [371, 90] width 402 height 23
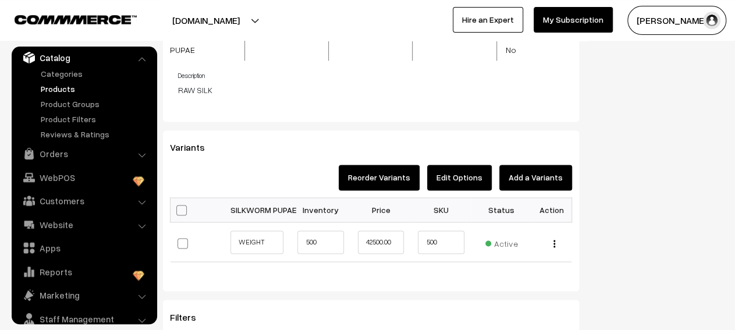
scroll to position [856, 0]
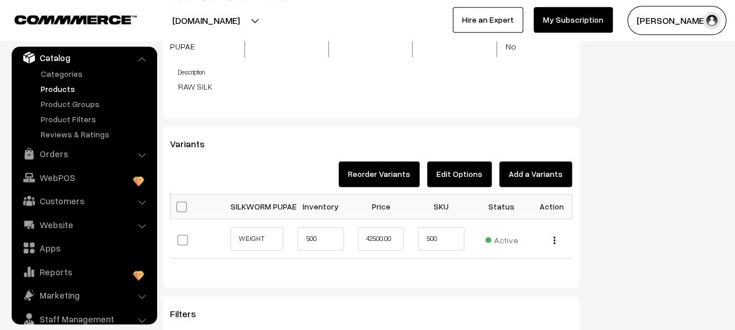
click at [468, 162] on button "Edit Options" at bounding box center [459, 174] width 65 height 26
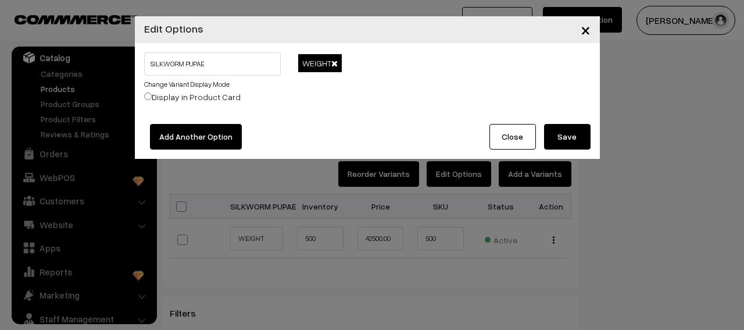
click at [212, 131] on button "Add Another Option" at bounding box center [196, 137] width 92 height 26
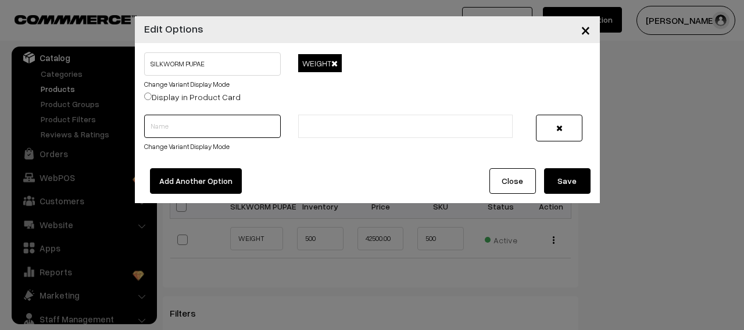
click at [219, 130] on input "text" at bounding box center [212, 126] width 137 height 23
type input "500KG"
click at [579, 184] on button "Save" at bounding box center [567, 181] width 47 height 26
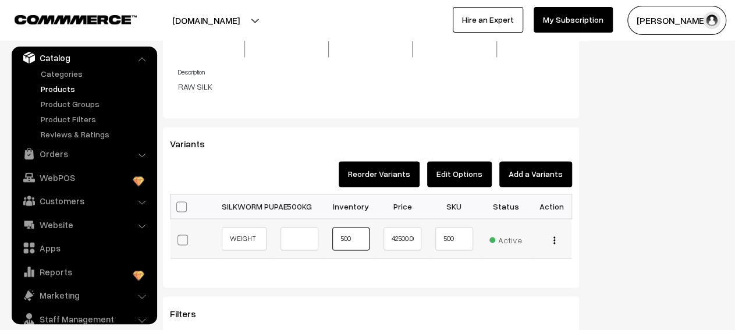
click at [365, 227] on input "500" at bounding box center [351, 238] width 38 height 23
click at [438, 167] on button "Edit Options" at bounding box center [459, 174] width 65 height 26
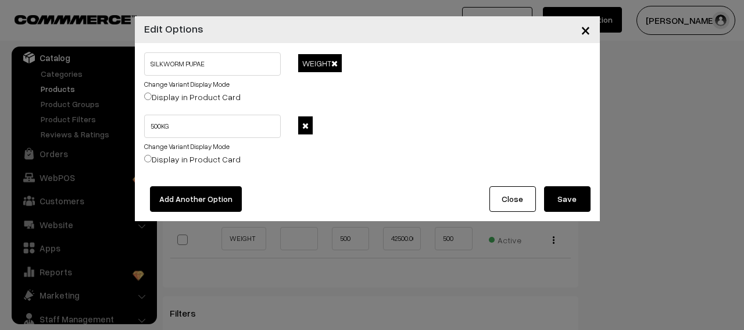
click at [306, 130] on span at bounding box center [305, 125] width 15 height 18
click at [306, 129] on span at bounding box center [305, 126] width 6 height 8
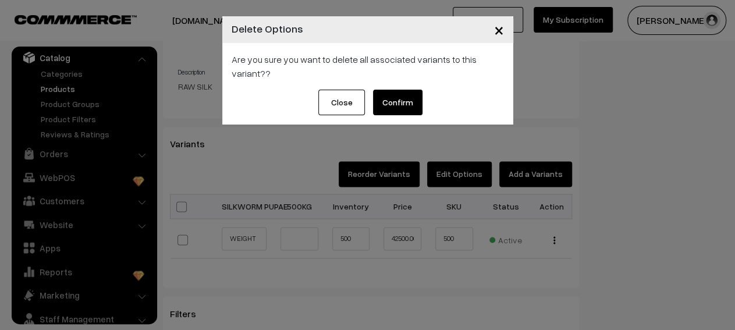
click at [408, 104] on button "Confirm" at bounding box center [397, 103] width 49 height 26
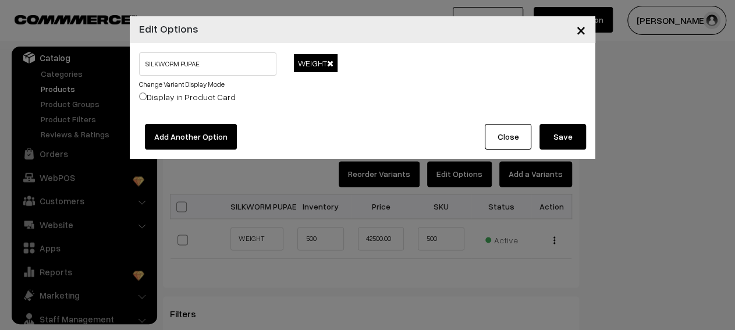
click at [557, 140] on button "Save" at bounding box center [562, 137] width 47 height 26
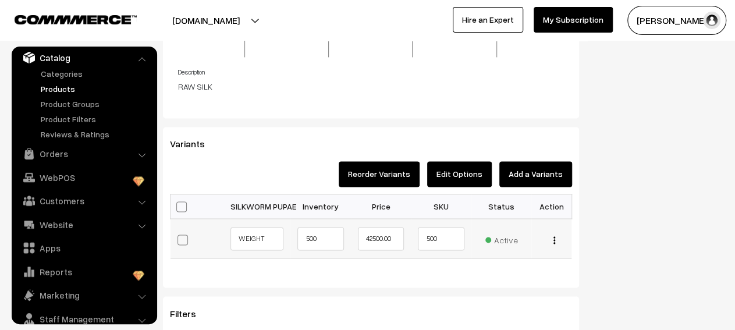
click at [554, 236] on img "button" at bounding box center [554, 240] width 2 height 8
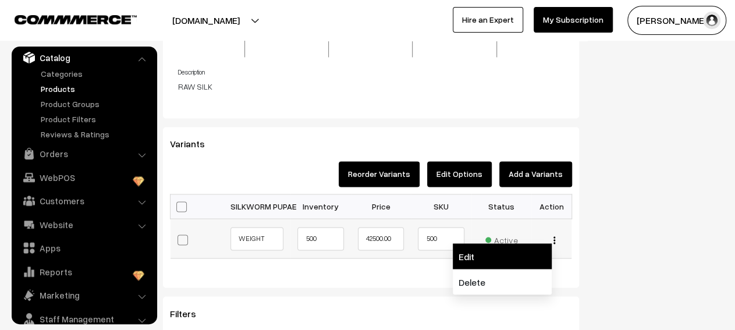
click at [523, 245] on link "Edit" at bounding box center [501, 256] width 99 height 26
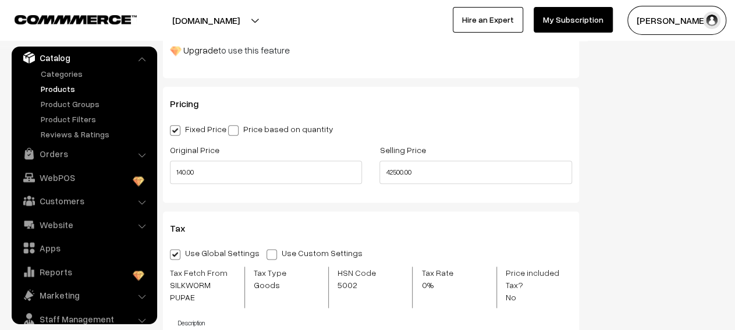
scroll to position [636, 0]
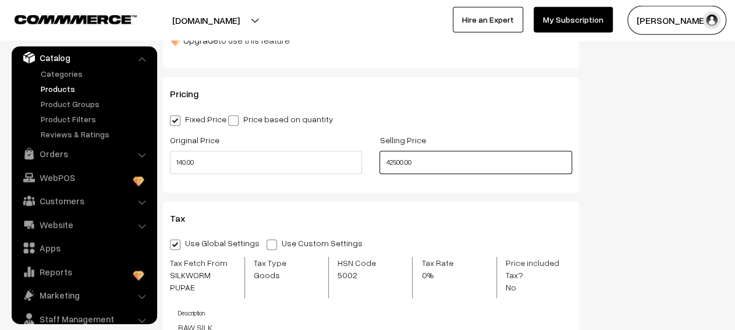
click at [389, 163] on input "42500.00" at bounding box center [475, 162] width 192 height 23
type input "80"
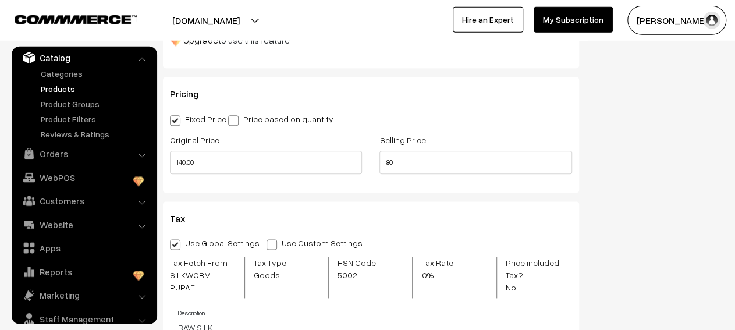
click at [402, 181] on div "Selling Price 80" at bounding box center [474, 157] width 209 height 48
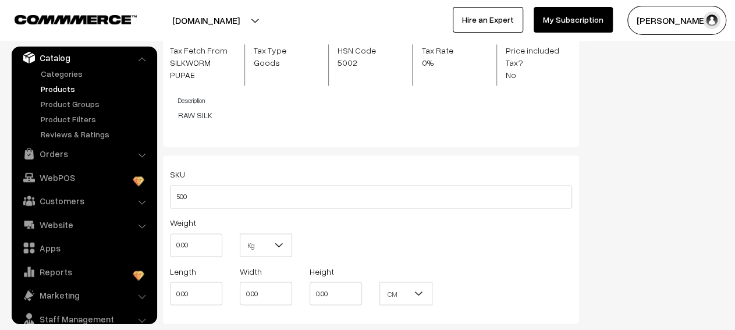
scroll to position [880, 0]
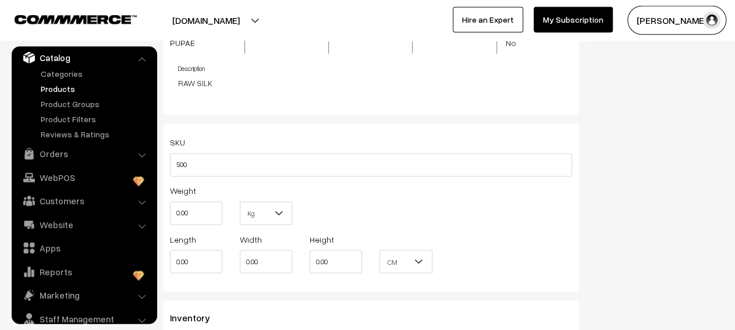
click at [273, 208] on span "Kg" at bounding box center [265, 214] width 51 height 20
click at [212, 209] on input "0.00" at bounding box center [196, 213] width 52 height 23
type input "500"
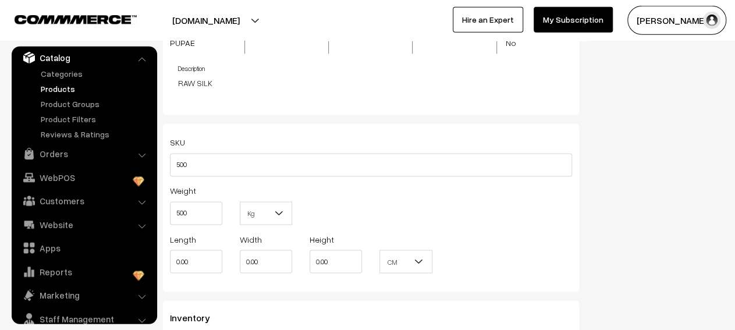
click at [288, 279] on div "SKU 500 Weight 500 Kg Kg Length 0.00 Width 0.00 Height 0.00 CM In" at bounding box center [371, 208] width 416 height 168
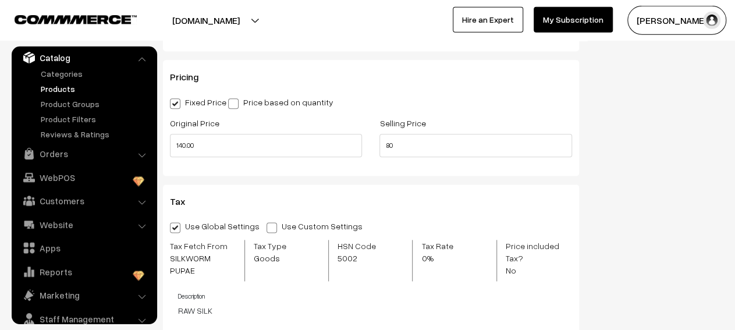
scroll to position [646, 0]
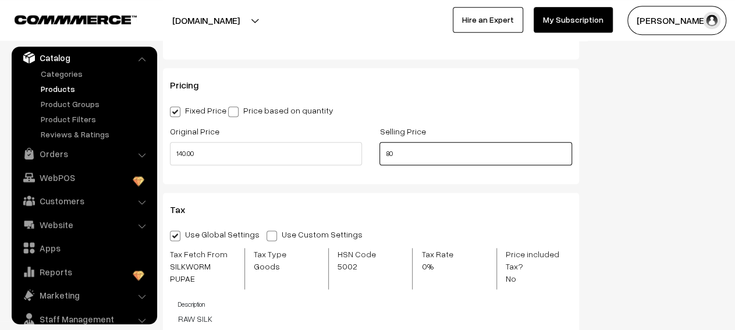
click at [387, 158] on input "80" at bounding box center [475, 153] width 192 height 23
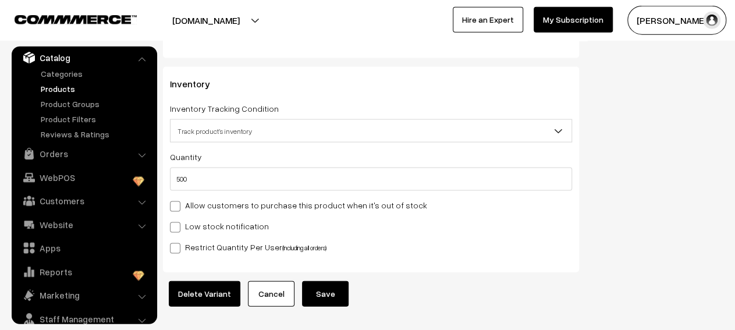
scroll to position [1147, 0]
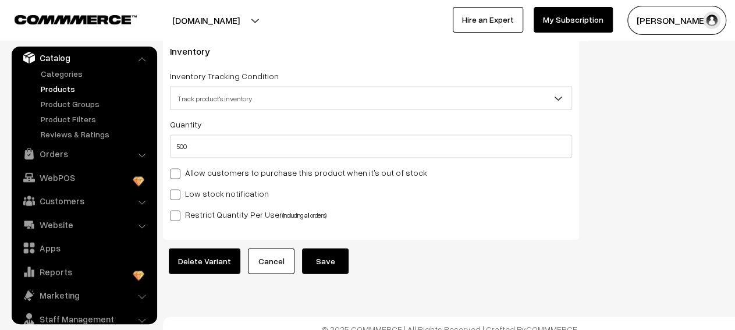
type input "120"
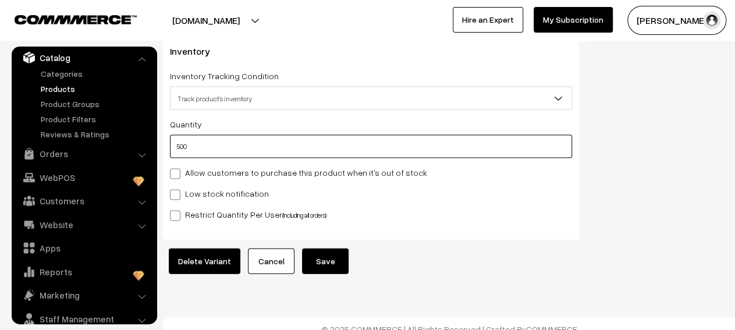
click at [303, 141] on input "500" at bounding box center [371, 146] width 402 height 23
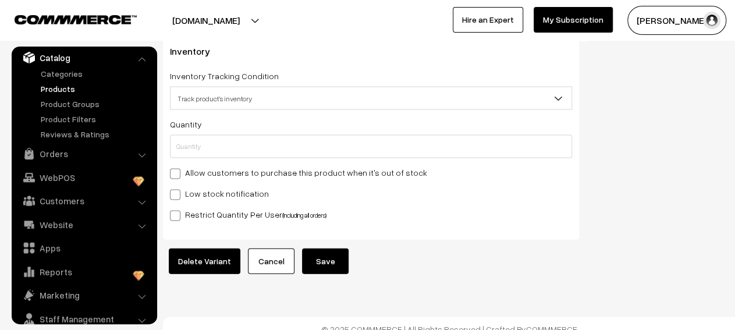
click at [309, 248] on button "Save" at bounding box center [325, 261] width 47 height 26
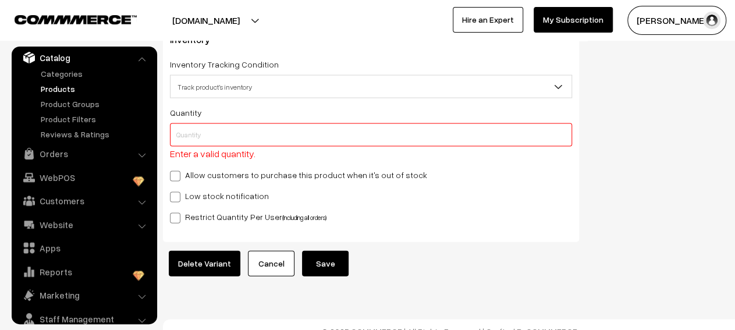
scroll to position [1161, 0]
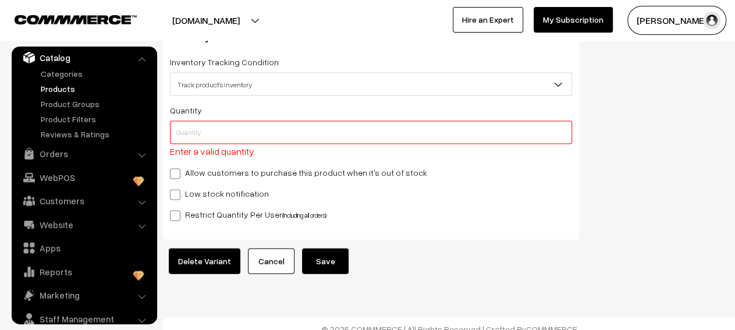
click at [294, 126] on input "text" at bounding box center [371, 132] width 402 height 23
type input "5"
type input "505"
type input "50"
type input "550"
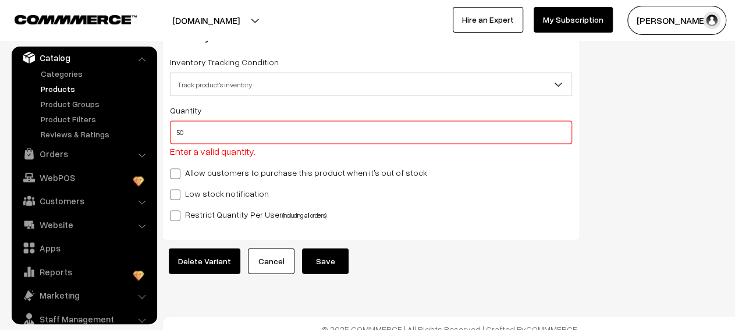
type input "500"
type input "1000"
type input "500"
click at [329, 250] on button "Save" at bounding box center [325, 261] width 47 height 26
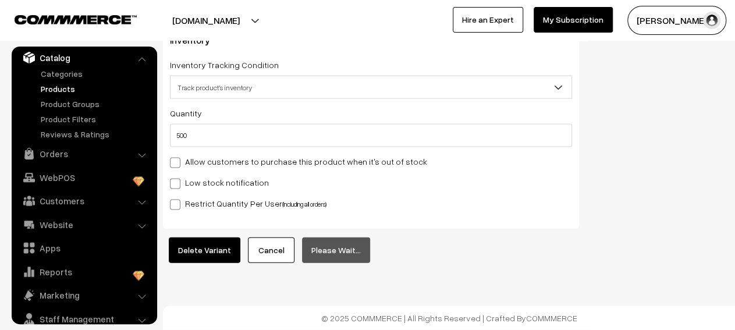
scroll to position [1147, 0]
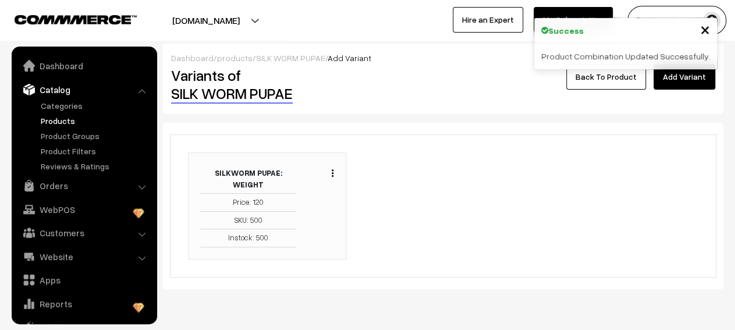
scroll to position [32, 0]
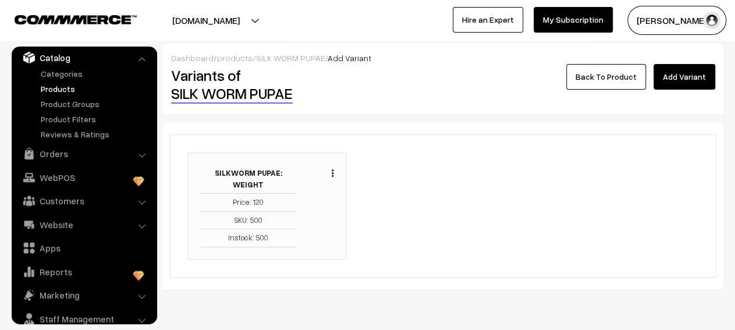
click at [73, 94] on link "Products" at bounding box center [95, 89] width 115 height 12
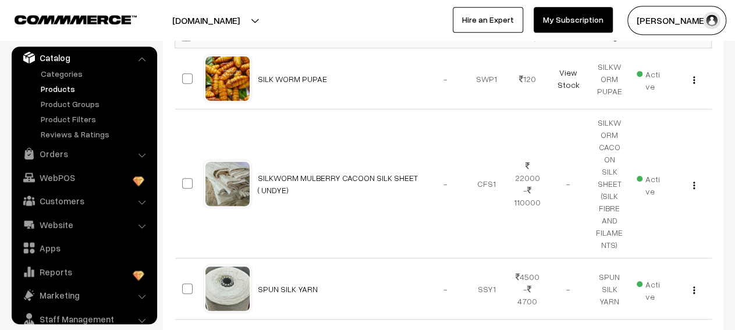
scroll to position [216, 0]
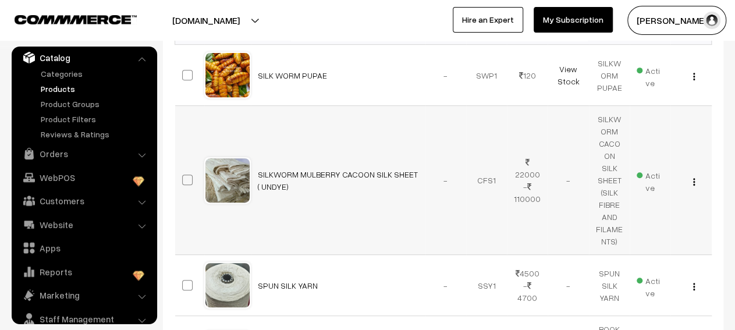
click at [696, 177] on div "View Edit Delete" at bounding box center [690, 180] width 27 height 12
click at [693, 178] on img "button" at bounding box center [694, 182] width 2 height 8
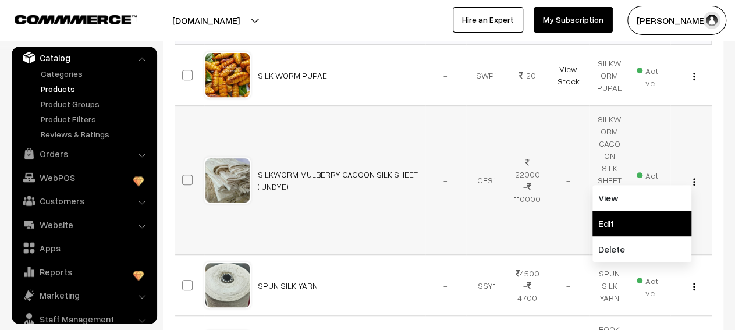
click at [643, 211] on link "Edit" at bounding box center [641, 224] width 99 height 26
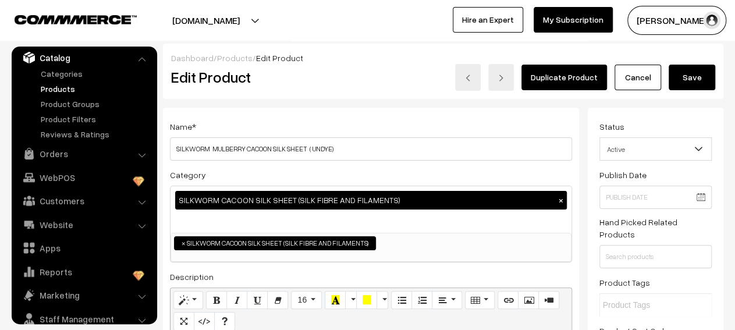
click at [69, 91] on link "Products" at bounding box center [95, 89] width 115 height 12
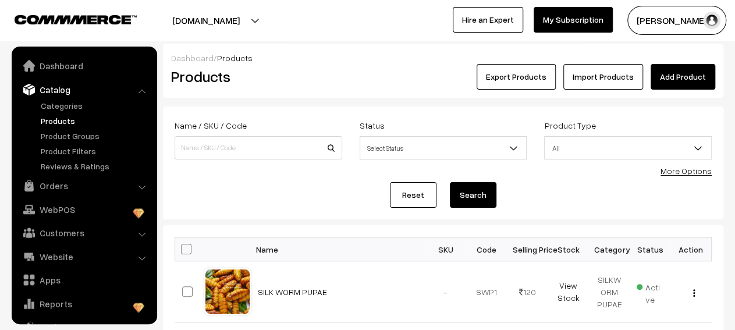
scroll to position [32, 0]
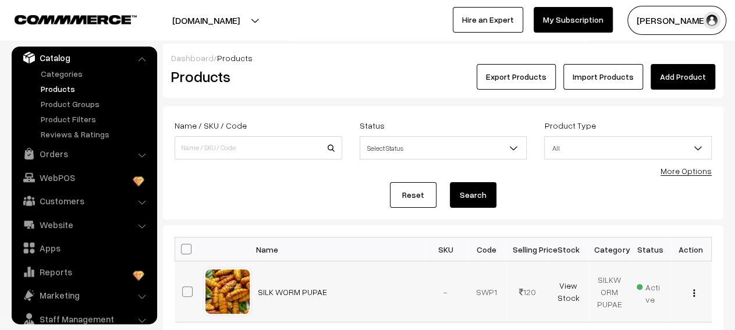
click at [692, 293] on button "button" at bounding box center [693, 292] width 3 height 9
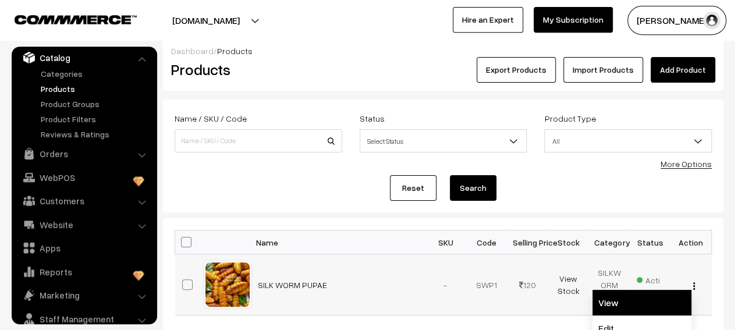
scroll to position [28, 0]
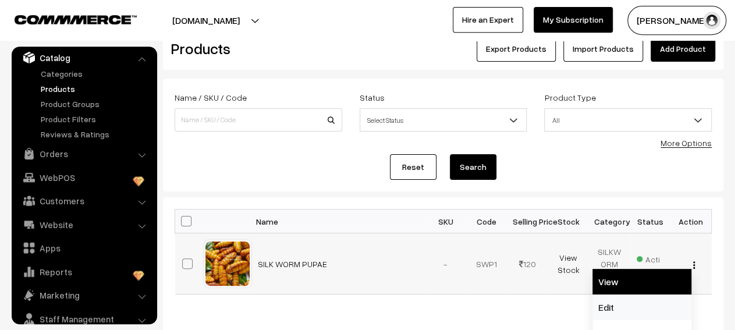
click at [650, 301] on link "Edit" at bounding box center [641, 307] width 99 height 26
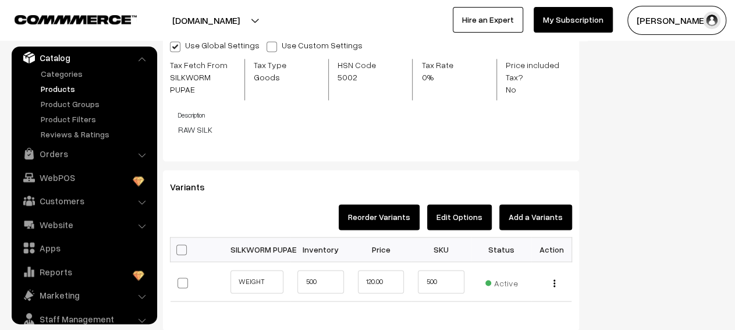
scroll to position [847, 0]
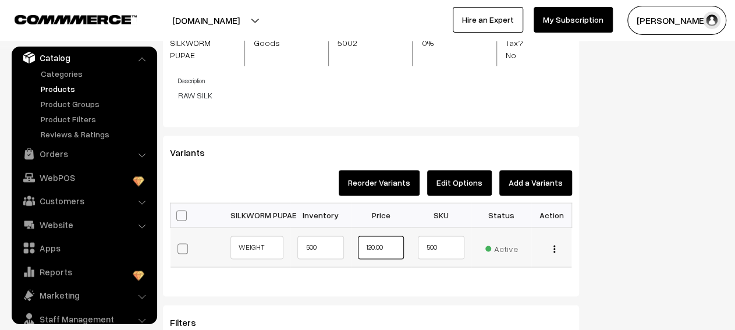
click at [377, 240] on input "120.00" at bounding box center [381, 247] width 46 height 23
click at [337, 236] on input "500" at bounding box center [320, 247] width 46 height 23
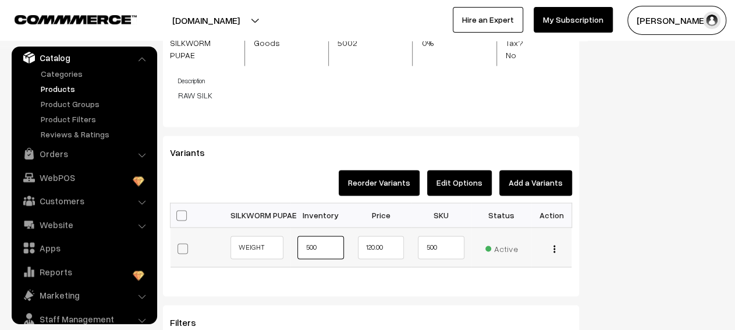
click at [337, 236] on input "500" at bounding box center [320, 247] width 46 height 23
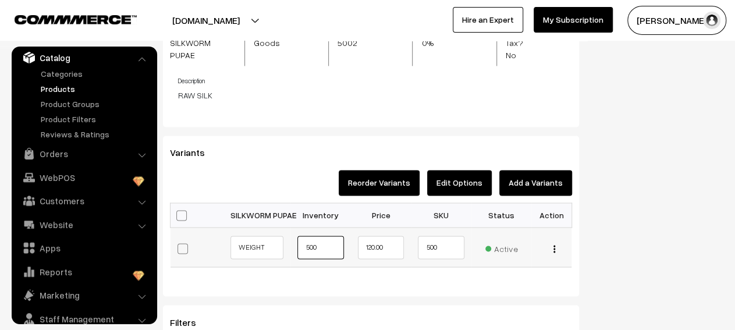
click at [337, 236] on input "500" at bounding box center [320, 247] width 46 height 23
click at [306, 236] on input "500" at bounding box center [320, 247] width 46 height 23
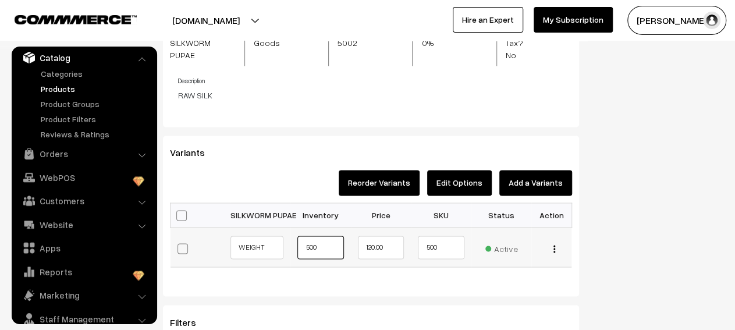
click at [306, 236] on input "500" at bounding box center [320, 247] width 46 height 23
click at [381, 238] on input "120.00" at bounding box center [381, 247] width 46 height 23
click at [436, 240] on input "500" at bounding box center [441, 247] width 46 height 23
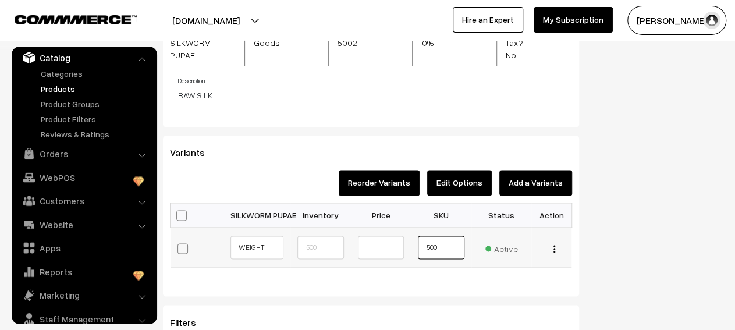
click at [436, 240] on input "500" at bounding box center [441, 247] width 46 height 23
click at [539, 176] on button "Add a Variants" at bounding box center [535, 183] width 73 height 26
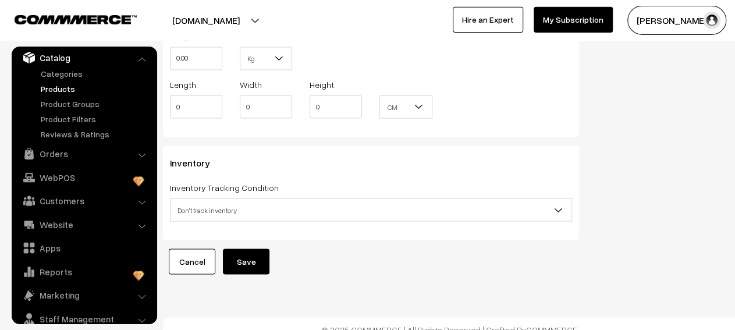
scroll to position [1035, 0]
click at [188, 258] on link "Cancel" at bounding box center [192, 262] width 47 height 26
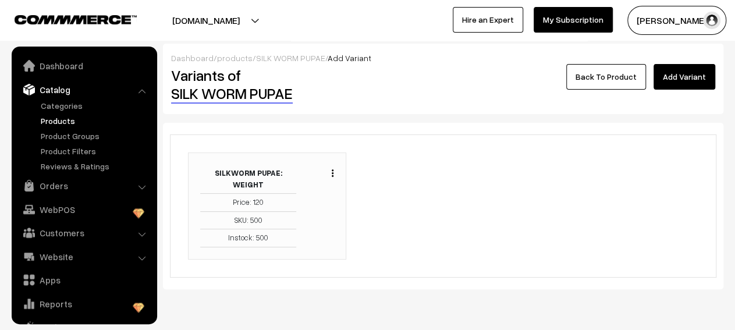
scroll to position [32, 0]
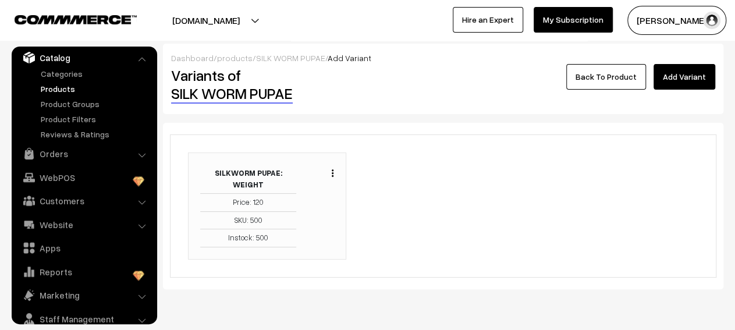
click at [65, 91] on link "Products" at bounding box center [95, 89] width 115 height 12
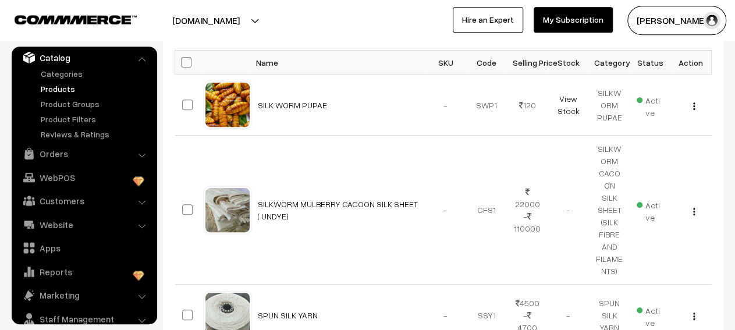
scroll to position [188, 0]
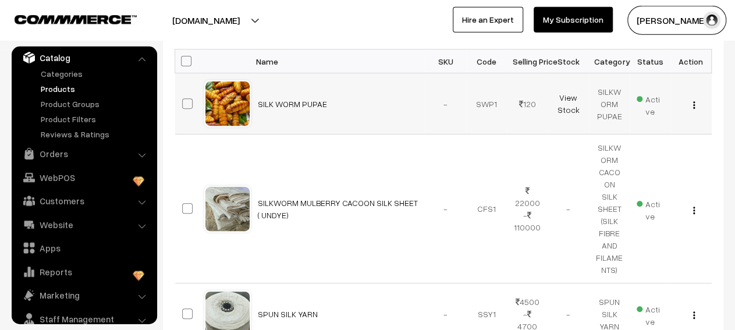
click at [694, 104] on img "button" at bounding box center [694, 105] width 2 height 8
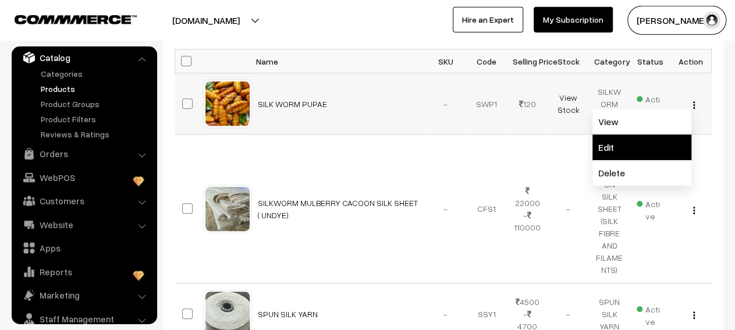
click at [655, 138] on link "Edit" at bounding box center [641, 147] width 99 height 26
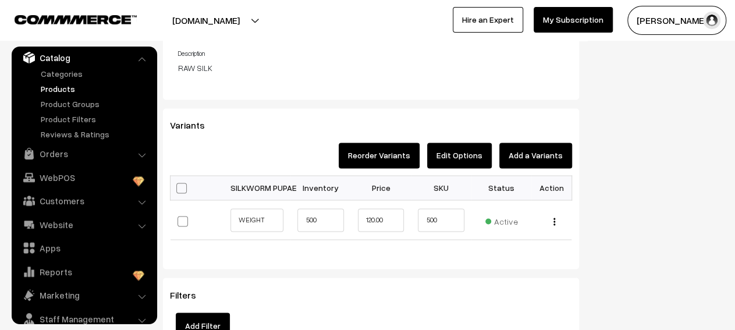
scroll to position [884, 0]
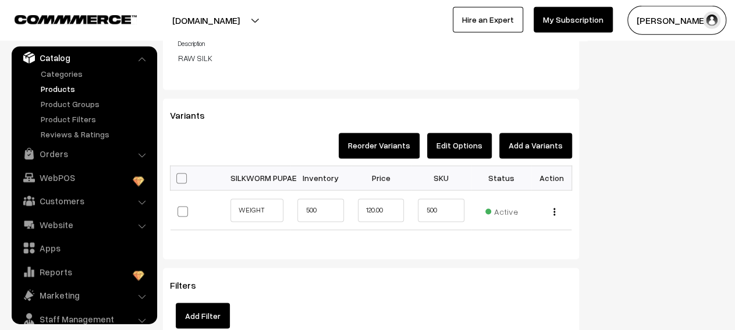
click at [487, 134] on button "Edit Options" at bounding box center [459, 146] width 65 height 26
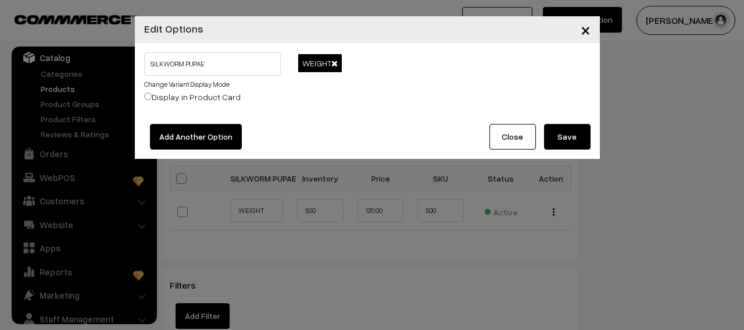
click at [529, 140] on button "Close" at bounding box center [513, 137] width 47 height 26
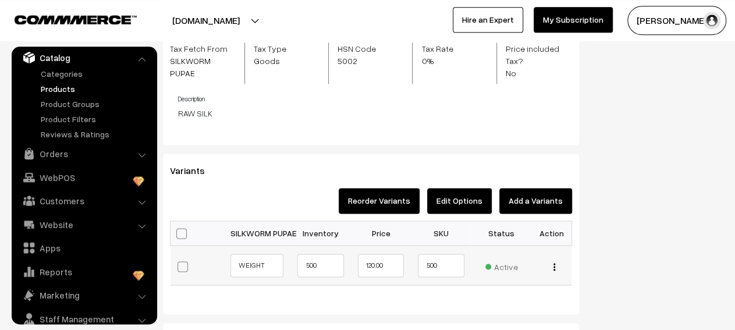
scroll to position [865, 0]
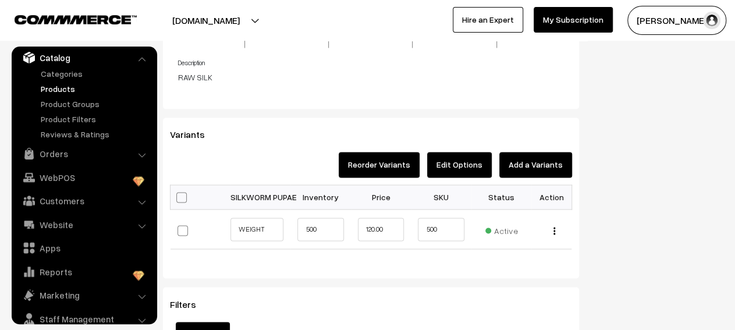
click at [461, 161] on button "Edit Options" at bounding box center [459, 165] width 65 height 26
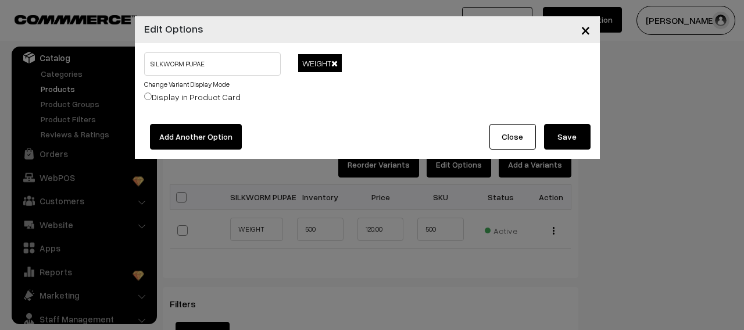
click at [521, 134] on button "Close" at bounding box center [513, 137] width 47 height 26
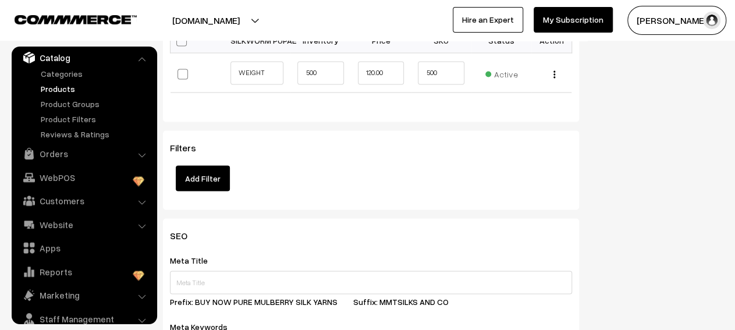
scroll to position [1026, 0]
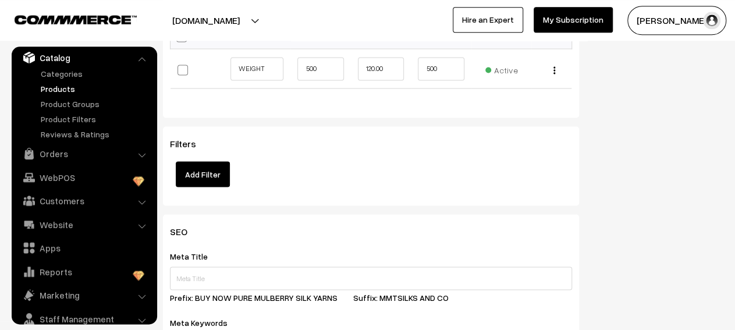
click at [224, 165] on button "Add Filter" at bounding box center [203, 174] width 54 height 26
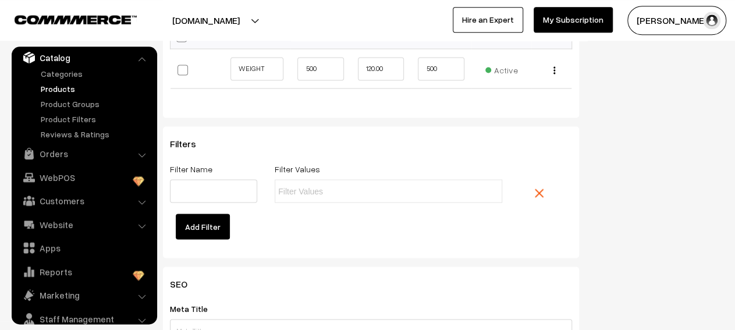
click at [537, 188] on img at bounding box center [538, 192] width 9 height 9
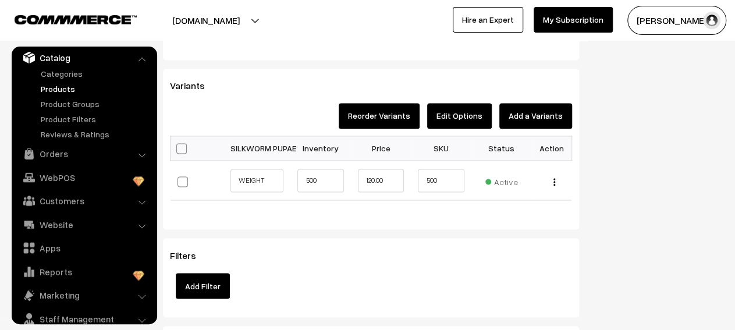
scroll to position [912, 0]
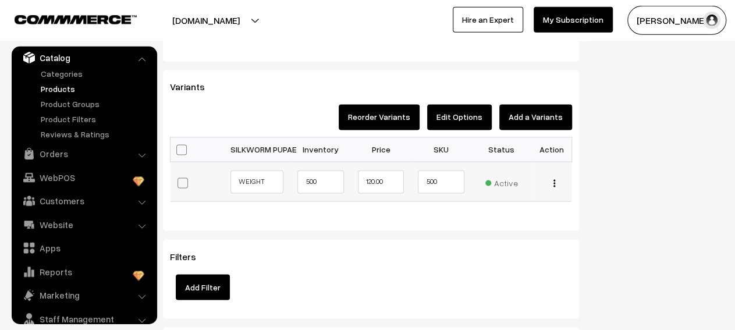
click at [187, 178] on span at bounding box center [182, 183] width 10 height 10
click at [187, 178] on input "checkbox" at bounding box center [188, 182] width 8 height 8
checkbox input "true"
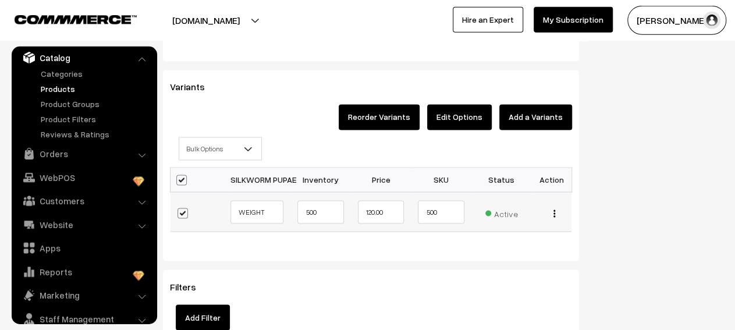
click at [554, 210] on img "button" at bounding box center [554, 214] width 2 height 8
click at [180, 175] on span at bounding box center [181, 180] width 10 height 10
click at [180, 176] on input "checkbox" at bounding box center [180, 180] width 8 height 8
checkbox input "false"
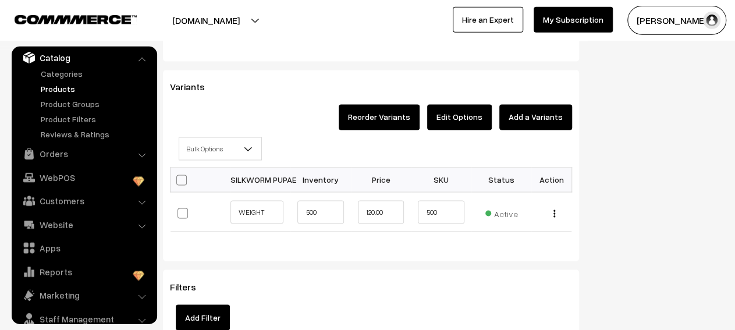
checkbox input "false"
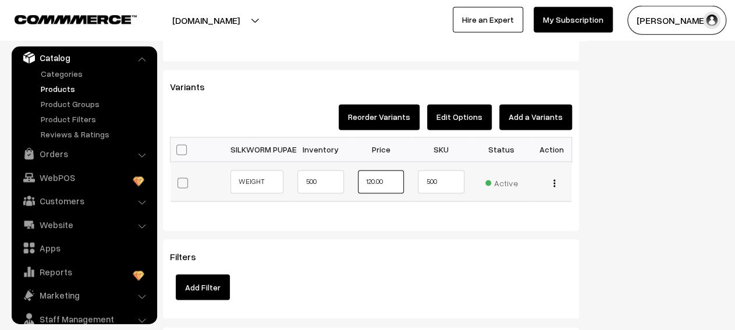
click at [369, 173] on input "120.00" at bounding box center [381, 181] width 46 height 23
type input "60000"
click at [433, 202] on div "Bulk Options Make all Active Make all Inactive Update Price Allow Purchase when…" at bounding box center [370, 178] width 419 height 82
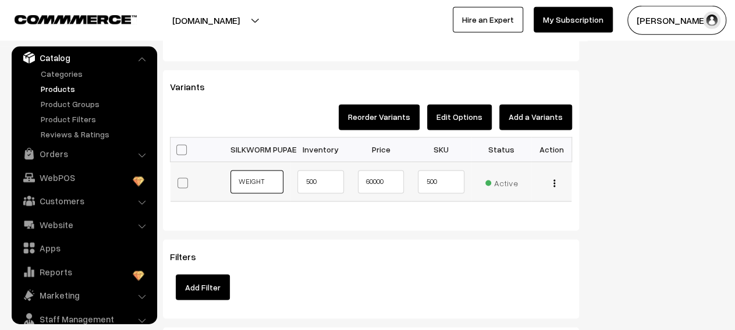
click at [273, 170] on input "WEIGHT" at bounding box center [256, 181] width 53 height 23
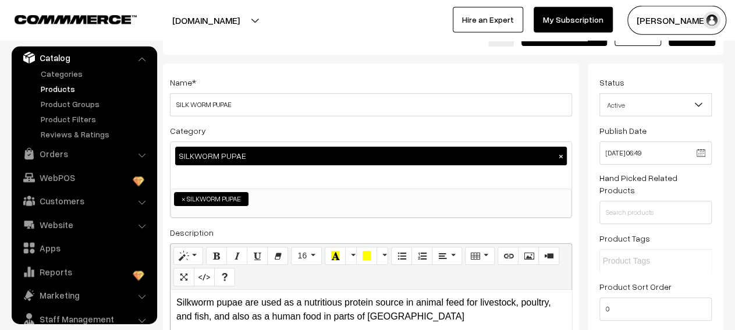
scroll to position [19, 0]
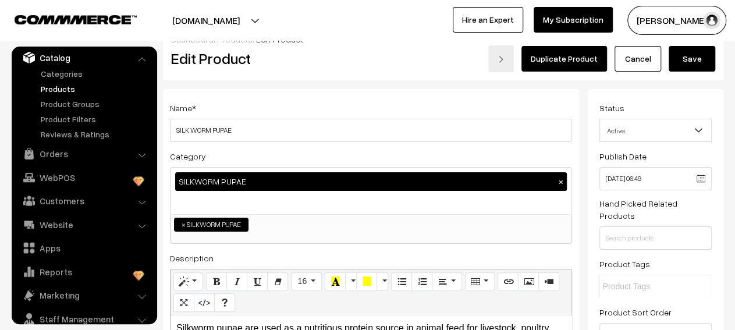
type input "WEIGHT 500KG"
click at [699, 66] on button "Save" at bounding box center [691, 59] width 47 height 26
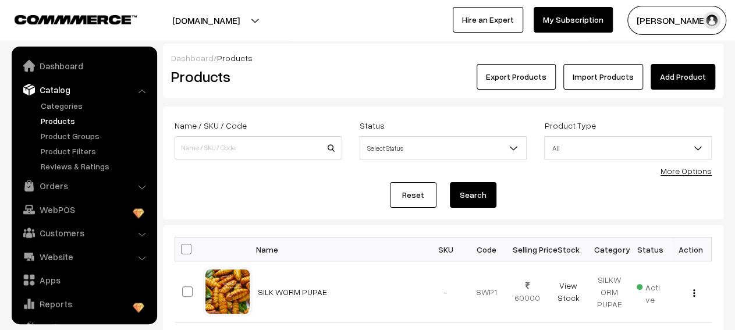
scroll to position [32, 0]
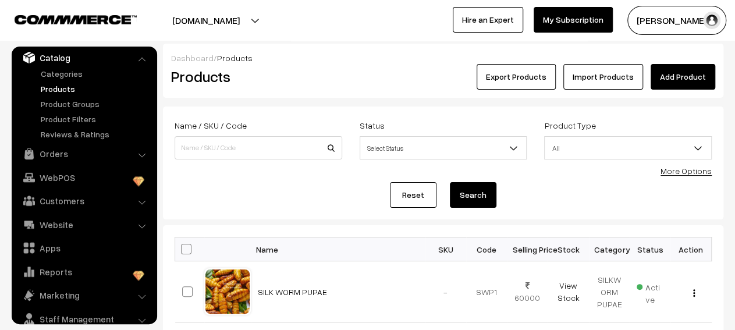
click at [671, 87] on link "Add Product" at bounding box center [682, 77] width 65 height 26
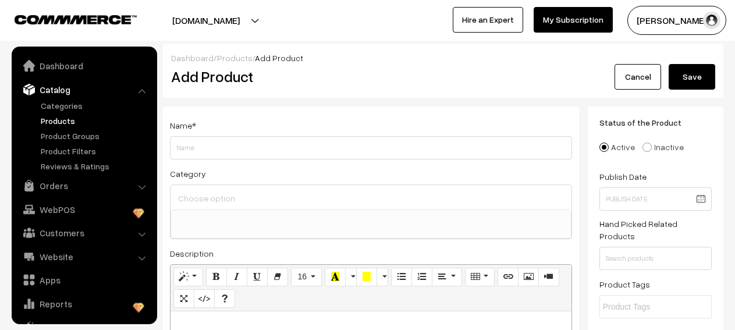
select select
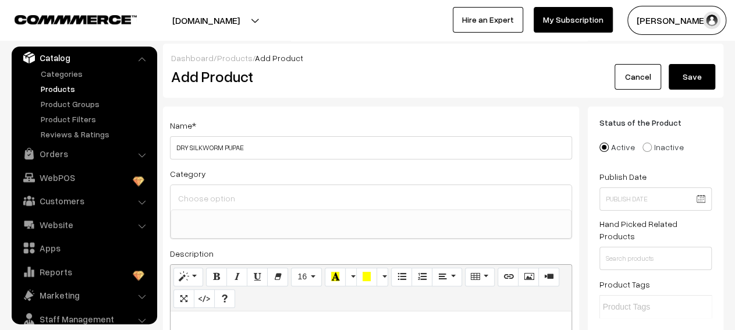
type input "DRY SILKWORM PUPAE"
click at [356, 195] on input at bounding box center [370, 198] width 391 height 17
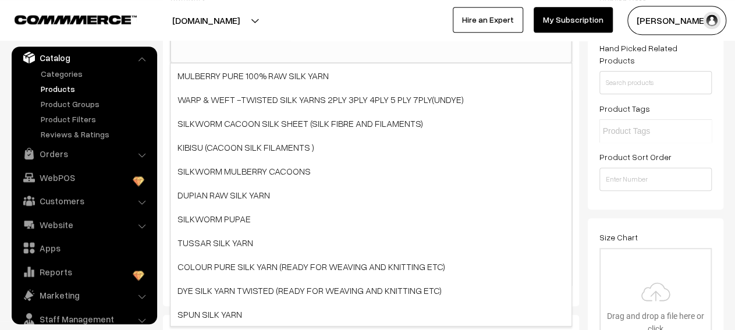
scroll to position [179, 0]
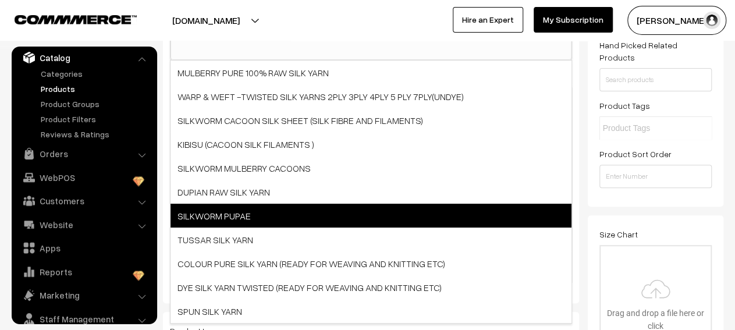
type input "SILK"
click at [329, 219] on span "SILKWORM PUPAE" at bounding box center [370, 216] width 401 height 24
select select "19"
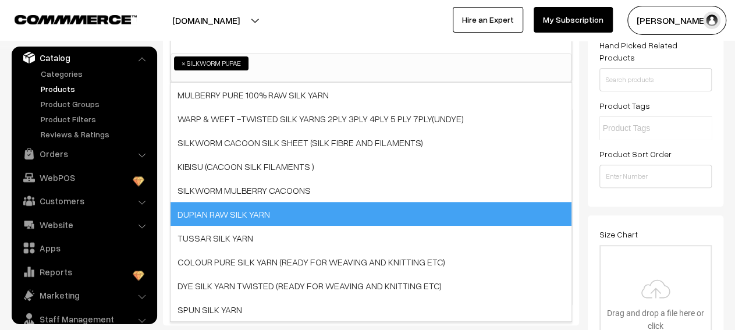
scroll to position [47, 0]
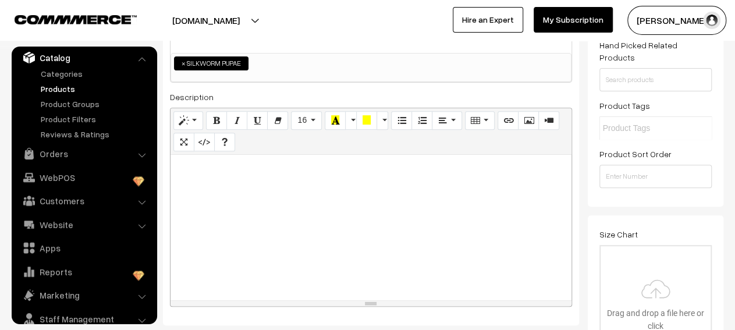
click at [320, 179] on div at bounding box center [370, 227] width 401 height 145
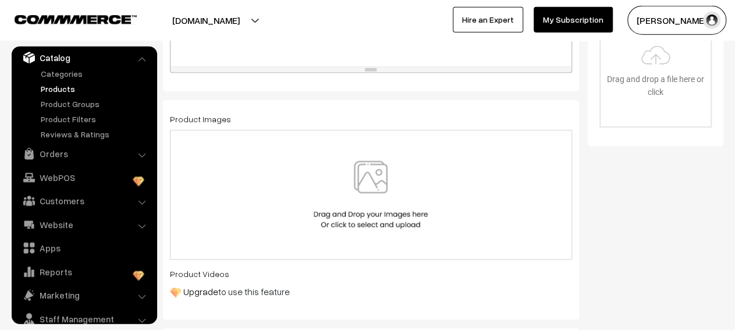
scroll to position [414, 0]
click at [377, 174] on img at bounding box center [371, 193] width 120 height 68
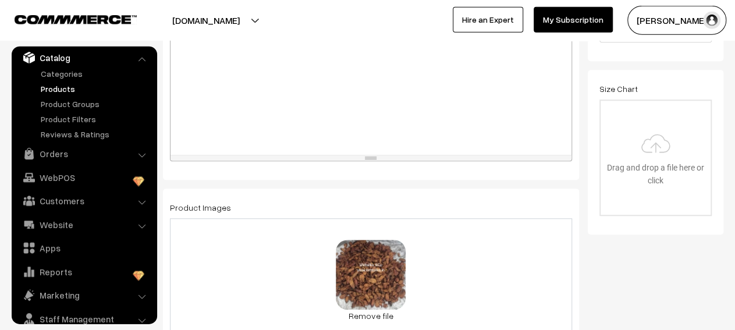
scroll to position [311, 0]
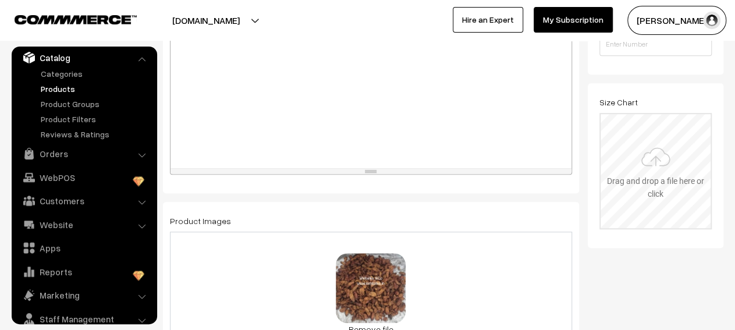
click at [628, 181] on input "file" at bounding box center [655, 171] width 110 height 114
type input "C:\fakepath\DRY SILK WORM .jpeg"
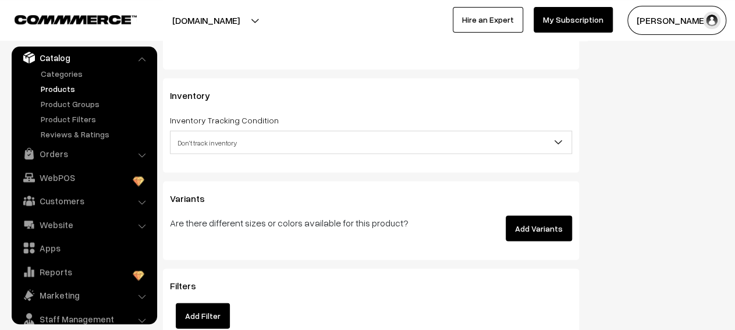
scroll to position [1139, 0]
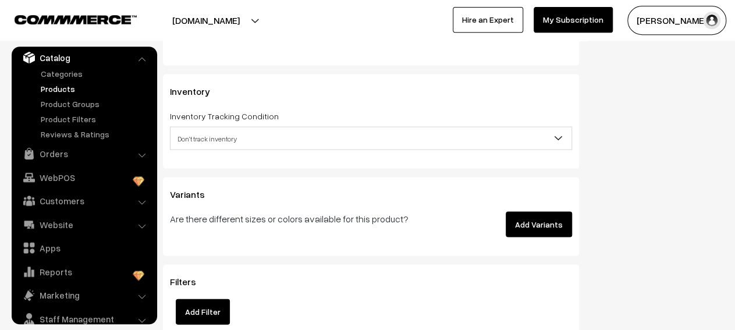
click at [540, 219] on button "Add Variants" at bounding box center [538, 224] width 66 height 26
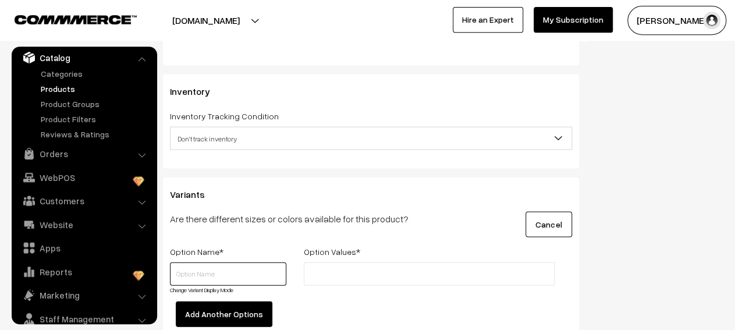
click at [265, 263] on input "text" at bounding box center [228, 273] width 116 height 23
type input "D"
type input "W"
type input "500 KG"
click at [334, 268] on input "text" at bounding box center [358, 274] width 102 height 12
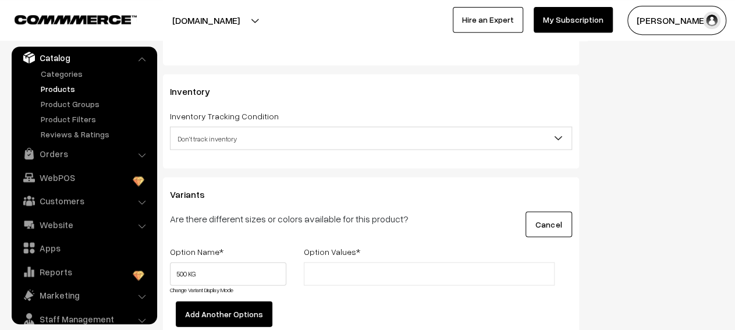
click at [334, 268] on input "text" at bounding box center [358, 274] width 102 height 12
type input "90000"
click at [265, 309] on button "Add Another Options" at bounding box center [224, 314] width 97 height 26
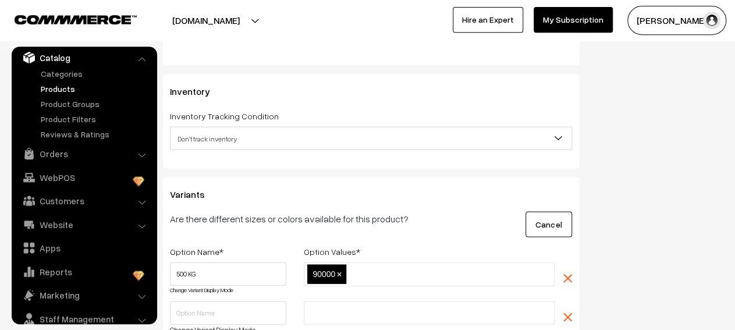
scroll to position [1185, 0]
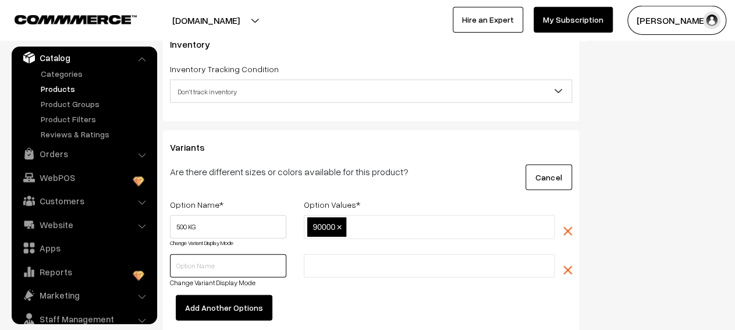
click at [284, 260] on input "text" at bounding box center [228, 265] width 116 height 23
type input "10000"
click at [313, 260] on input "text" at bounding box center [358, 266] width 102 height 12
type input "180000"
click at [324, 273] on div "180000 180000 ×" at bounding box center [429, 274] width 268 height 41
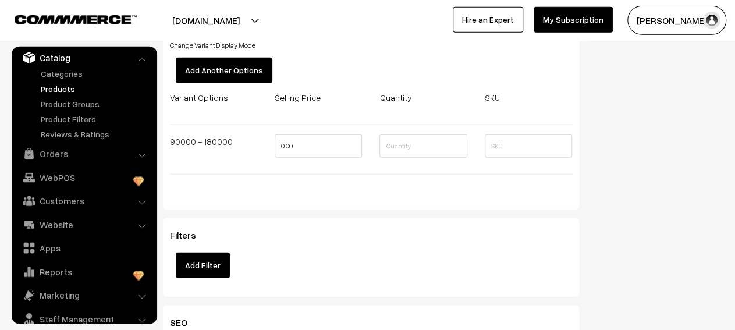
scroll to position [1421, 0]
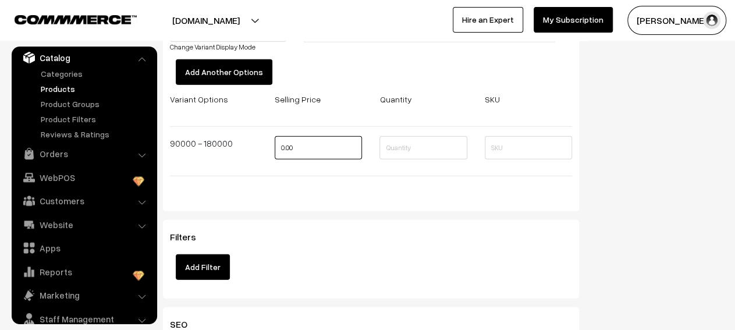
click at [315, 140] on input "0.00" at bounding box center [317, 147] width 87 height 23
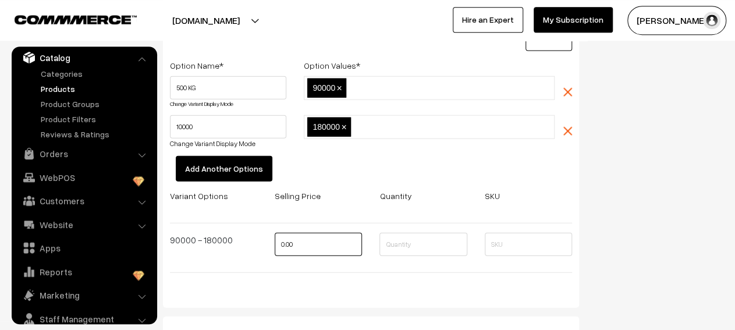
scroll to position [1327, 0]
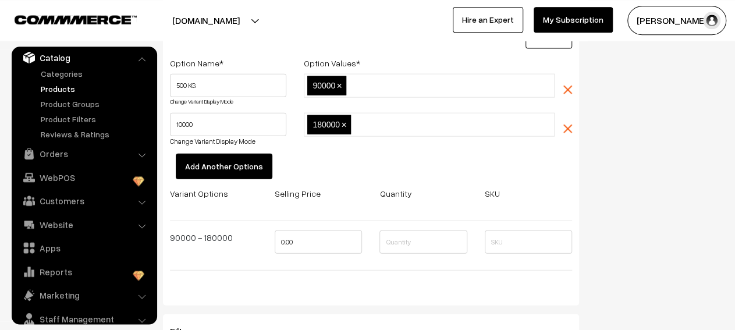
type input "0"
click at [249, 233] on div "90000 - 180000" at bounding box center [213, 245] width 105 height 30
click at [270, 73] on input "500 KG" at bounding box center [228, 84] width 116 height 23
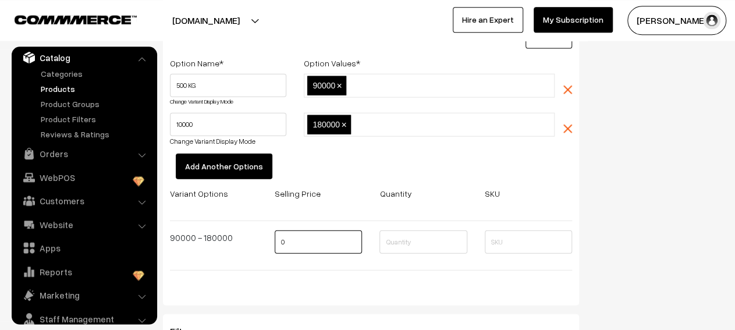
click at [313, 236] on input "0" at bounding box center [317, 241] width 87 height 23
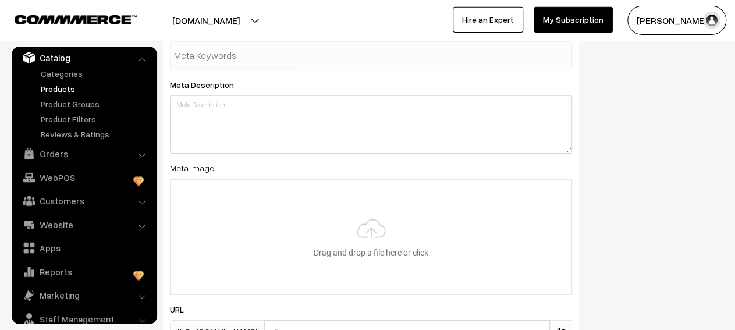
scroll to position [1806, 0]
click at [361, 223] on input "file" at bounding box center [371, 236] width 400 height 114
type input "C:\fakepath\DRY SILK WORM .jpeg"
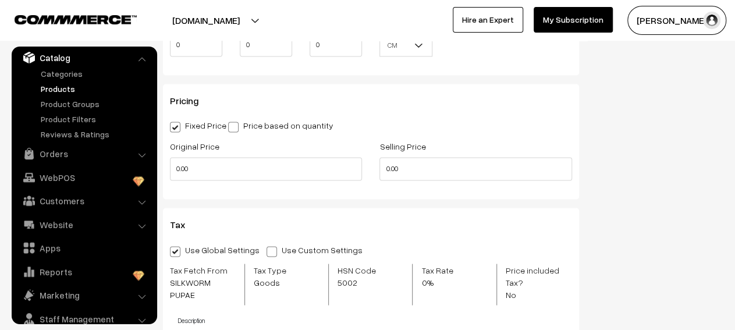
scroll to position [837, 0]
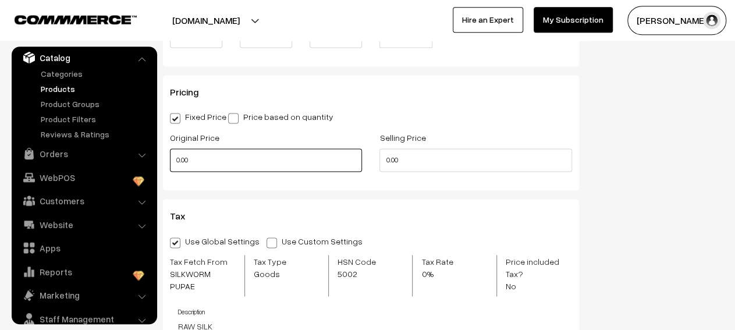
click at [313, 155] on input "0.00" at bounding box center [266, 159] width 192 height 23
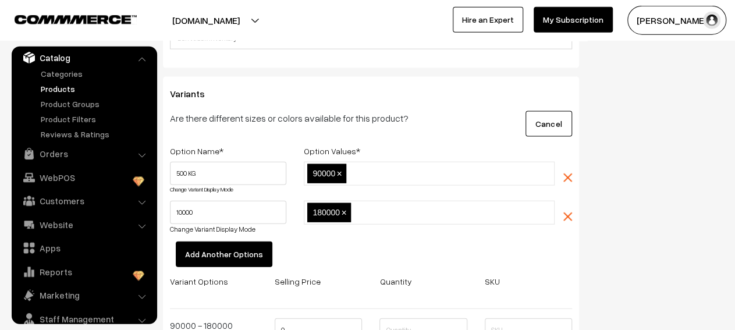
scroll to position [1252, 0]
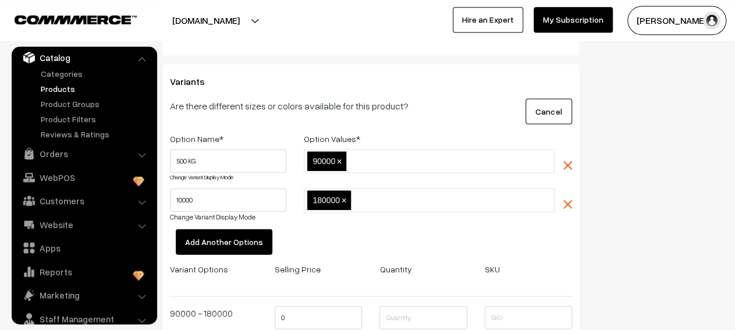
type input "250"
click at [275, 159] on input "500 KG" at bounding box center [228, 160] width 116 height 23
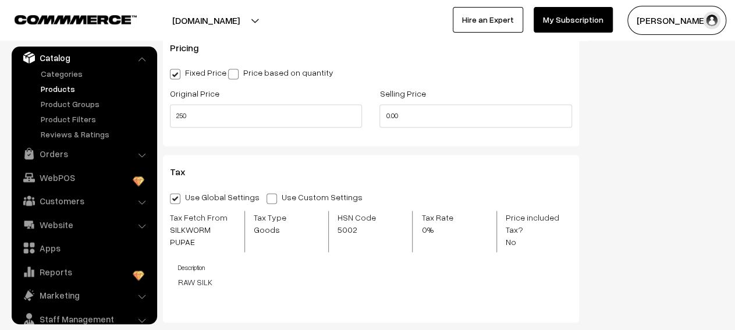
scroll to position [0, 0]
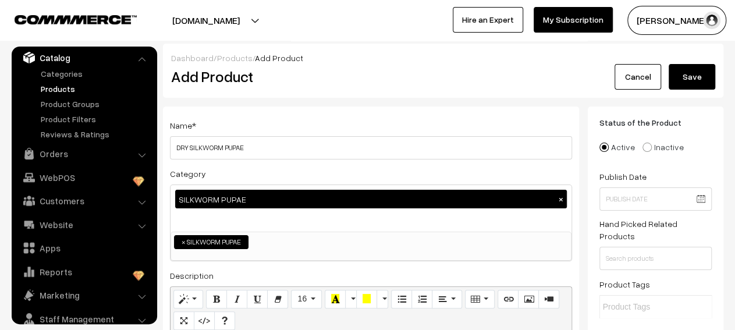
click at [705, 79] on button "Save" at bounding box center [691, 77] width 47 height 26
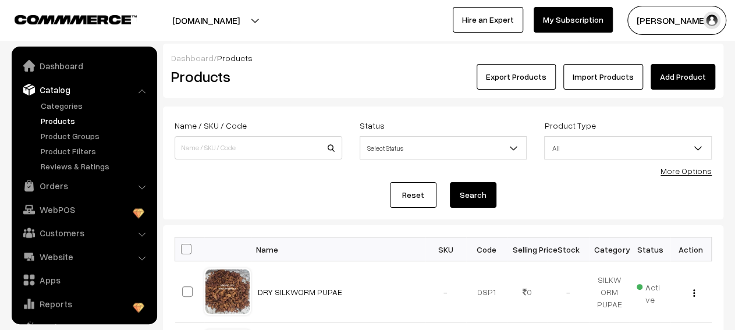
scroll to position [32, 0]
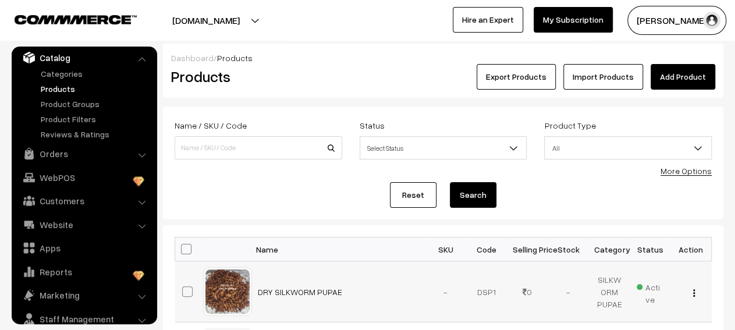
click at [694, 291] on img "button" at bounding box center [694, 293] width 2 height 8
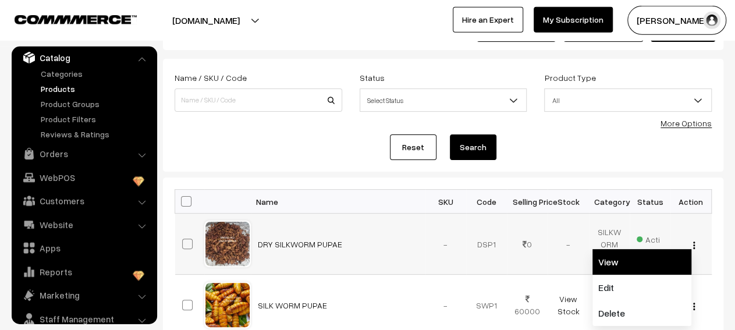
scroll to position [122, 0]
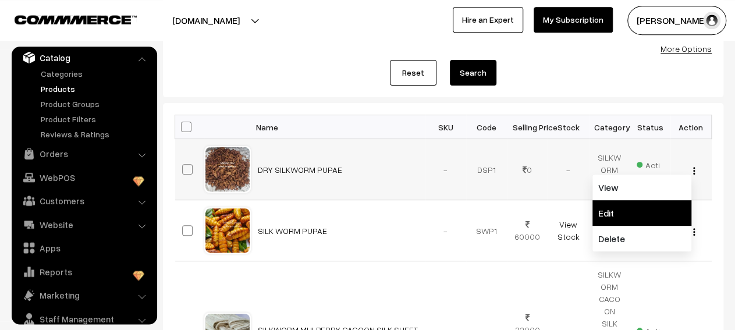
click at [636, 216] on link "Edit" at bounding box center [641, 213] width 99 height 26
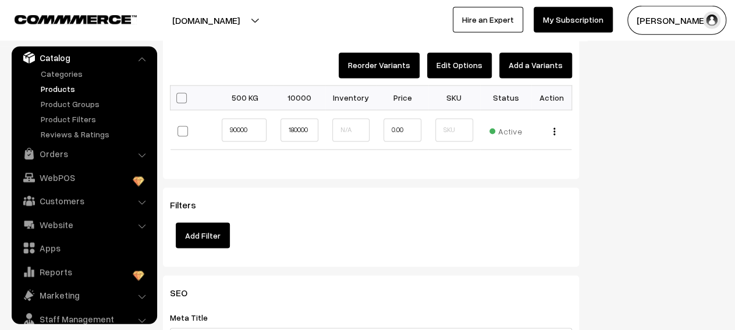
scroll to position [969, 0]
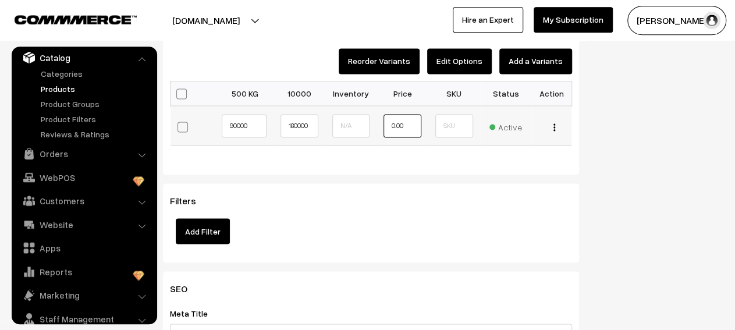
click at [402, 114] on input "0.00" at bounding box center [402, 125] width 38 height 23
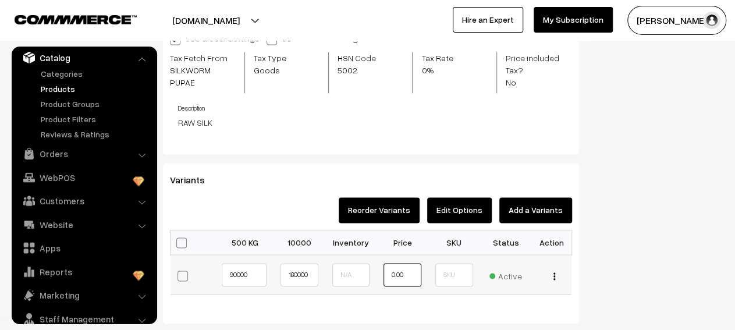
scroll to position [818, 0]
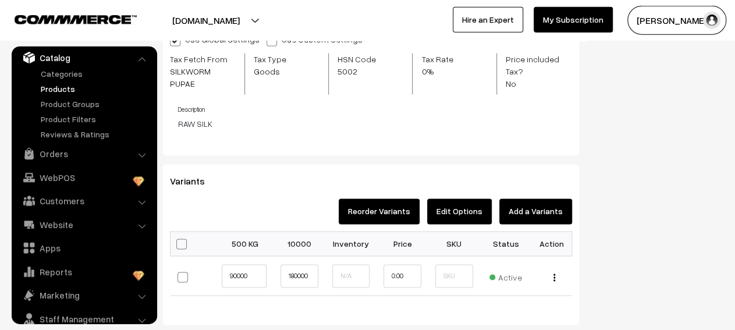
click at [451, 199] on button "Edit Options" at bounding box center [459, 212] width 65 height 26
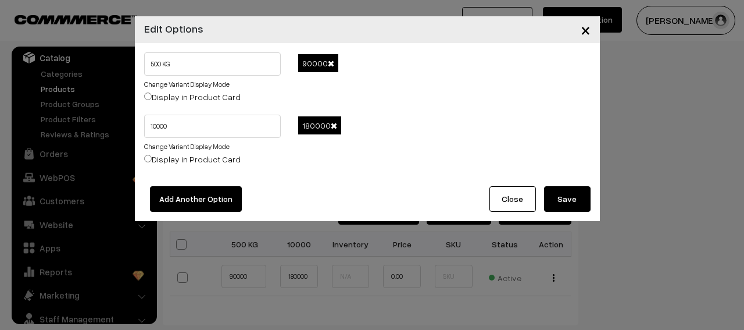
click at [334, 124] on span at bounding box center [334, 126] width 6 height 8
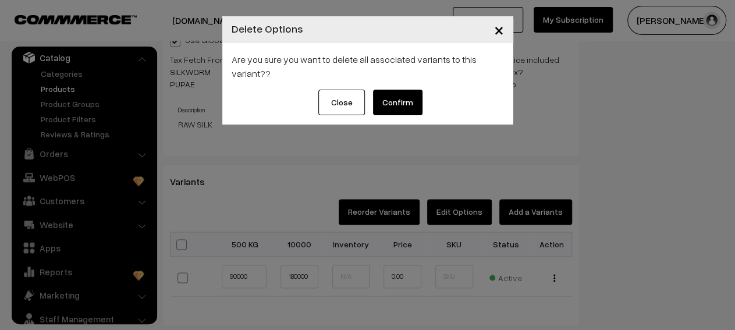
click at [381, 105] on button "Confirm" at bounding box center [397, 103] width 49 height 26
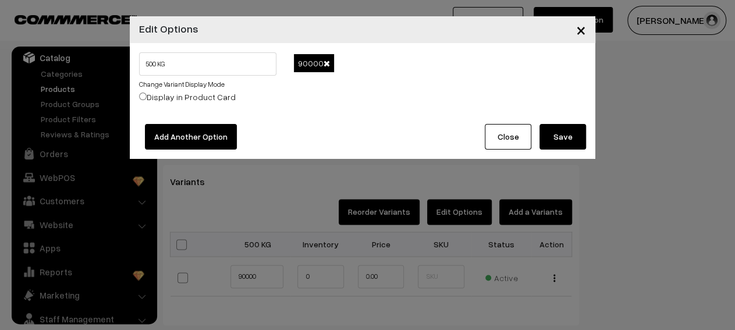
click at [566, 136] on button "Save" at bounding box center [562, 137] width 47 height 26
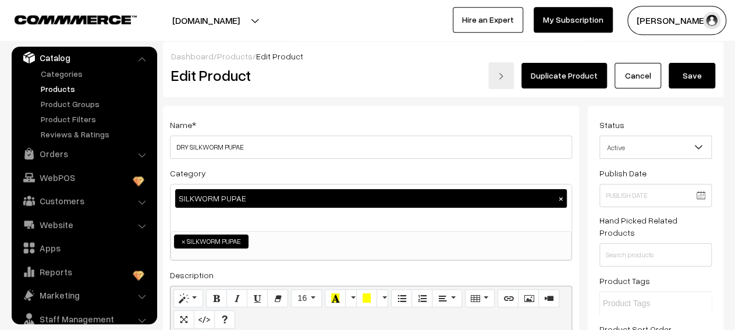
scroll to position [0, 0]
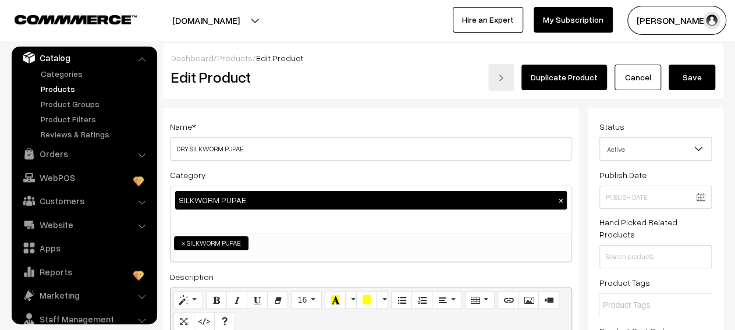
click at [691, 84] on button "Save" at bounding box center [691, 78] width 47 height 26
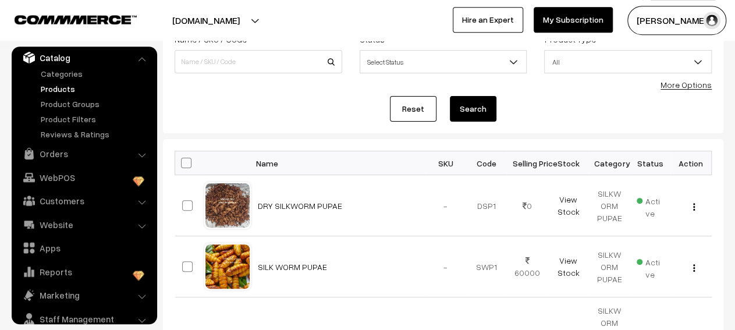
scroll to position [94, 0]
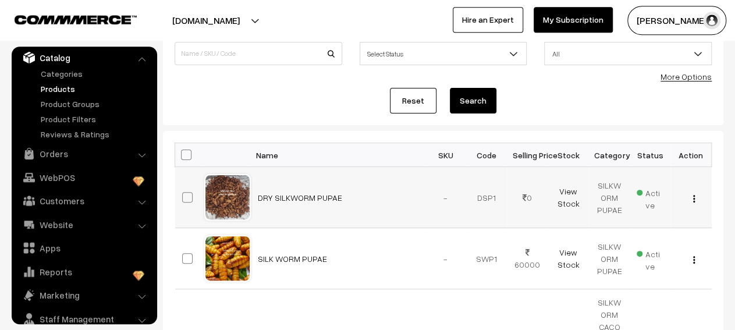
click at [694, 199] on button "button" at bounding box center [693, 198] width 3 height 9
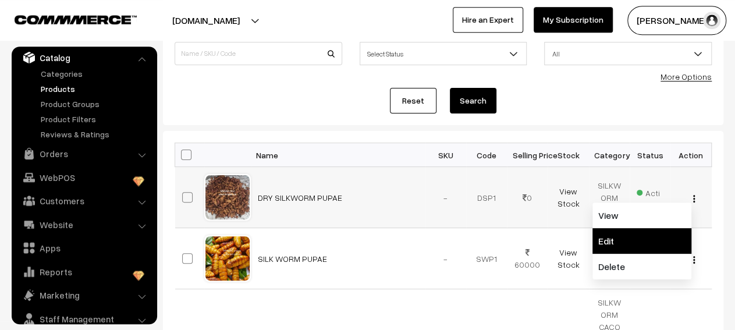
click at [636, 234] on link "Edit" at bounding box center [641, 241] width 99 height 26
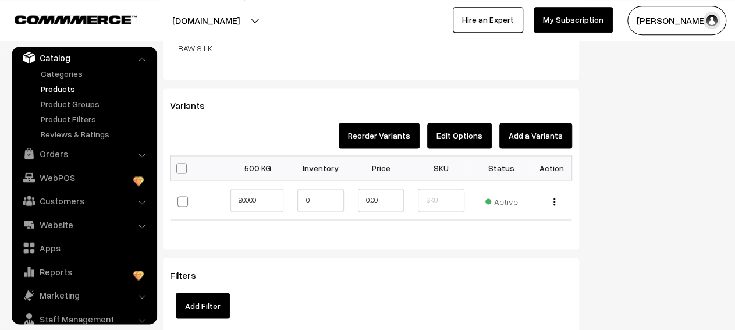
scroll to position [903, 0]
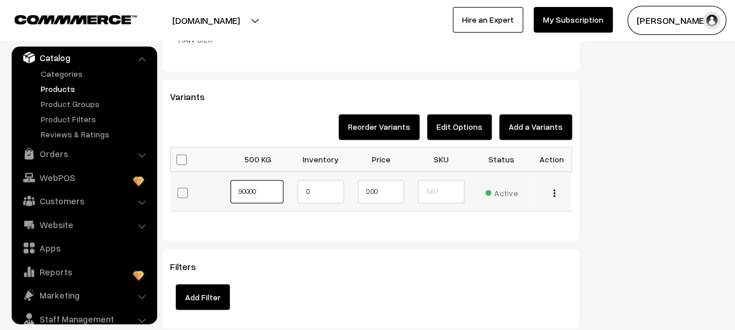
click at [267, 180] on input "90000" at bounding box center [256, 191] width 53 height 23
click at [379, 180] on input "0.00" at bounding box center [381, 191] width 46 height 23
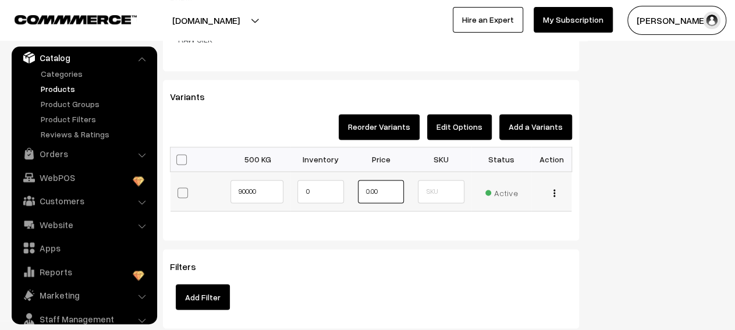
click at [379, 180] on input "0.00" at bounding box center [381, 191] width 46 height 23
type input "90000"
click at [274, 180] on input "90000" at bounding box center [256, 191] width 53 height 23
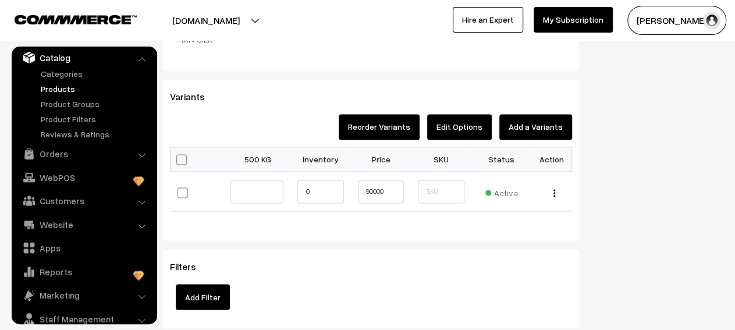
click at [290, 201] on div "Bulk Options Make all Active Make all Inactive Update Price Allow Purchase when…" at bounding box center [370, 188] width 419 height 82
click at [274, 186] on input "text" at bounding box center [256, 191] width 53 height 23
type input "5"
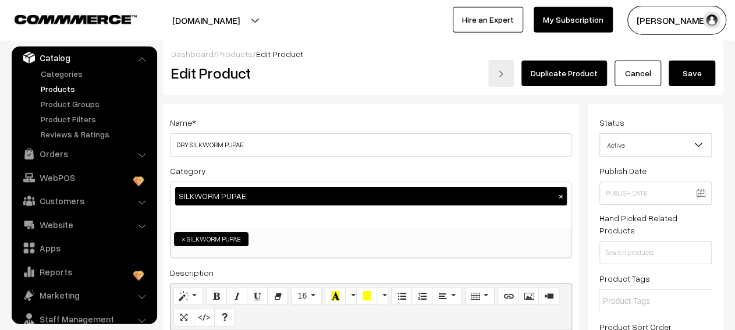
scroll to position [0, 0]
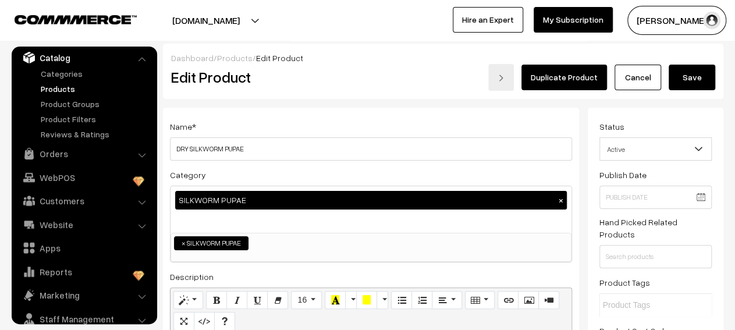
type input "WEIGHT 500KG"
click at [698, 84] on button "Save" at bounding box center [691, 78] width 47 height 26
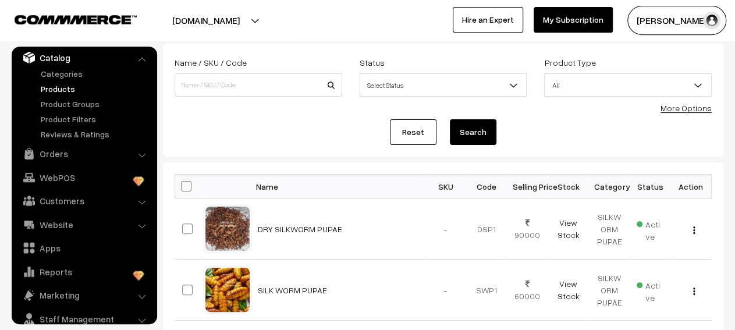
scroll to position [62, 0]
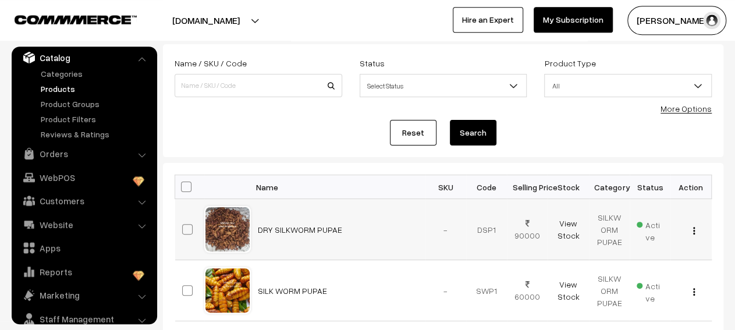
click at [694, 229] on button "button" at bounding box center [693, 230] width 3 height 9
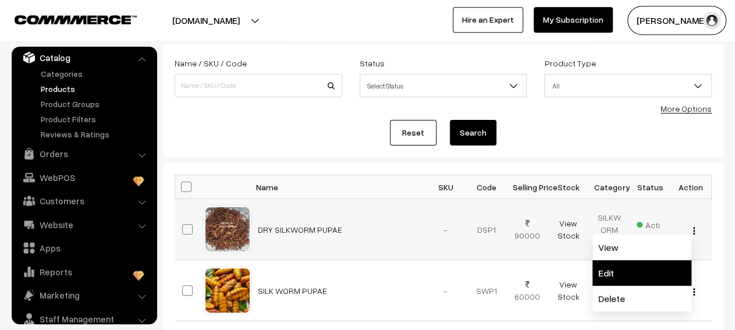
click at [644, 264] on link "Edit" at bounding box center [641, 273] width 99 height 26
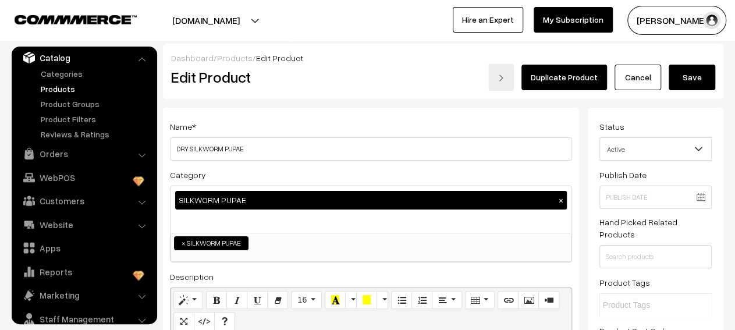
click at [696, 74] on button "Save" at bounding box center [691, 78] width 47 height 26
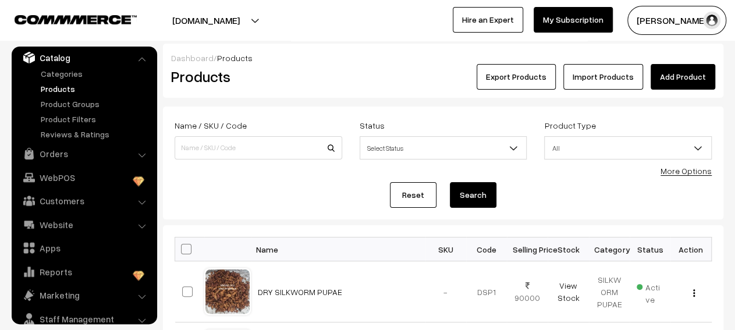
click at [698, 75] on link "Add Product" at bounding box center [682, 77] width 65 height 26
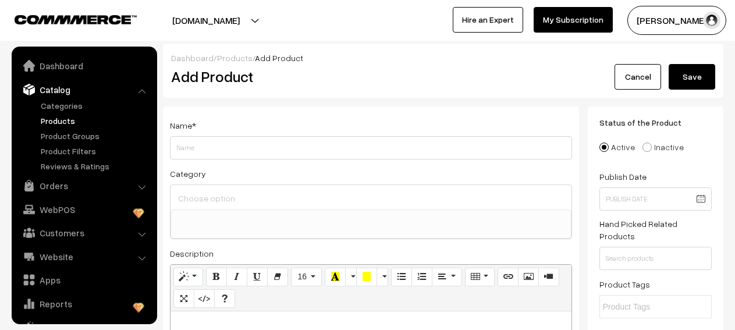
select select
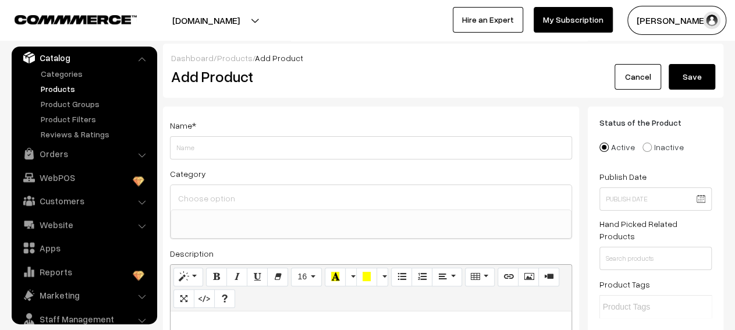
click at [311, 146] on input "Weight" at bounding box center [371, 147] width 402 height 23
type input "CUT SILKWORM CACOONS"
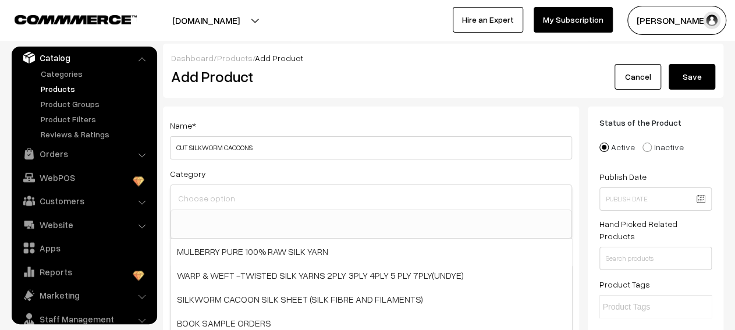
click at [298, 197] on input at bounding box center [370, 198] width 391 height 17
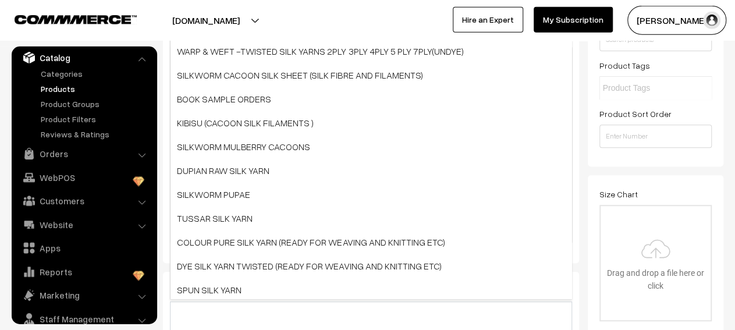
scroll to position [226, 0]
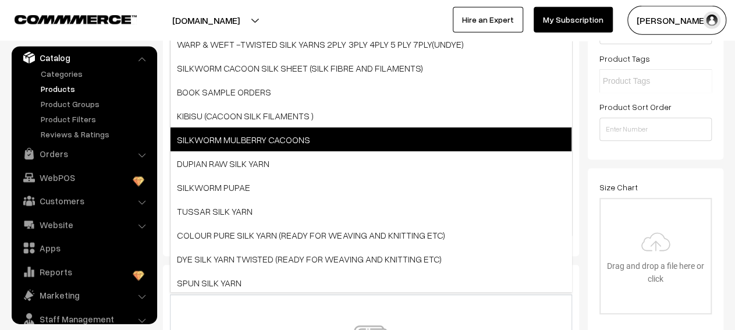
click at [344, 145] on span "SILKWORM MULBERRY CACOONS" at bounding box center [370, 139] width 401 height 24
select select "15"
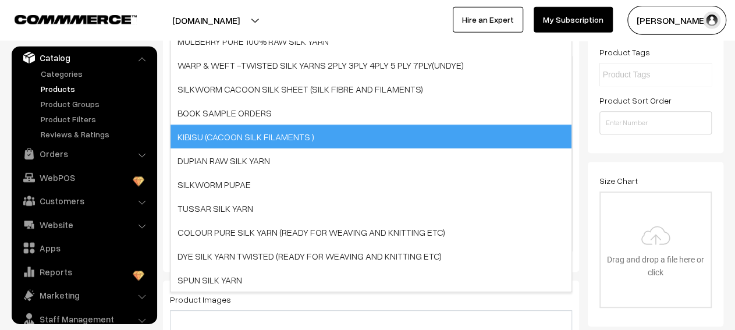
scroll to position [23, 0]
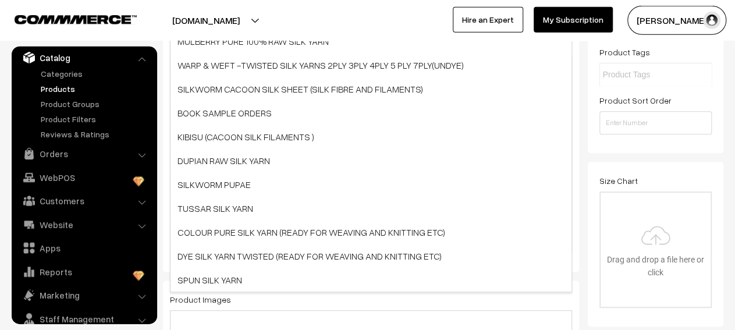
click at [164, 177] on div "Name * CUT SILKWORM CACOONS Category SILKWORM MULBERRY CACOONS × MULBERRY PURE …" at bounding box center [371, 72] width 416 height 397
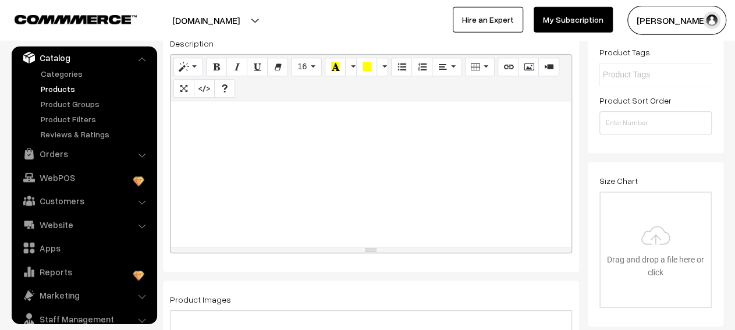
click at [238, 178] on div at bounding box center [370, 173] width 401 height 145
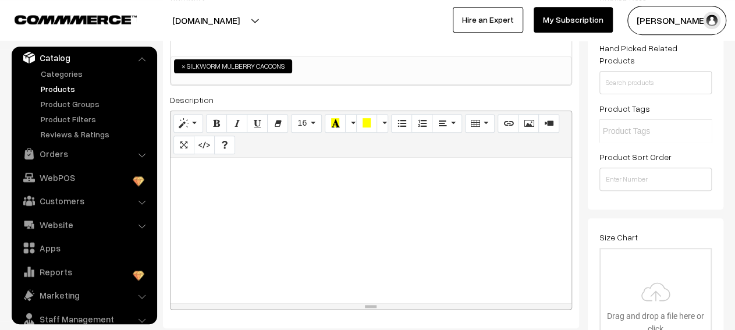
scroll to position [101, 0]
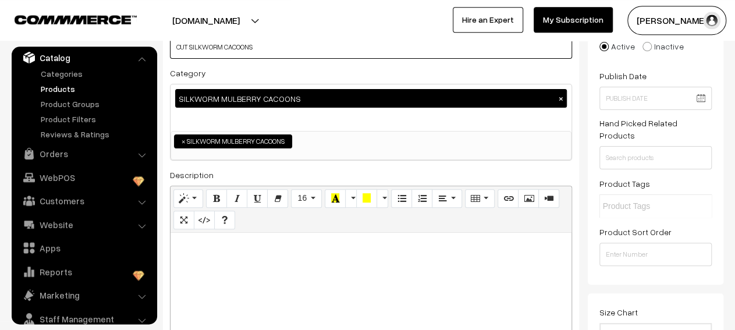
click at [188, 46] on input "CUT SILKWORM CACOONS" at bounding box center [371, 46] width 402 height 23
click at [194, 240] on p at bounding box center [370, 245] width 389 height 14
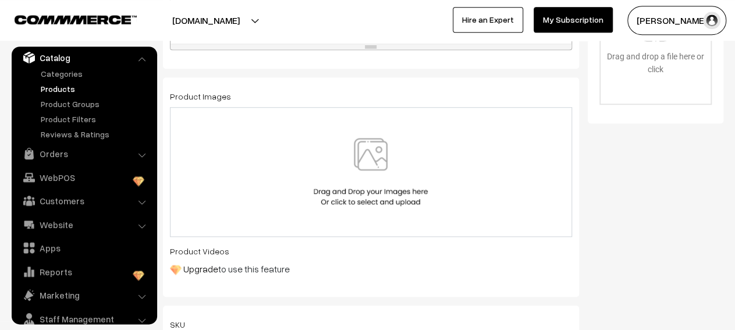
scroll to position [439, 0]
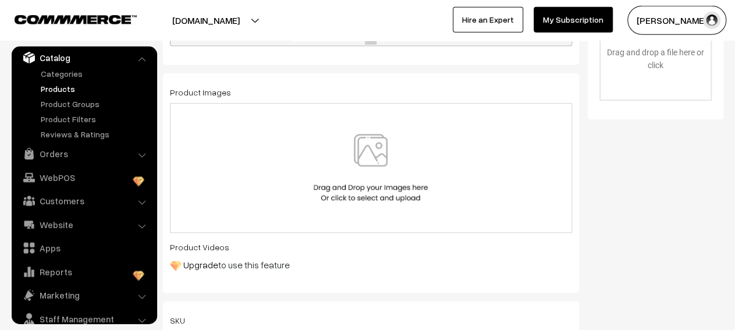
click at [344, 177] on img at bounding box center [371, 168] width 120 height 68
click at [403, 165] on img at bounding box center [371, 168] width 120 height 68
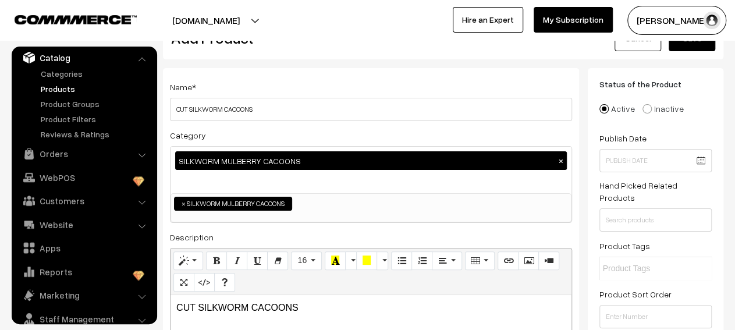
scroll to position [0, 0]
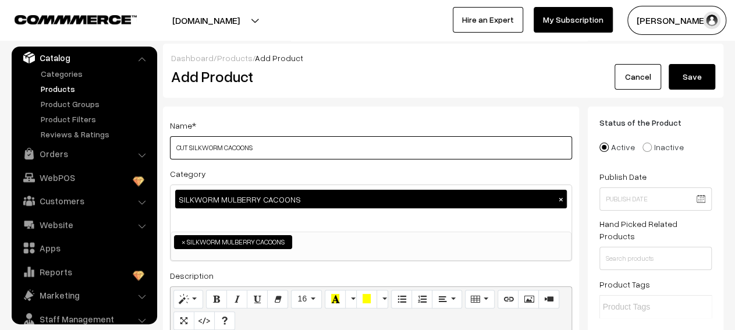
click at [174, 146] on input "CUT SILKWORM CACOONS" at bounding box center [371, 147] width 402 height 23
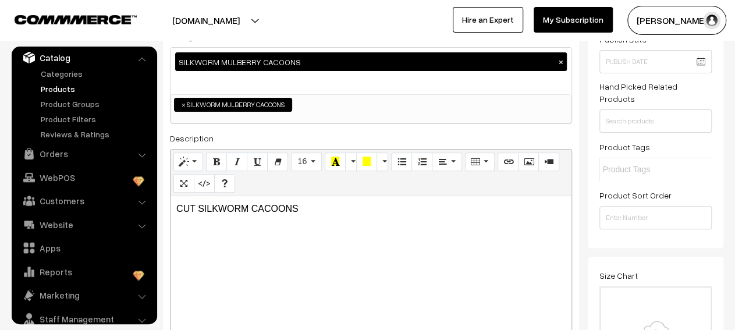
scroll to position [235, 0]
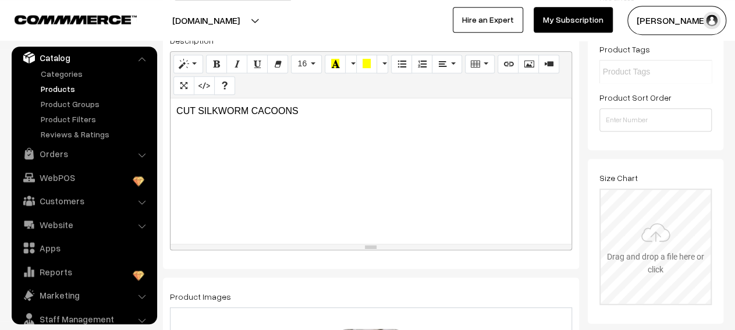
type input "PC CUT SILKWORM CACOONS"
click at [643, 211] on input "file" at bounding box center [655, 247] width 110 height 114
type input "C:\fakepath\CUT CACOONS.jpeg"
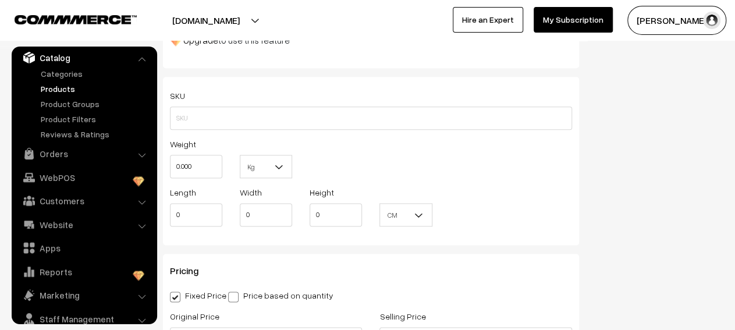
scroll to position [696, 0]
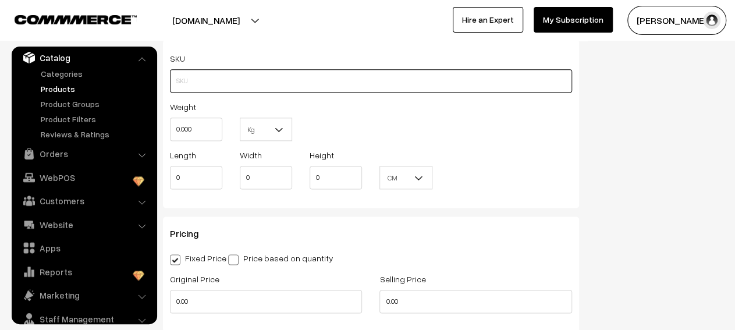
click at [383, 77] on input "text" at bounding box center [371, 80] width 402 height 23
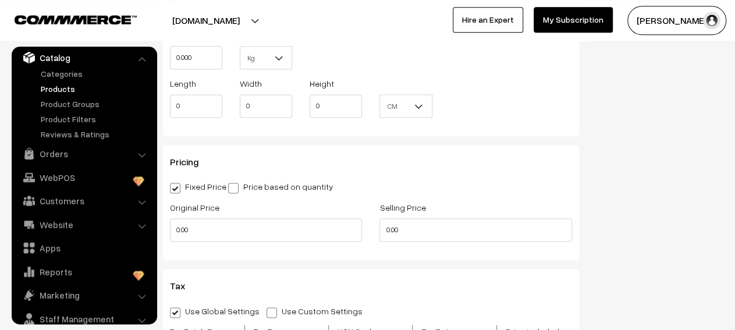
scroll to position [771, 0]
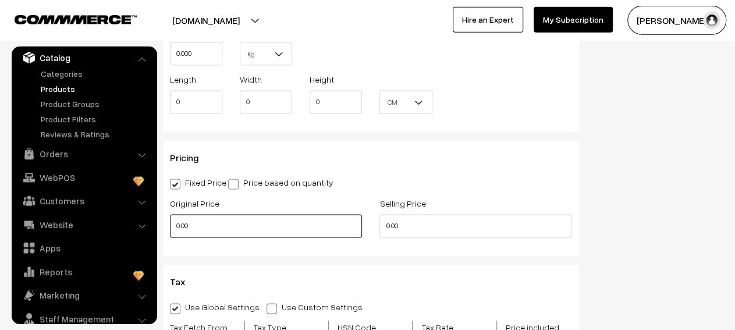
click at [226, 232] on input "0.00" at bounding box center [266, 226] width 192 height 23
type input "2200"
click at [389, 233] on input "0.00" at bounding box center [475, 226] width 192 height 23
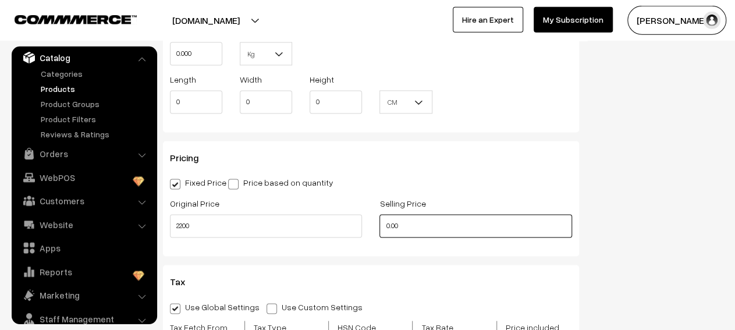
click at [389, 233] on input "0.00" at bounding box center [475, 226] width 192 height 23
type input "2"
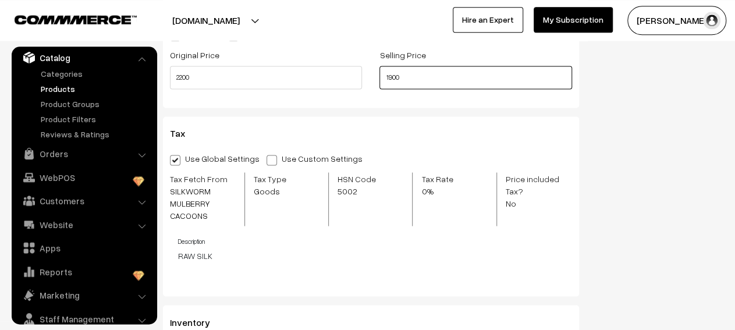
scroll to position [922, 0]
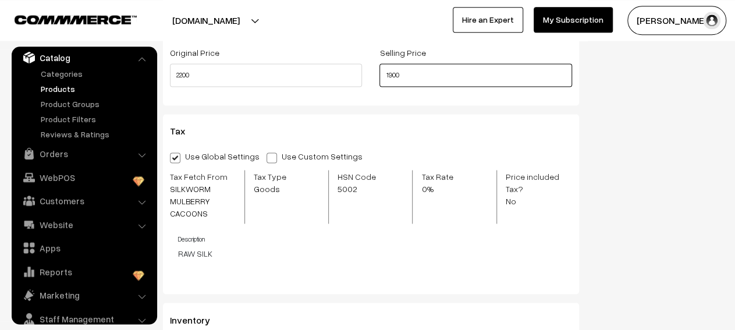
type input "1900"
click at [423, 248] on p "RAW SILK" at bounding box center [375, 253] width 394 height 12
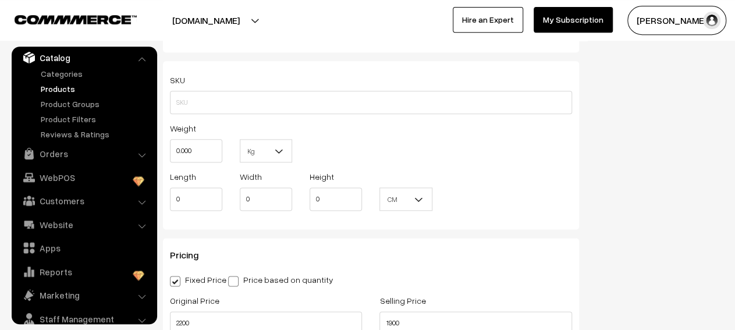
scroll to position [696, 0]
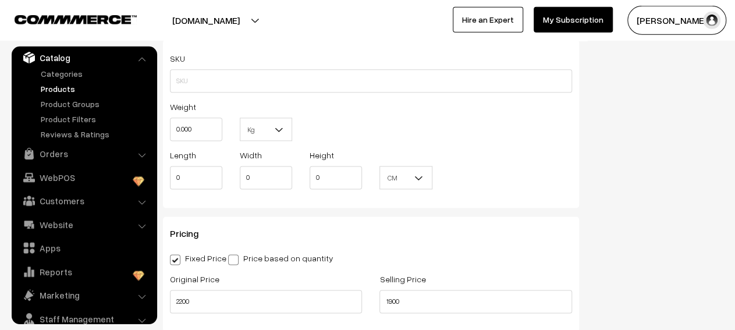
click at [238, 261] on span at bounding box center [233, 259] width 10 height 10
click at [236, 261] on input "Price based on quantity" at bounding box center [232, 258] width 8 height 8
radio input "true"
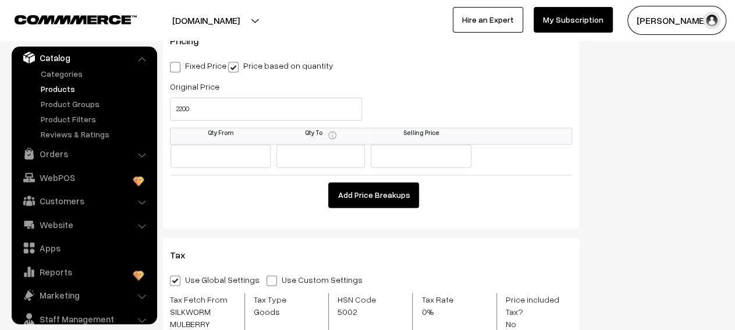
scroll to position [861, 0]
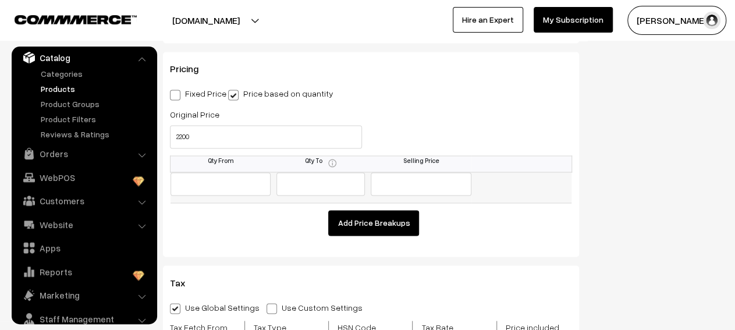
click at [244, 188] on input "text" at bounding box center [220, 183] width 100 height 23
click at [174, 90] on label "Fixed Price" at bounding box center [198, 93] width 56 height 12
click at [174, 90] on input "Fixed Price" at bounding box center [174, 93] width 8 height 8
radio input "true"
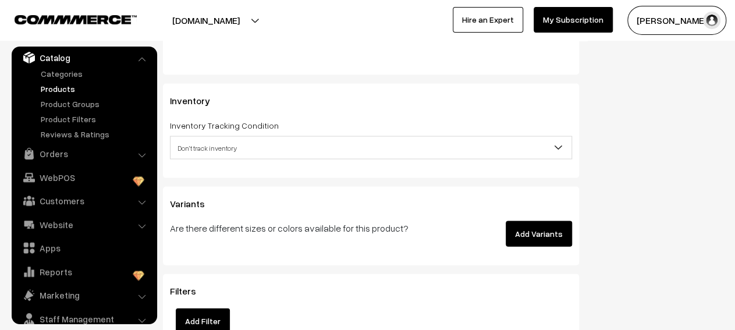
scroll to position [1143, 0]
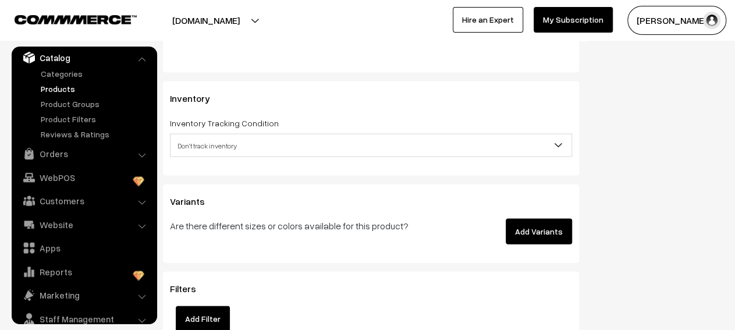
click at [558, 236] on button "Add Variants" at bounding box center [538, 232] width 66 height 26
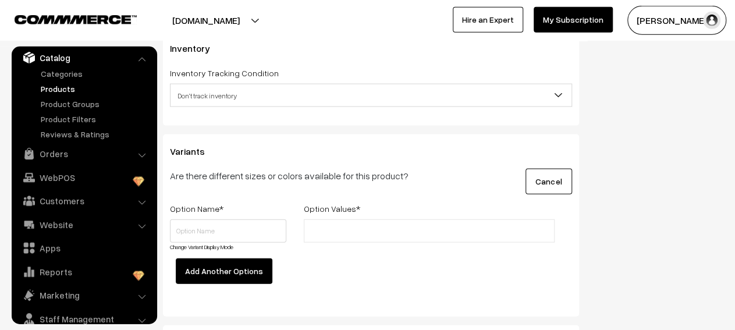
scroll to position [1186, 0]
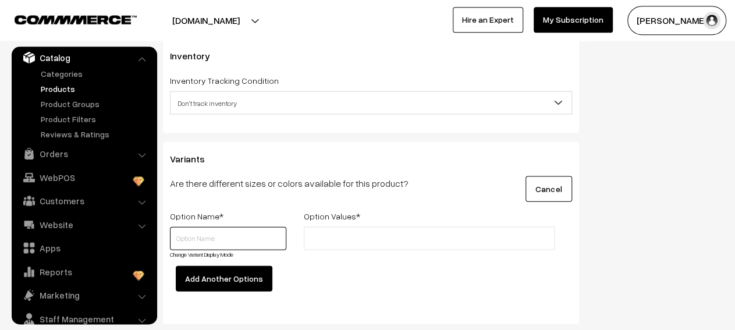
click at [234, 247] on input "text" at bounding box center [228, 237] width 116 height 23
type input "WHITE"
click at [319, 238] on input "text" at bounding box center [358, 238] width 102 height 12
type input "YELLOW"
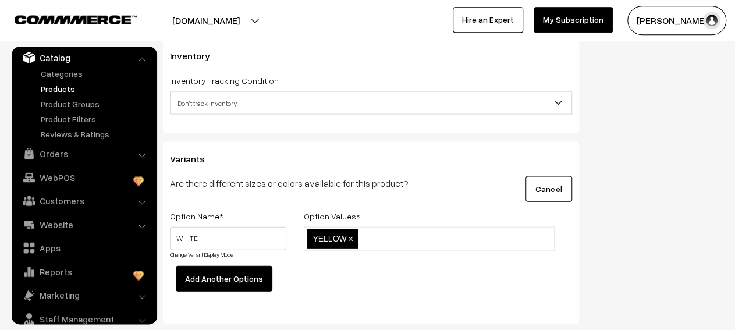
click at [262, 280] on button "Add Another Options" at bounding box center [224, 278] width 97 height 26
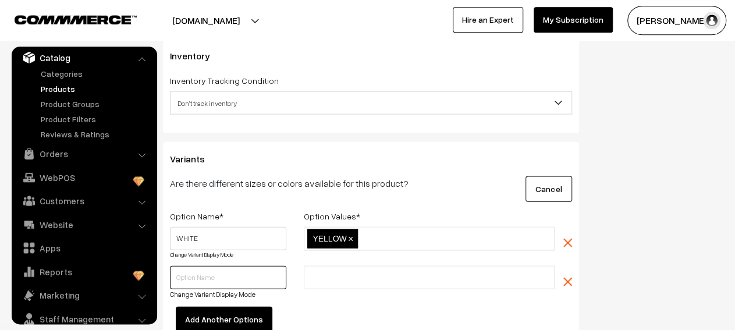
click at [258, 282] on input "text" at bounding box center [228, 276] width 116 height 23
click at [350, 239] on span "×" at bounding box center [350, 238] width 5 height 10
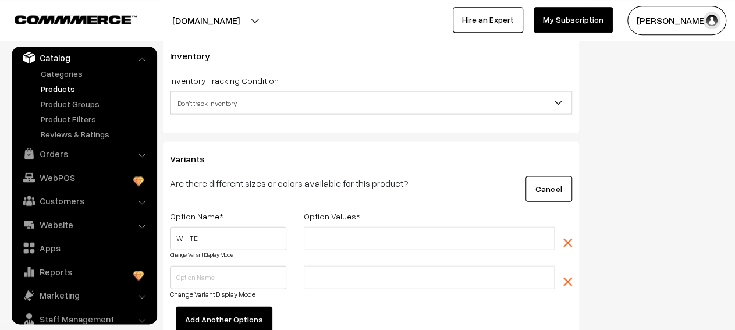
click at [350, 239] on input "text" at bounding box center [358, 238] width 102 height 12
type input "10KG"
type input "2"
type input "100KG"
type input "200KG"
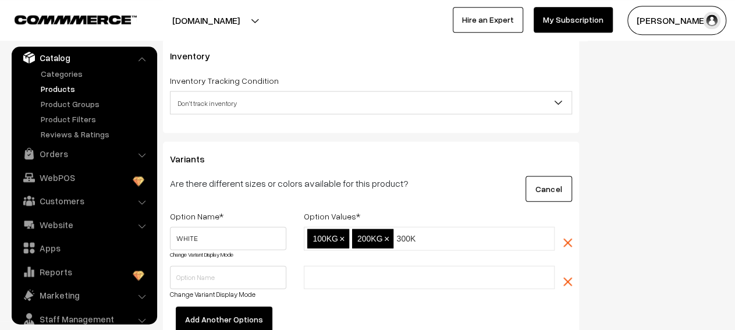
type input "300KG"
type input "400KG"
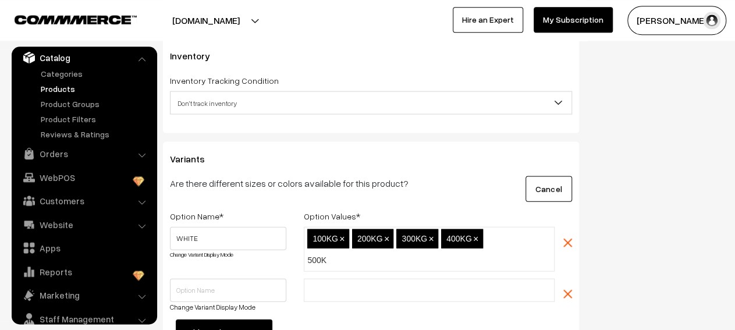
type input "500KG"
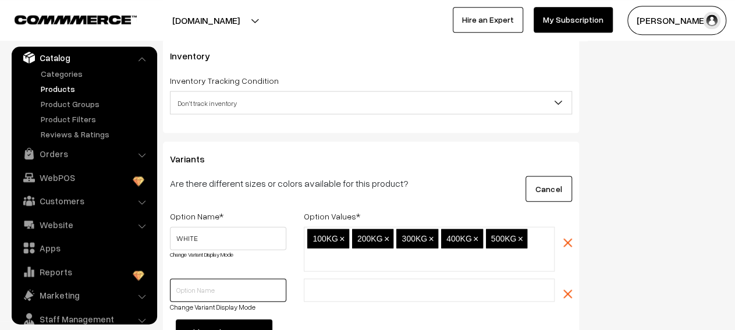
click at [281, 292] on input "text" at bounding box center [228, 289] width 116 height 23
type input "YELLOW"
click at [359, 292] on input "text" at bounding box center [358, 290] width 102 height 12
type input "100KG"
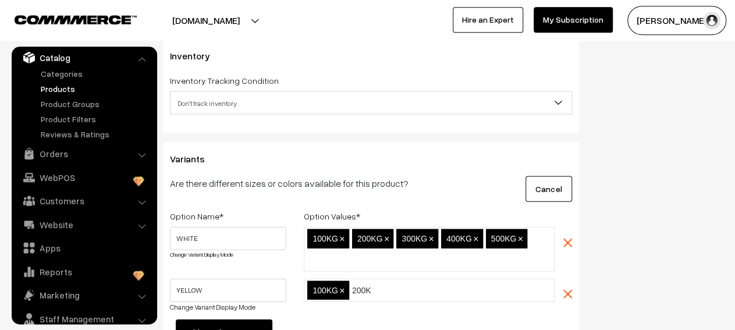
type input "200KG"
type input "300KG"
type input "400KG"
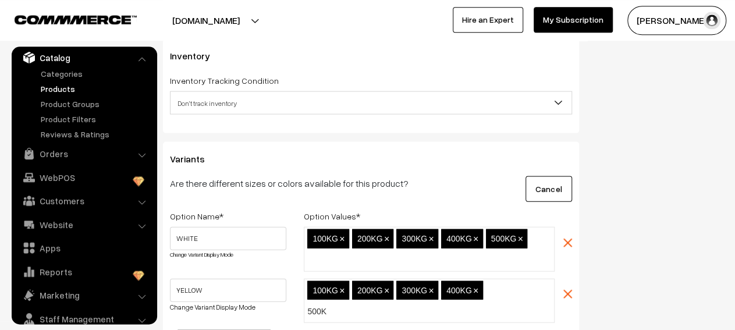
type input "500KG"
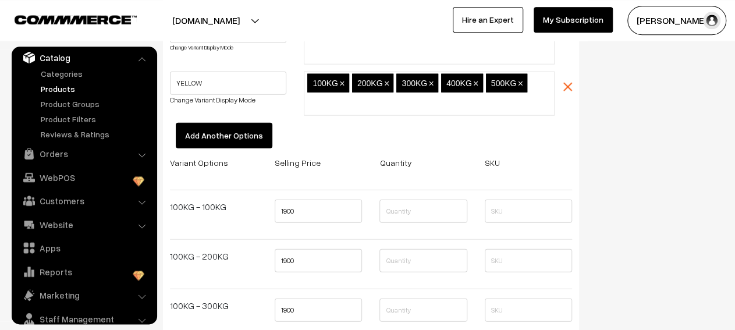
scroll to position [1337, 0]
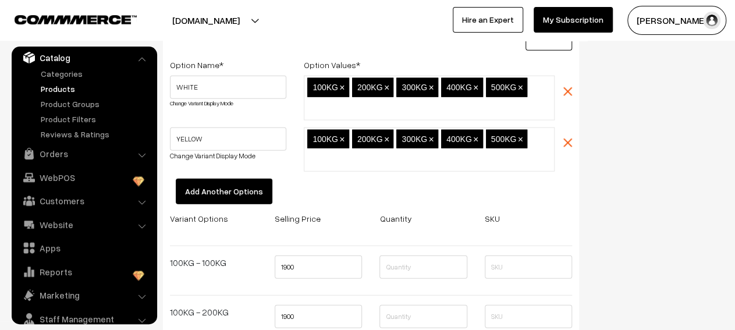
click at [570, 145] on img "button" at bounding box center [567, 142] width 9 height 9
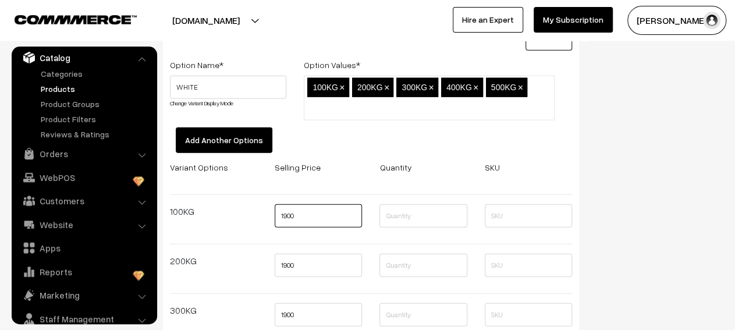
click at [294, 214] on input "1900" at bounding box center [317, 215] width 87 height 23
click at [347, 218] on input "1900" at bounding box center [317, 215] width 87 height 23
click at [286, 216] on input "19000" at bounding box center [317, 215] width 87 height 23
type input "190000"
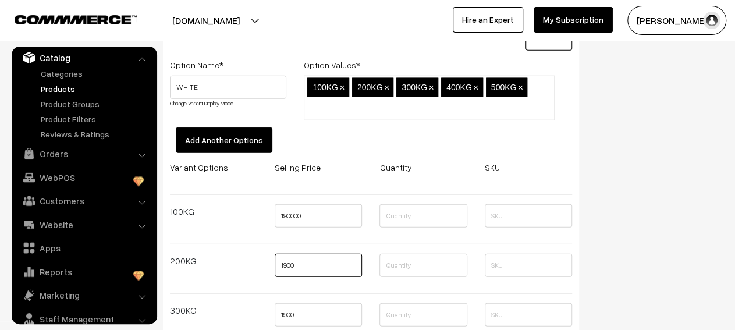
click at [312, 265] on input "1900" at bounding box center [317, 265] width 87 height 23
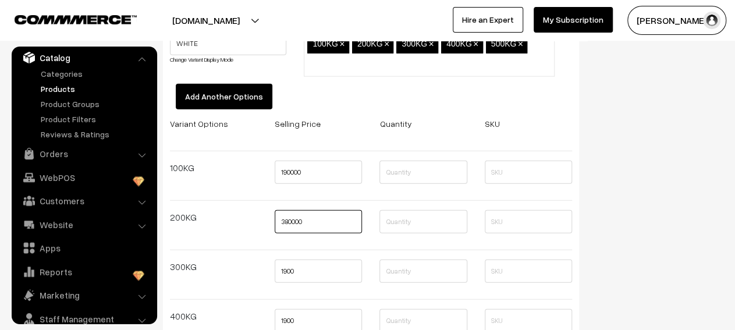
scroll to position [1384, 0]
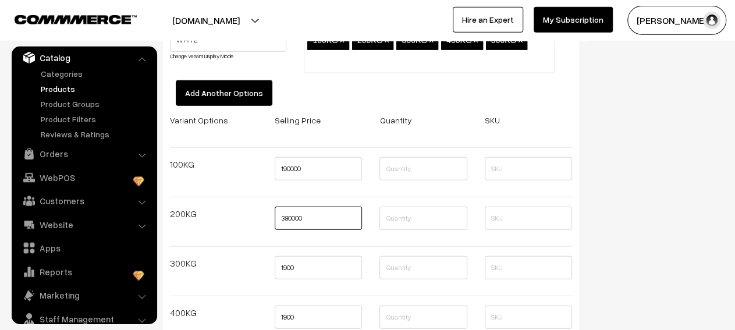
type input "380000"
click at [290, 268] on input "1900" at bounding box center [317, 267] width 87 height 23
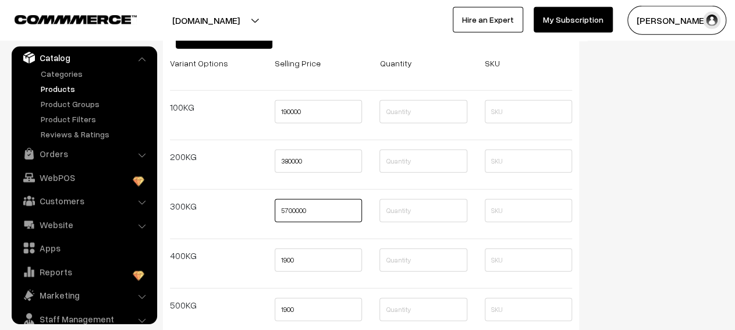
scroll to position [1459, 0]
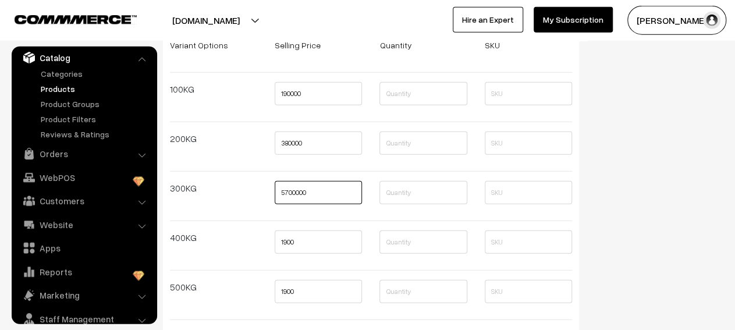
type input "5700000"
click at [300, 247] on input "1900" at bounding box center [317, 241] width 87 height 23
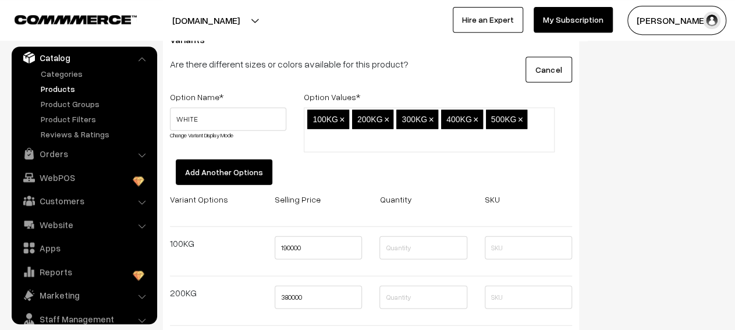
scroll to position [1253, 0]
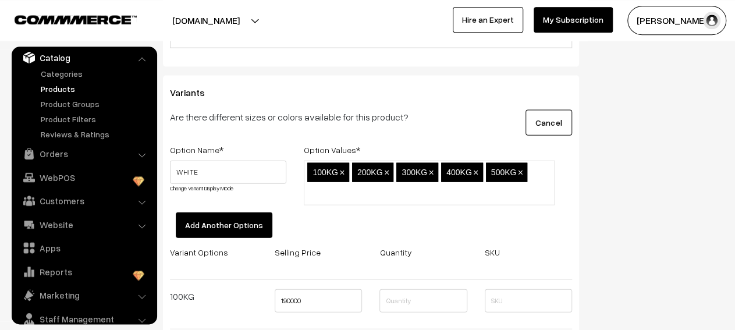
click at [518, 173] on span "×" at bounding box center [519, 172] width 5 height 10
click at [475, 172] on span "×" at bounding box center [475, 172] width 5 height 10
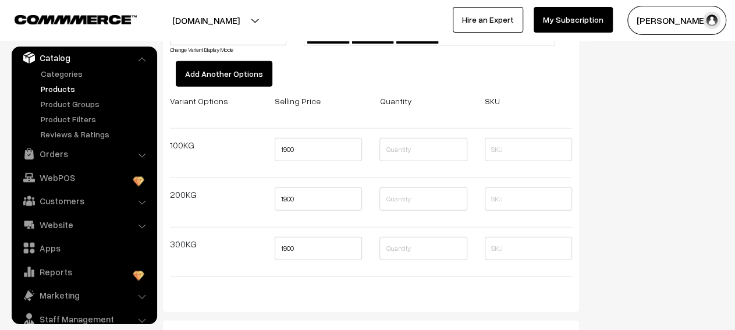
scroll to position [1450, 0]
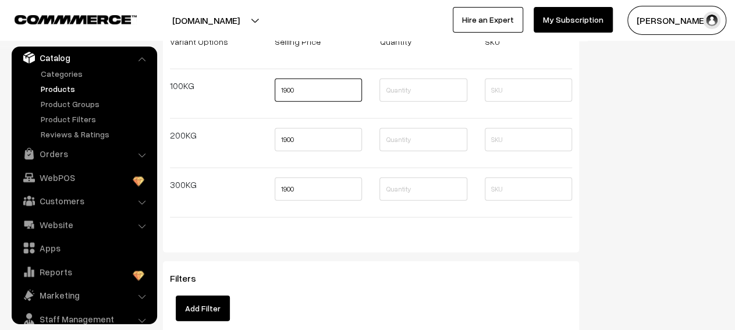
click at [331, 95] on input "1900" at bounding box center [317, 90] width 87 height 23
type input "190000"
click at [295, 138] on input "1900" at bounding box center [317, 139] width 87 height 23
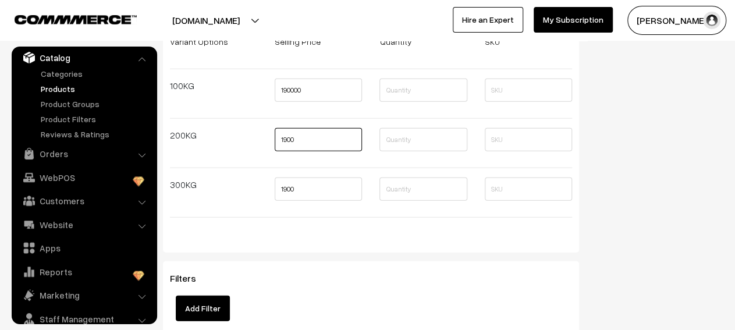
click at [295, 138] on input "1900" at bounding box center [317, 139] width 87 height 23
type input "380000"
click at [281, 186] on input "1900" at bounding box center [317, 188] width 87 height 23
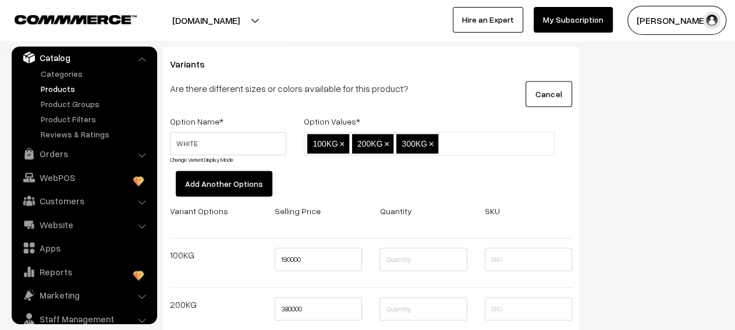
scroll to position [1243, 0]
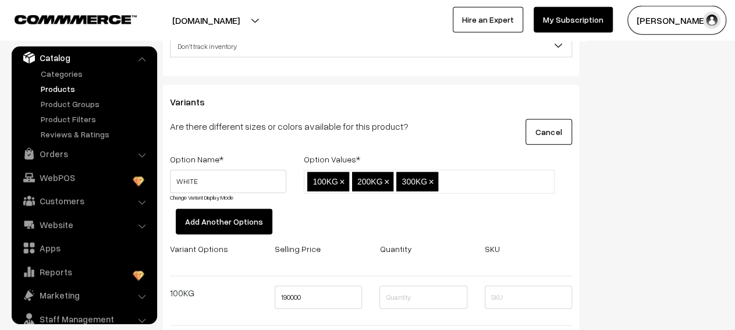
click at [430, 184] on span "×" at bounding box center [430, 182] width 5 height 10
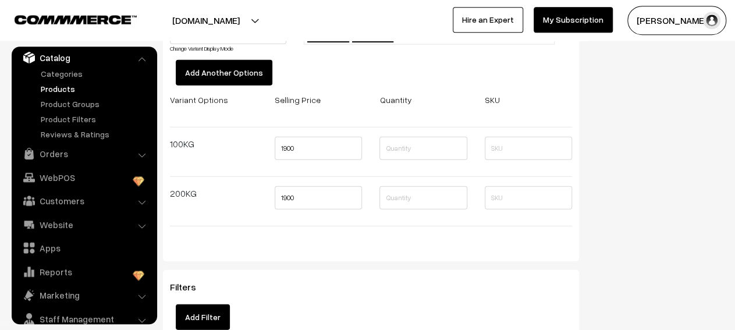
scroll to position [1412, 0]
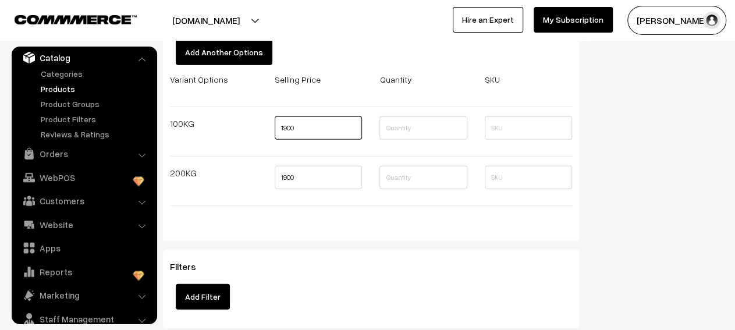
click at [294, 127] on input "1900" at bounding box center [317, 127] width 87 height 23
type input "190000"
click at [286, 176] on input "1900" at bounding box center [317, 177] width 87 height 23
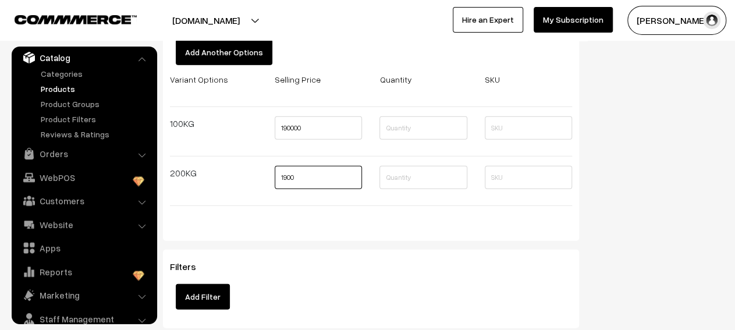
click at [286, 176] on input "1900" at bounding box center [317, 177] width 87 height 23
click at [286, 176] on input "570000" at bounding box center [317, 177] width 87 height 23
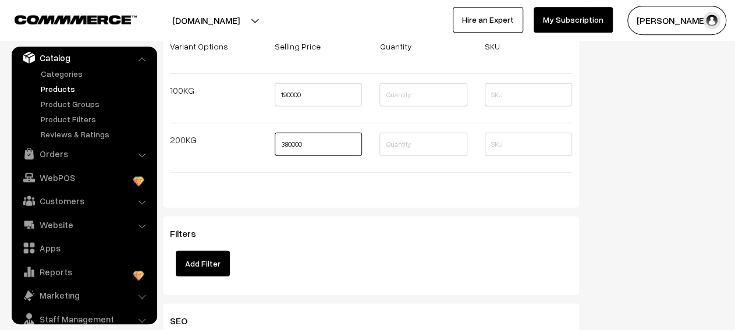
scroll to position [1450, 0]
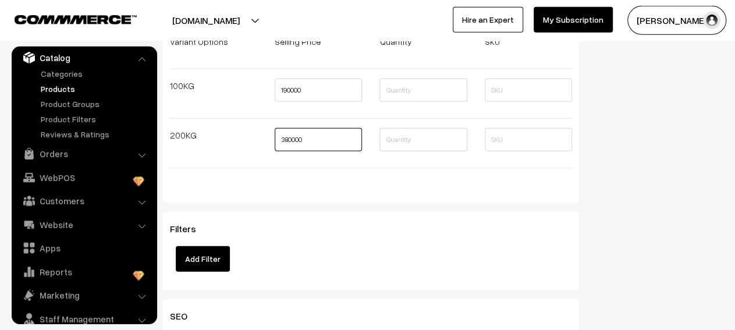
type input "380000"
click at [437, 97] on input "text" at bounding box center [422, 90] width 87 height 23
type input "100"
click at [433, 137] on input "text" at bounding box center [422, 139] width 87 height 23
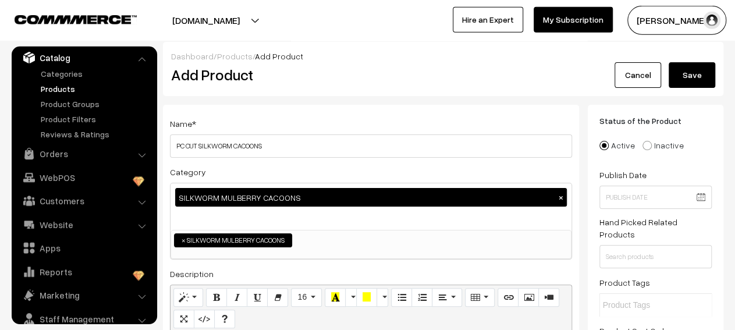
scroll to position [0, 0]
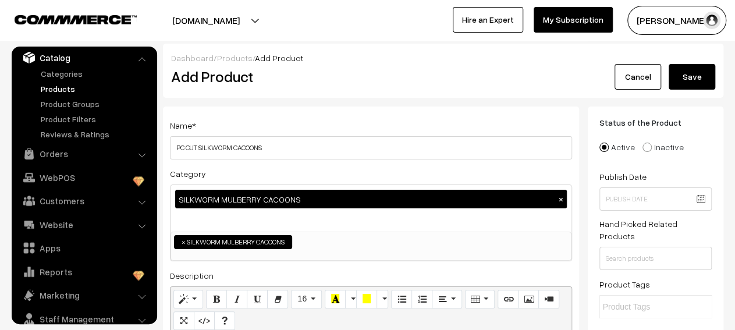
type input "200"
click at [686, 67] on button "Save" at bounding box center [691, 77] width 47 height 26
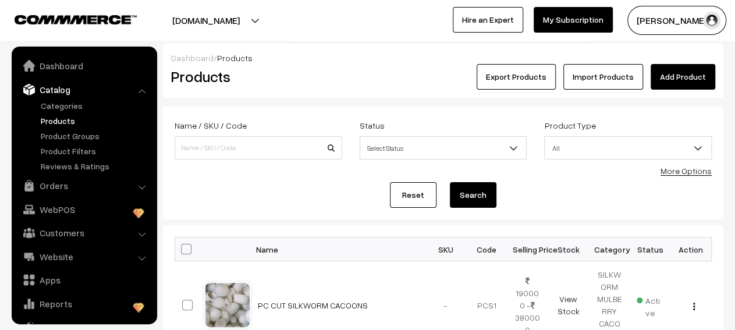
scroll to position [32, 0]
